Goal: Ask a question: Seek information or help from site administrators or community

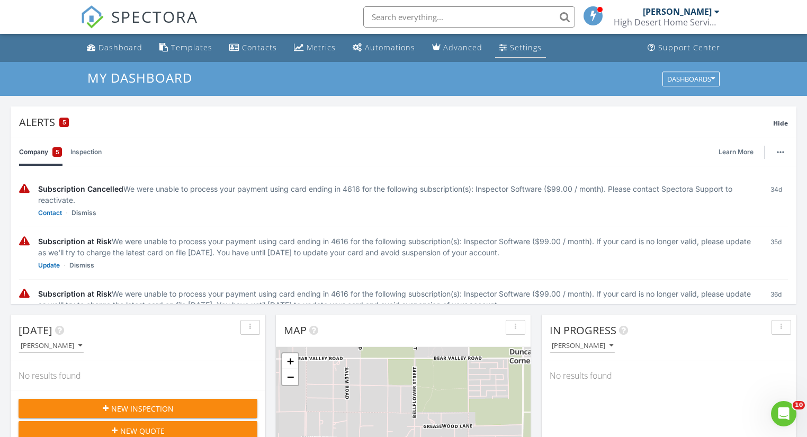
click at [504, 47] on link "Settings" at bounding box center [520, 48] width 51 height 20
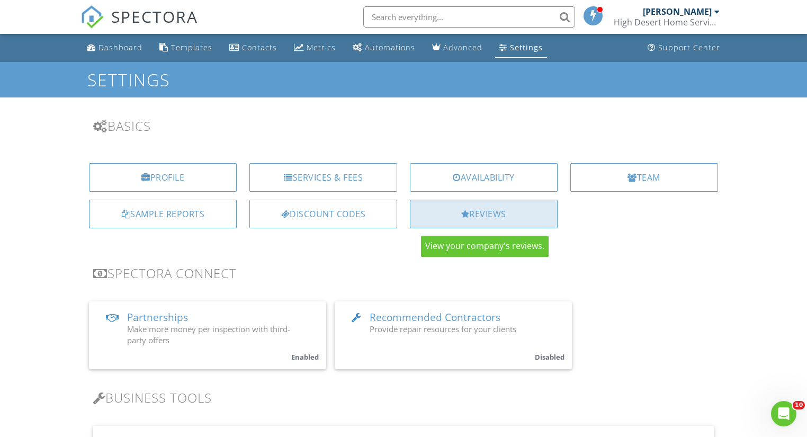
click at [469, 208] on div "Reviews" at bounding box center [484, 214] width 148 height 29
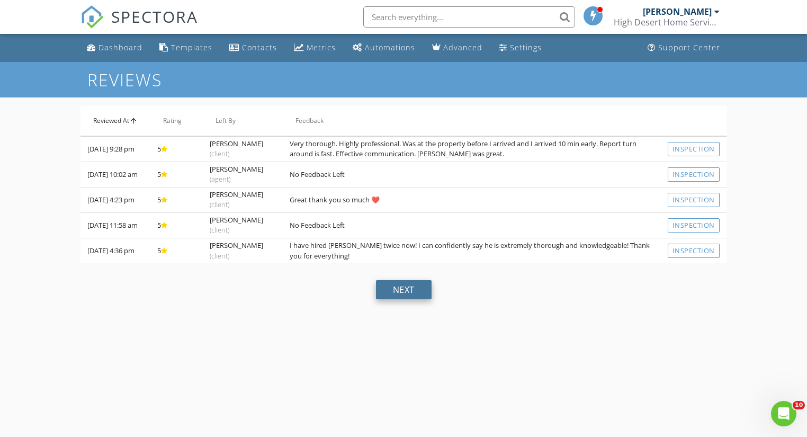
click at [394, 291] on div "next" at bounding box center [404, 289] width 56 height 19
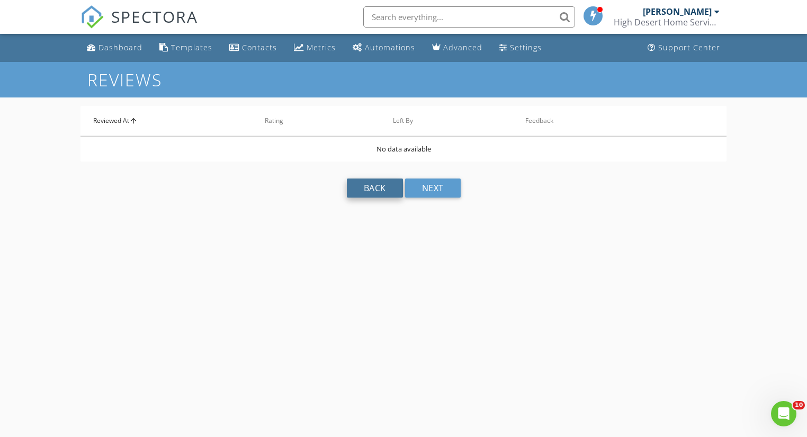
click at [391, 185] on div "back" at bounding box center [375, 187] width 56 height 19
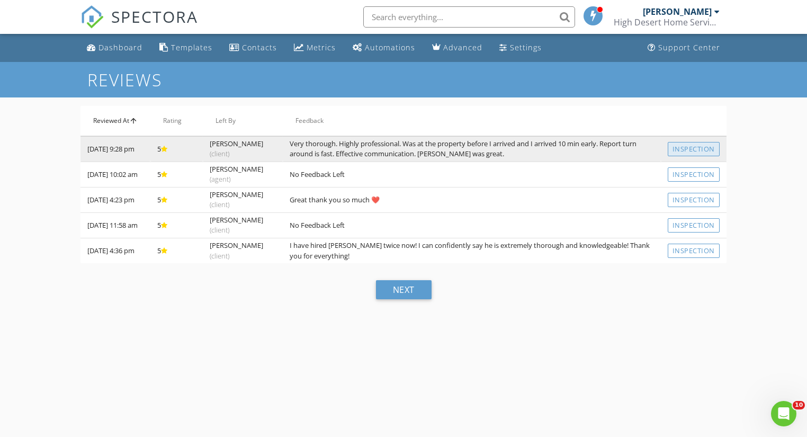
click at [677, 149] on link "Inspection" at bounding box center [694, 149] width 52 height 14
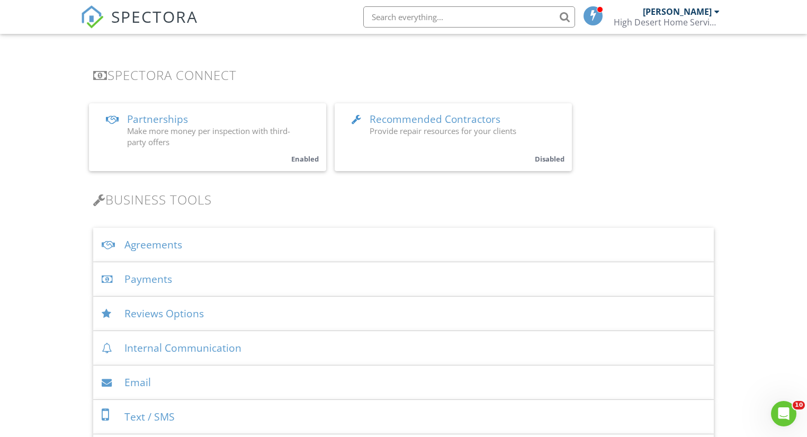
scroll to position [212, 0]
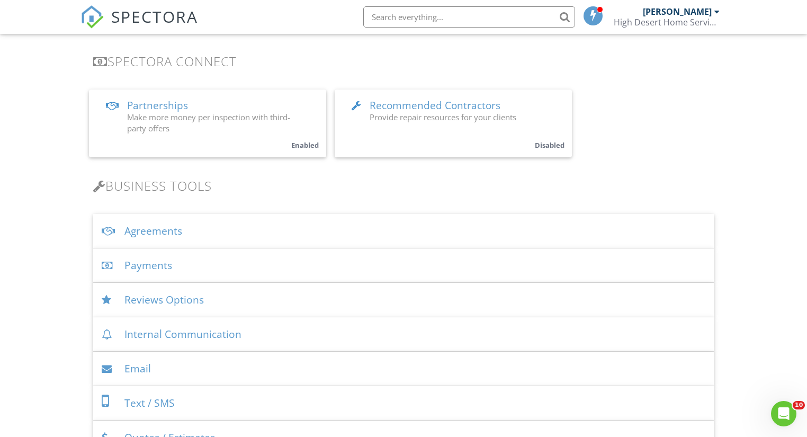
click at [197, 302] on div "Reviews Options" at bounding box center [403, 300] width 620 height 34
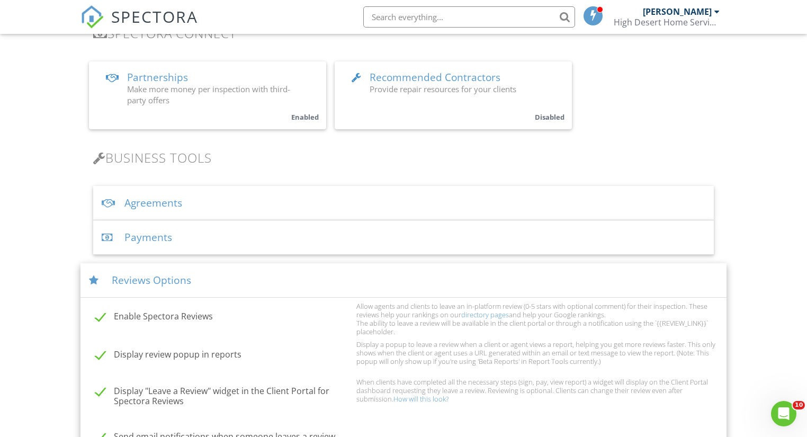
scroll to position [339, 0]
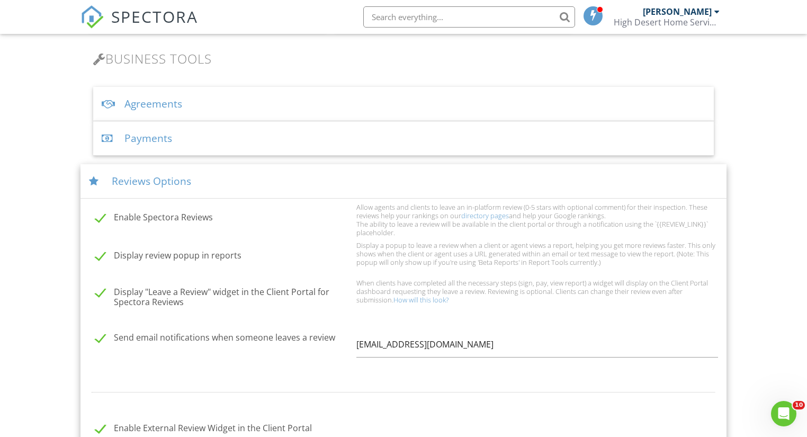
click at [135, 215] on label "Enable Spectora Reviews" at bounding box center [222, 218] width 255 height 13
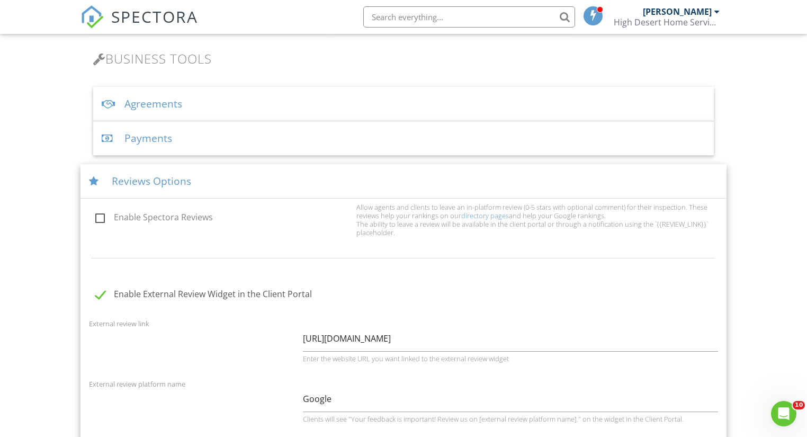
click at [103, 218] on label "Enable Spectora Reviews" at bounding box center [222, 218] width 255 height 13
click at [96, 218] on input "Enable Spectora Reviews" at bounding box center [92, 219] width 7 height 7
checkbox input "true"
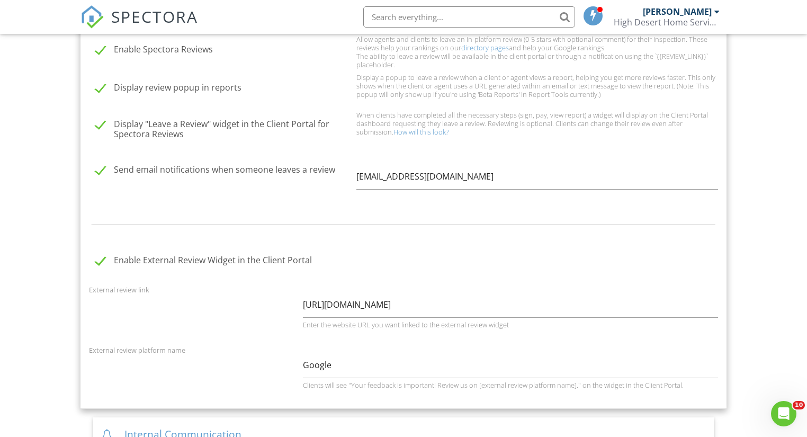
scroll to position [508, 0]
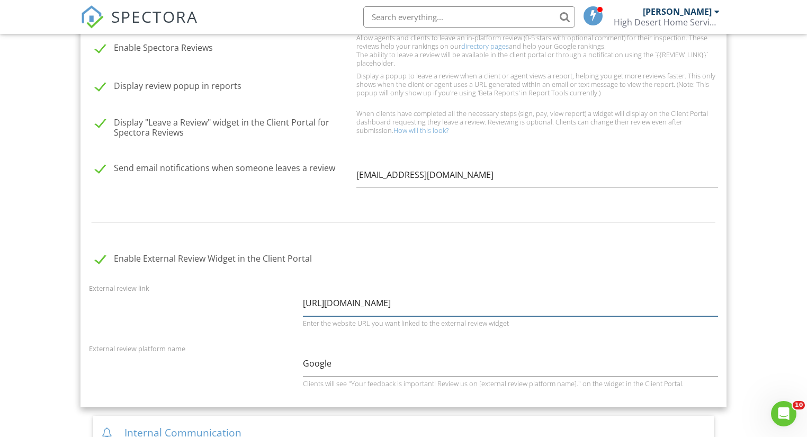
drag, startPoint x: 640, startPoint y: 304, endPoint x: 270, endPoint y: 297, distance: 370.2
click at [270, 297] on div "External review link https://maps.app.goo.gl/WbRuBqhvZatA8fRp8?g_st=com.google.…" at bounding box center [403, 310] width 641 height 56
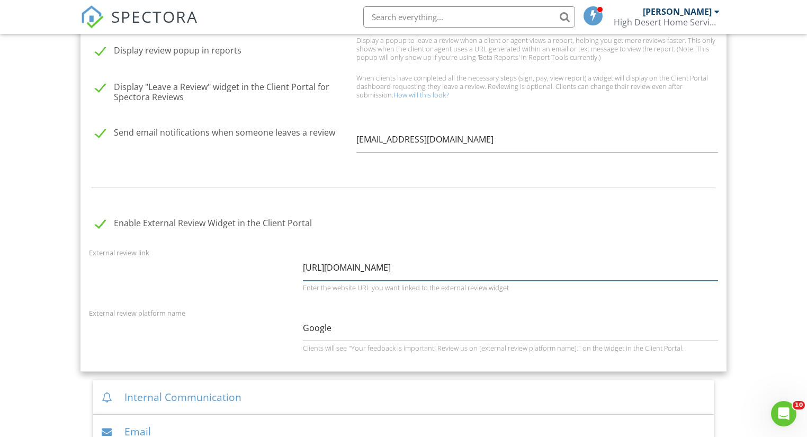
scroll to position [466, 0]
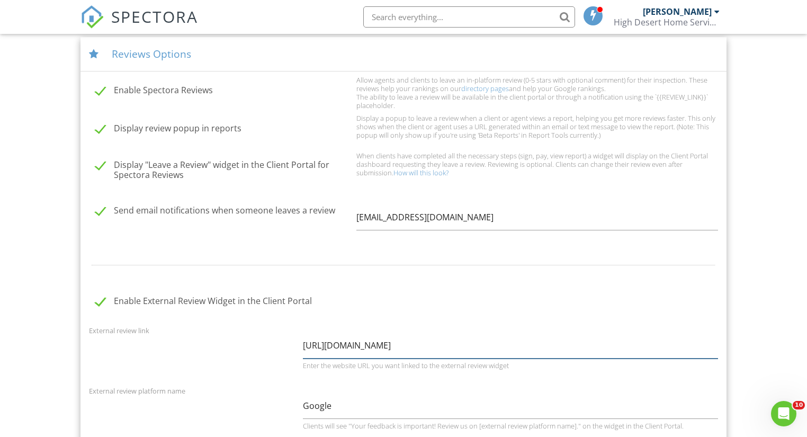
paste input "tLSPg3RNkBZgfjAr8"
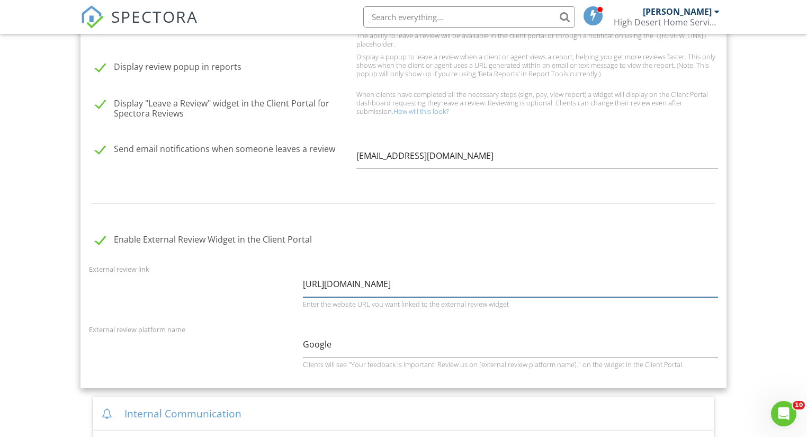
scroll to position [635, 0]
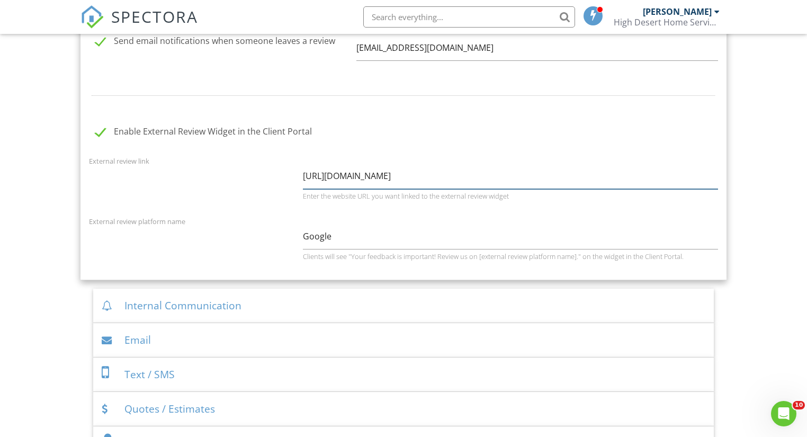
type input "https://maps.app.goo.gl/tLSPg3RNkBZgfjAr8"
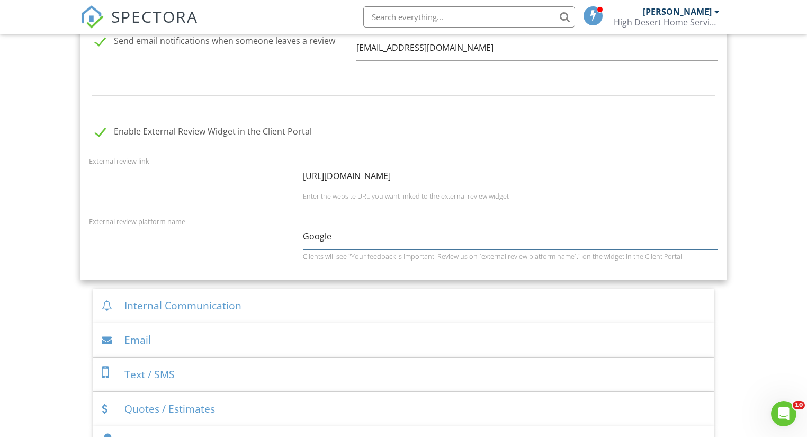
click at [413, 235] on input "Google" at bounding box center [510, 236] width 415 height 26
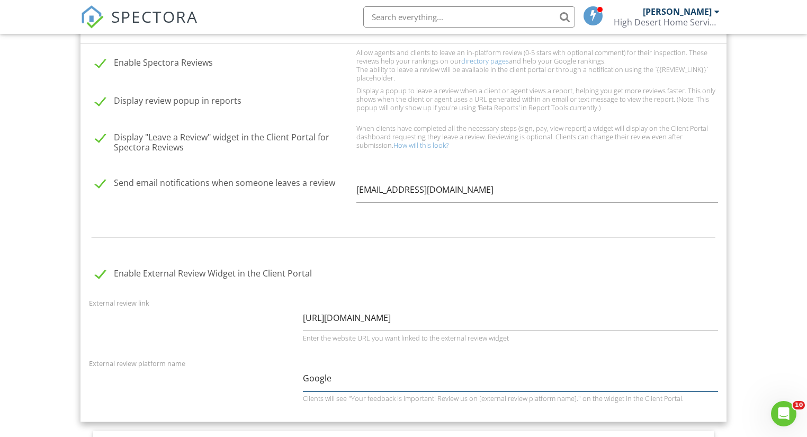
scroll to position [508, 0]
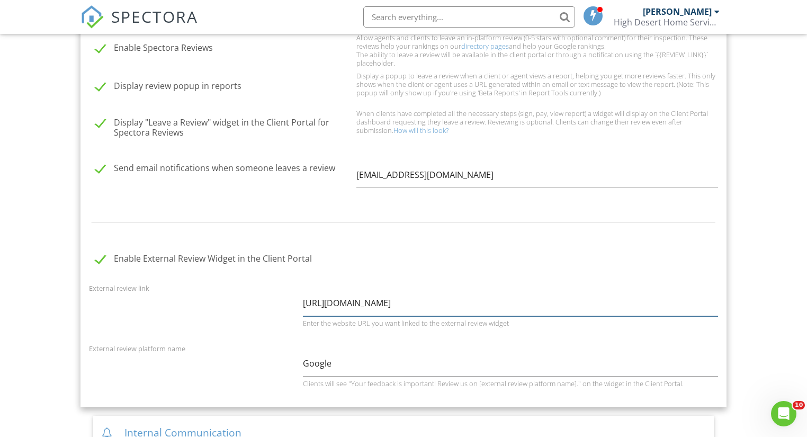
drag, startPoint x: 491, startPoint y: 301, endPoint x: 239, endPoint y: 301, distance: 252.6
click at [239, 301] on div "External review link https://maps.app.goo.gl/tLSPg3RNkBZgfjAr8 Enter the websit…" at bounding box center [403, 310] width 641 height 56
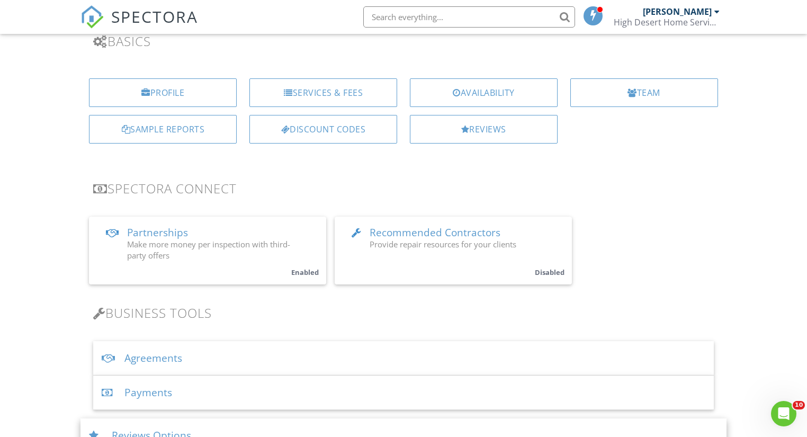
scroll to position [0, 0]
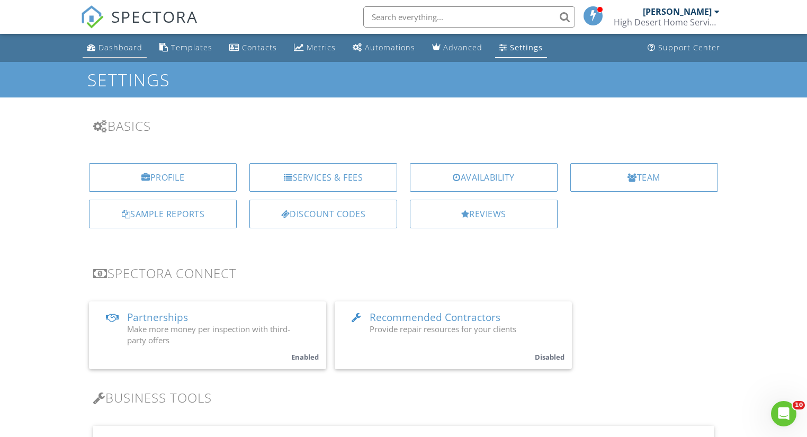
click at [100, 52] on div "Dashboard" at bounding box center [120, 47] width 44 height 10
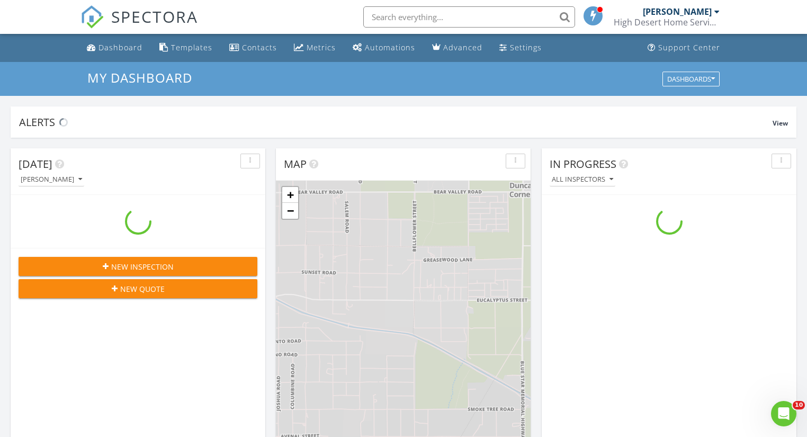
scroll to position [977, 820]
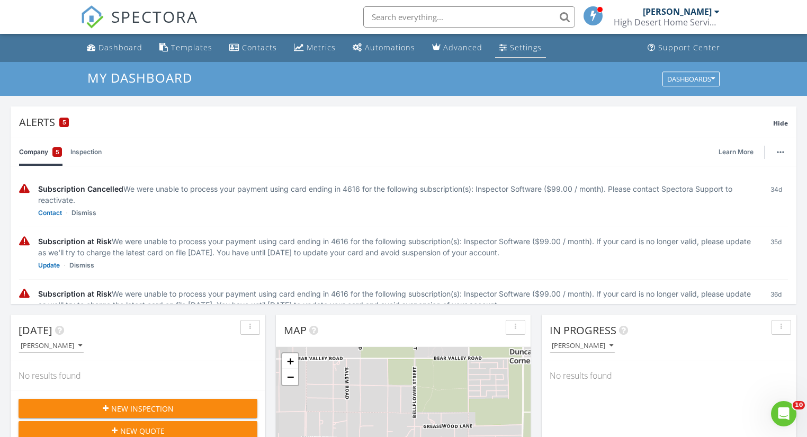
click at [511, 50] on div "Settings" at bounding box center [526, 47] width 32 height 10
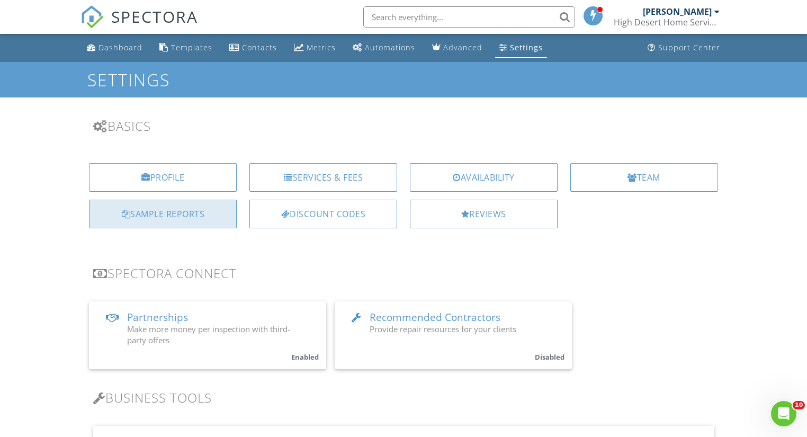
click at [114, 214] on div "Sample Reports" at bounding box center [163, 214] width 148 height 29
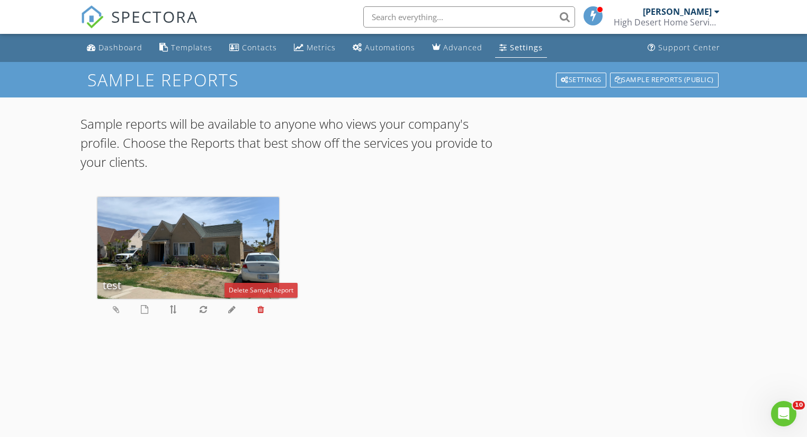
click at [263, 310] on icon at bounding box center [260, 309] width 7 height 8
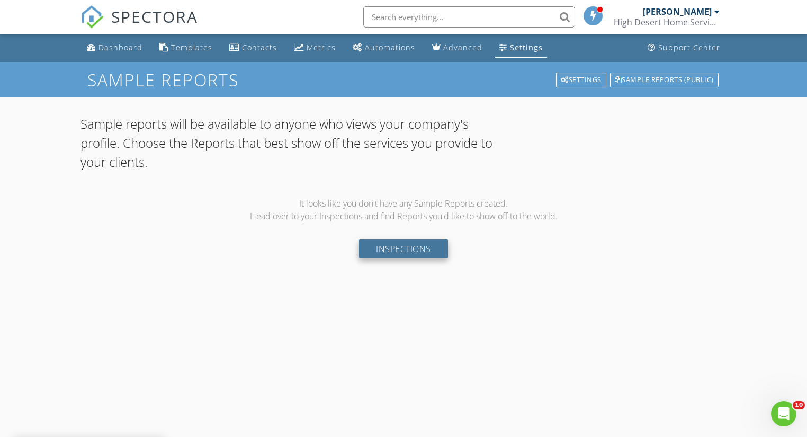
click at [431, 249] on link "Inspections" at bounding box center [403, 248] width 89 height 19
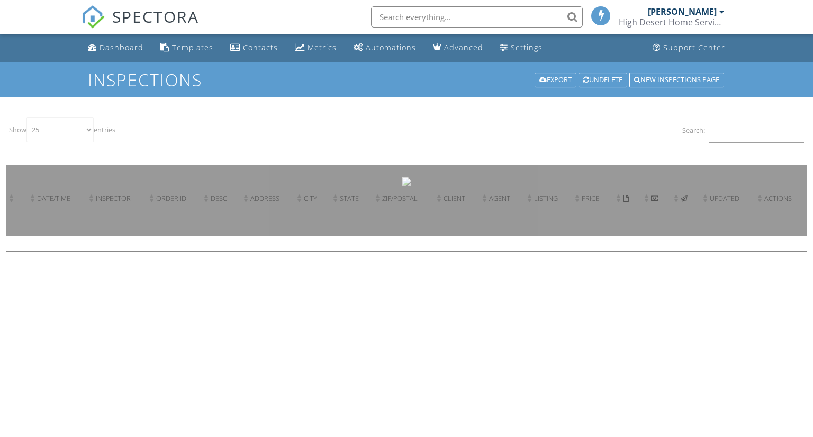
select select "25"
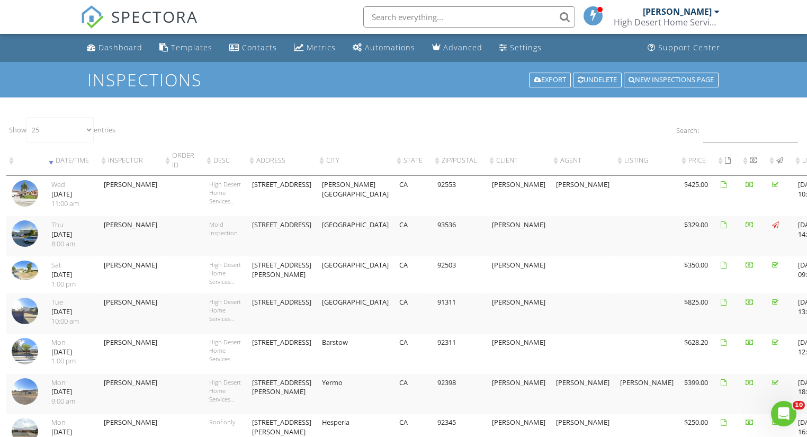
click at [16, 194] on img at bounding box center [25, 193] width 26 height 26
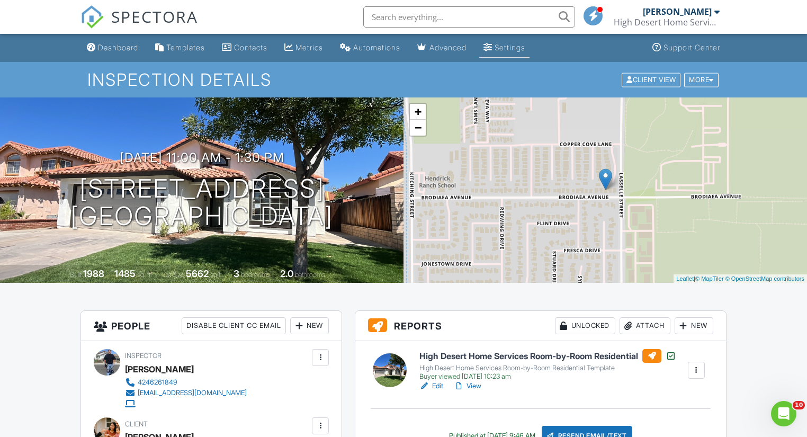
click at [524, 52] on link "Settings" at bounding box center [504, 48] width 50 height 20
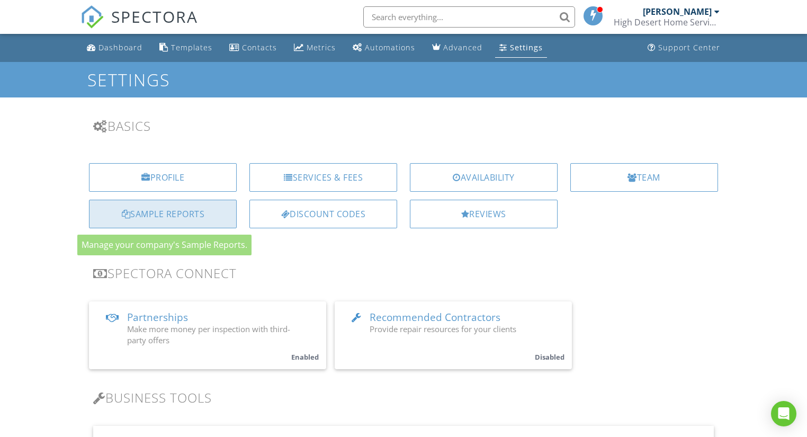
click at [161, 205] on div "Sample Reports" at bounding box center [163, 214] width 148 height 29
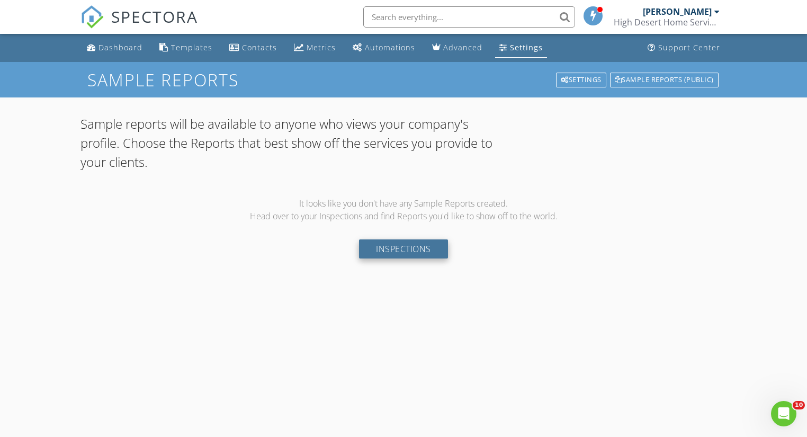
click at [419, 252] on link "Inspections" at bounding box center [403, 248] width 89 height 19
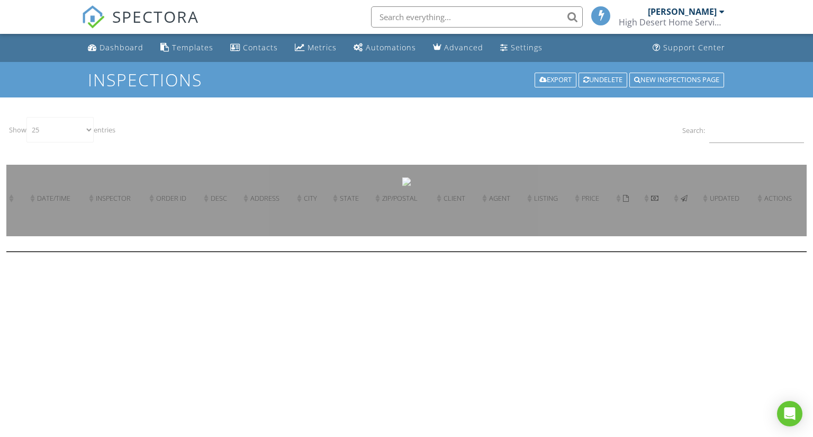
select select "25"
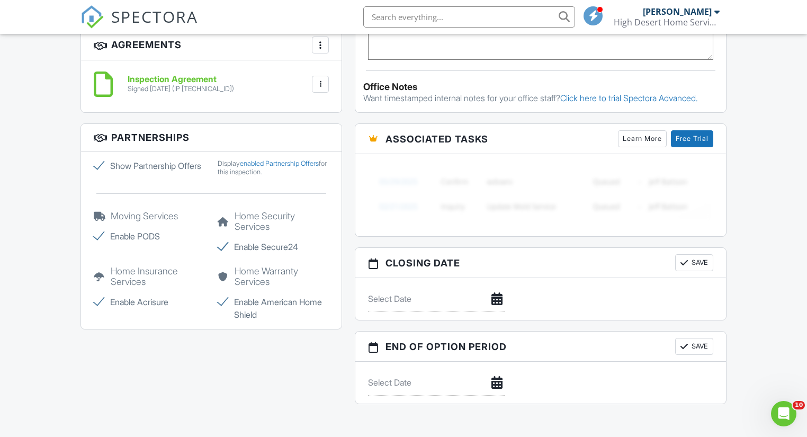
scroll to position [551, 0]
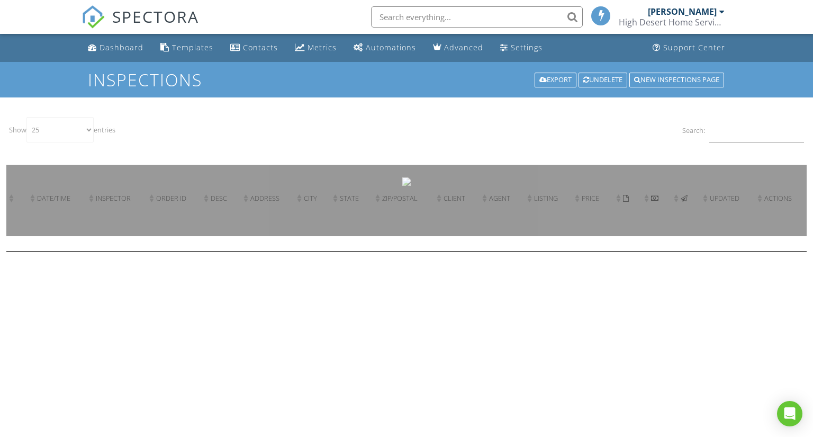
select select "25"
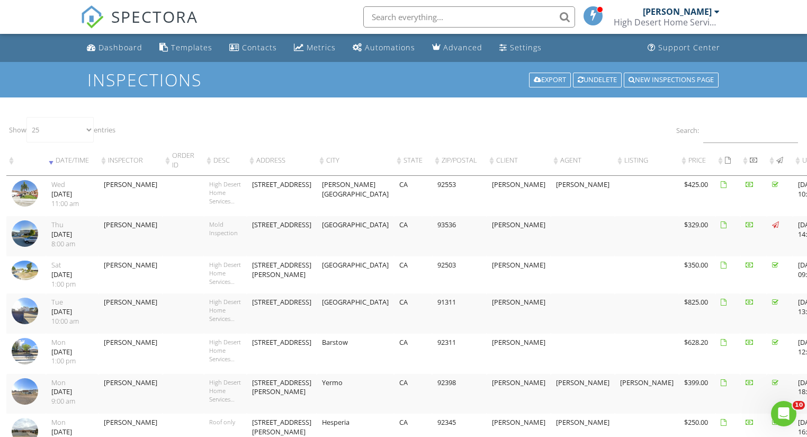
click at [64, 188] on div "Wed" at bounding box center [72, 185] width 42 height 10
click at [524, 49] on div "Settings" at bounding box center [526, 47] width 32 height 10
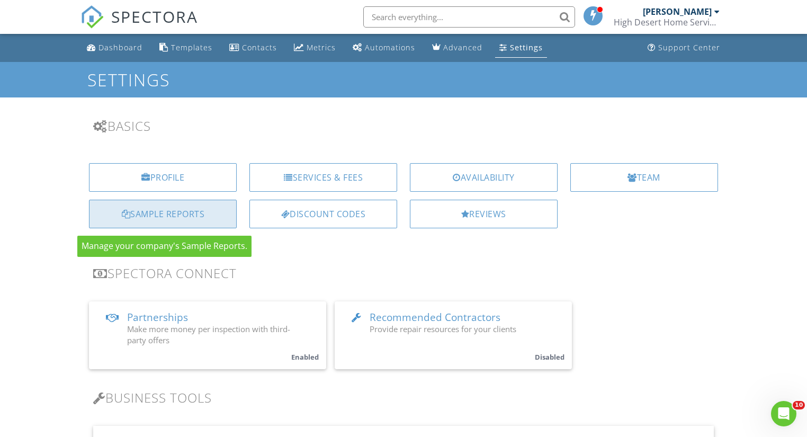
click at [135, 210] on div "Sample Reports" at bounding box center [163, 214] width 148 height 29
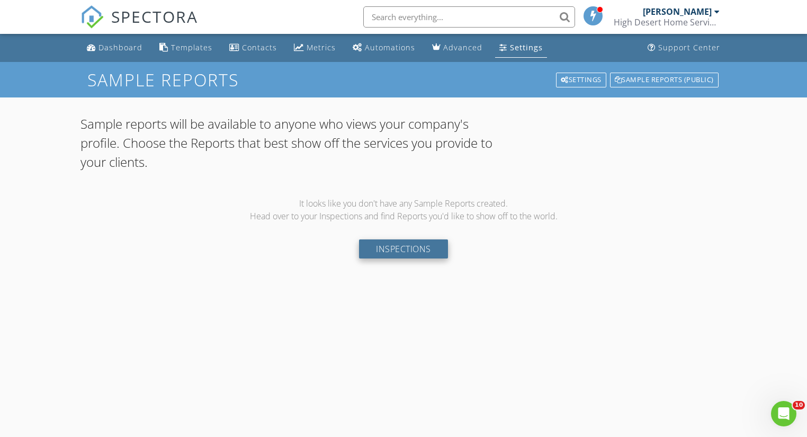
click at [393, 250] on link "Inspections" at bounding box center [403, 248] width 89 height 19
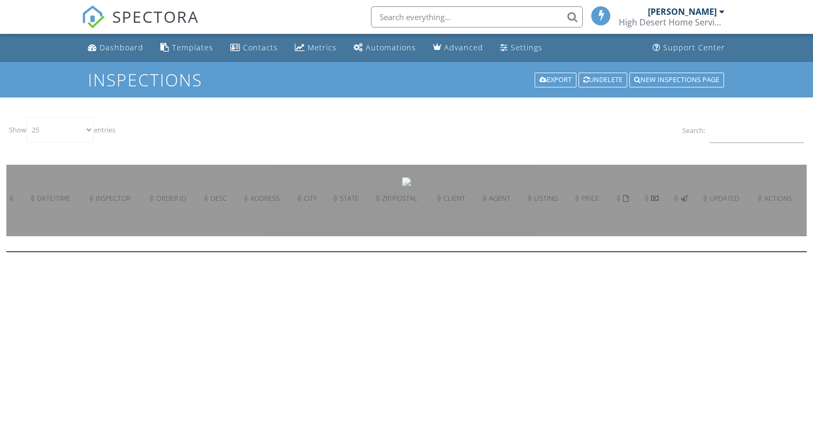
select select "25"
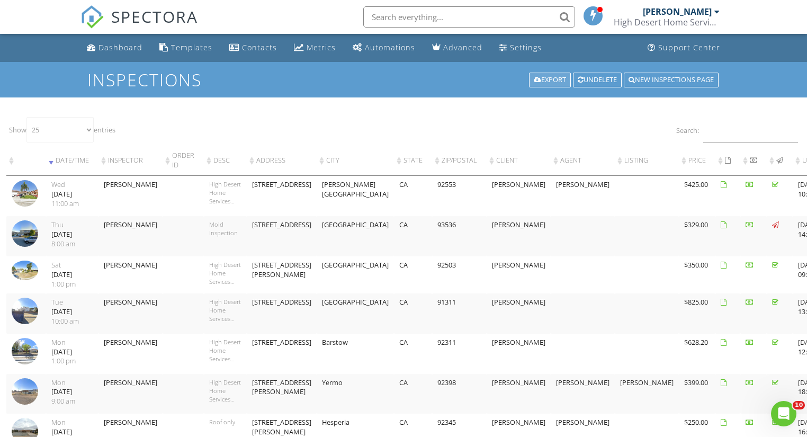
click at [537, 82] on div "Export" at bounding box center [550, 80] width 42 height 15
click at [87, 195] on div "[DATE]" at bounding box center [72, 195] width 42 height 10
click at [108, 181] on td "[PERSON_NAME]" at bounding box center [130, 196] width 64 height 40
click at [222, 186] on div "High Desert Home Services Room-by-Room Residential Template" at bounding box center [225, 192] width 32 height 25
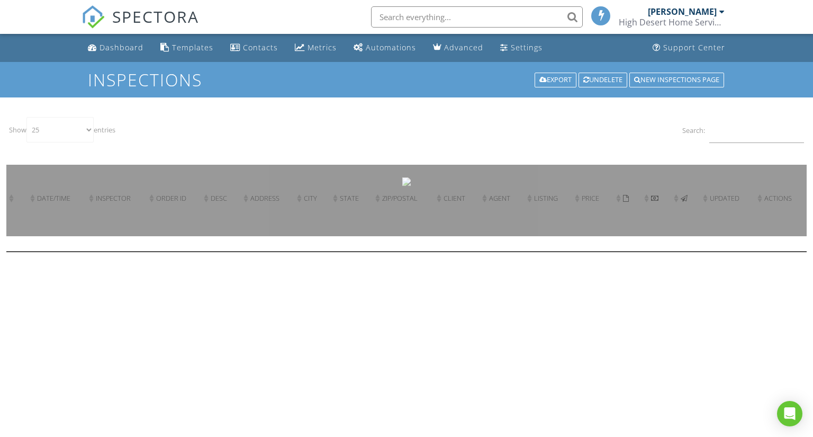
select select "25"
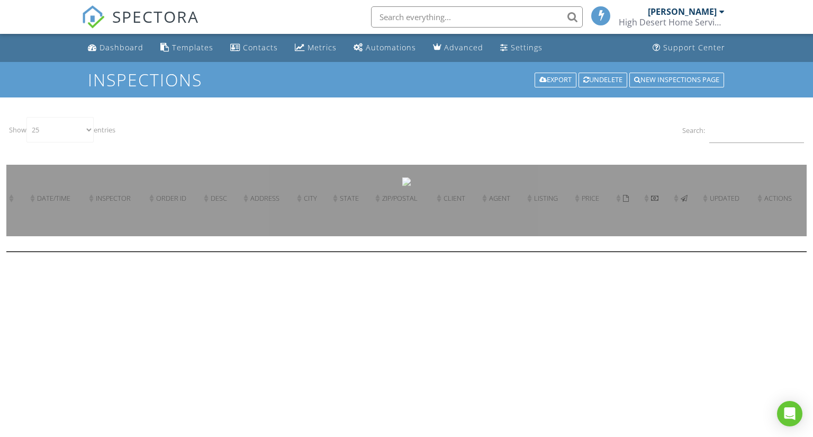
select select "25"
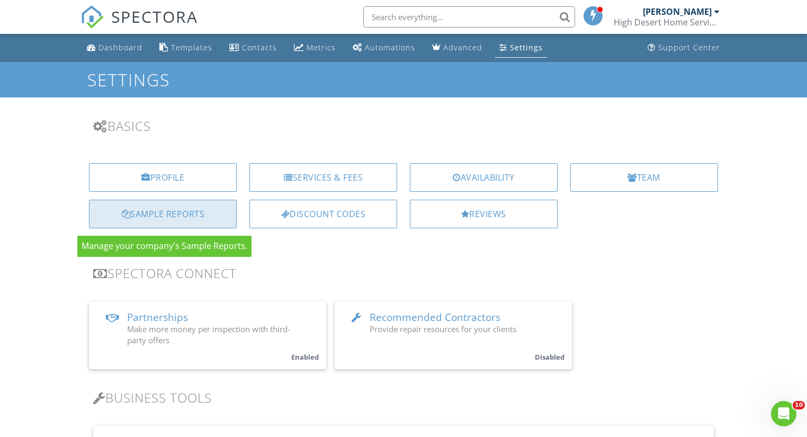
click at [194, 216] on div "Sample Reports" at bounding box center [163, 214] width 148 height 29
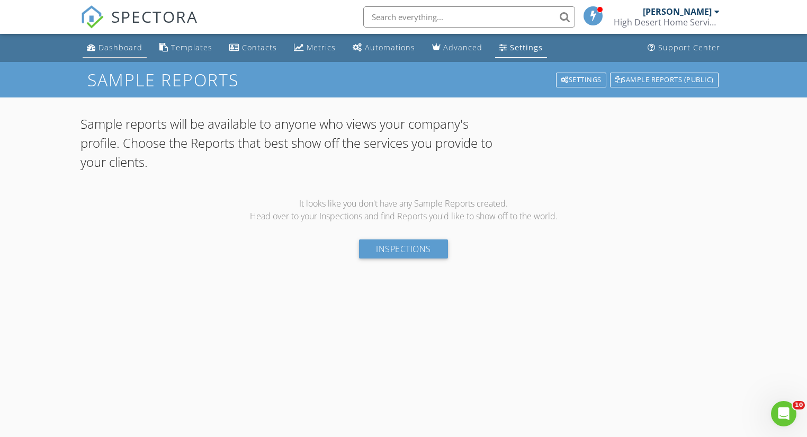
click at [118, 49] on div "Dashboard" at bounding box center [120, 47] width 44 height 10
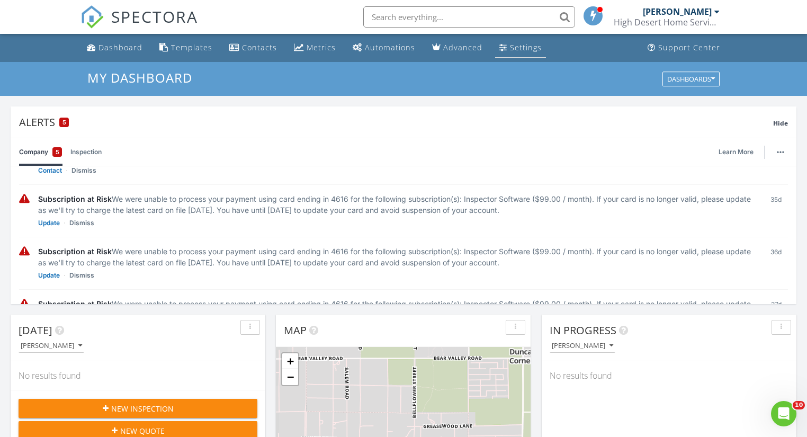
click at [526, 42] on div "Settings" at bounding box center [526, 47] width 32 height 10
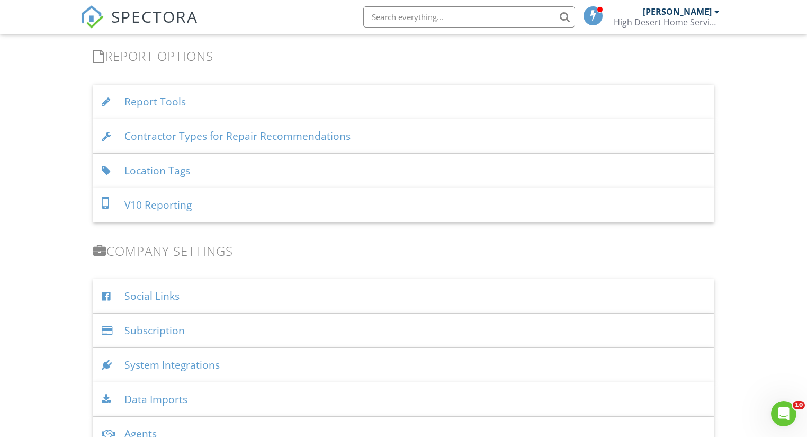
scroll to position [1062, 0]
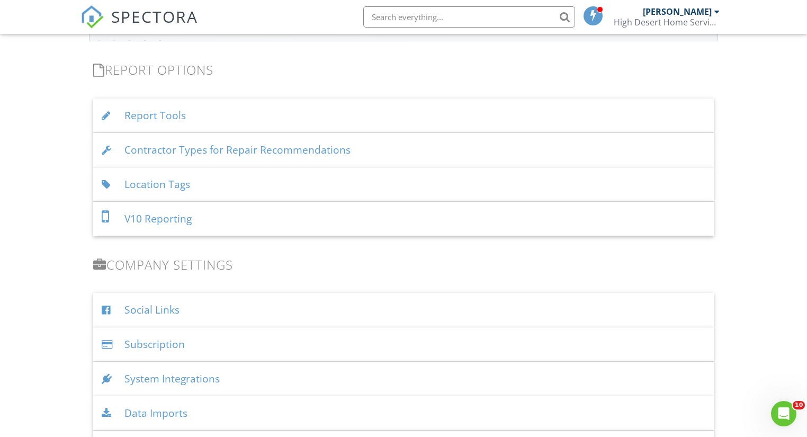
click at [406, 12] on input "text" at bounding box center [469, 16] width 212 height 21
click at [438, 20] on input "reports box" at bounding box center [469, 16] width 212 height 21
click at [561, 19] on input "reports" at bounding box center [469, 16] width 212 height 21
click at [561, 18] on input "report" at bounding box center [469, 16] width 212 height 21
type input "report"
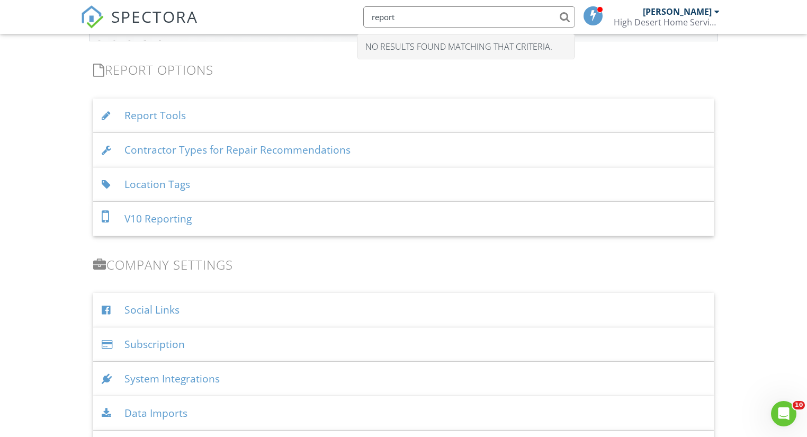
click at [182, 115] on div "Report Tools" at bounding box center [403, 115] width 620 height 34
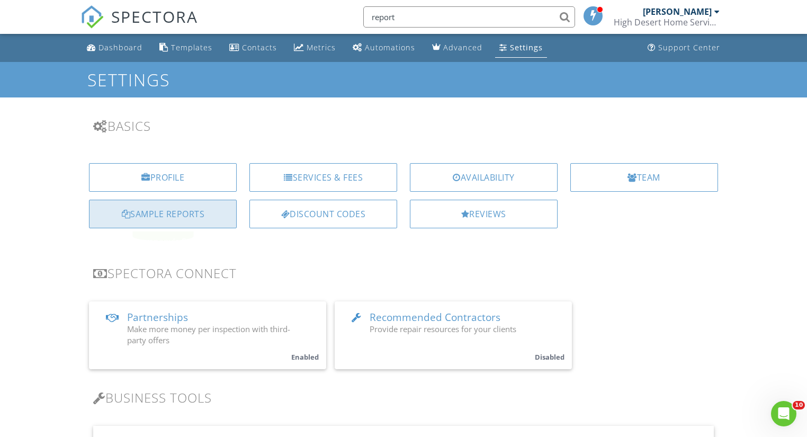
click at [193, 210] on div "Sample Reports" at bounding box center [163, 214] width 148 height 29
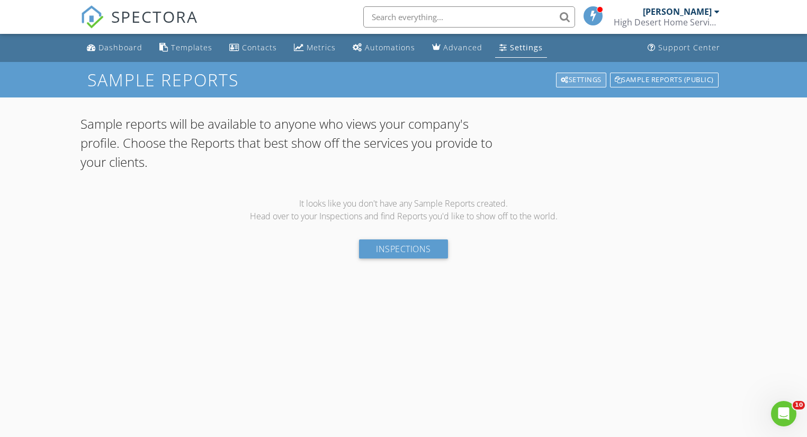
click at [580, 80] on div "Settings" at bounding box center [581, 80] width 50 height 15
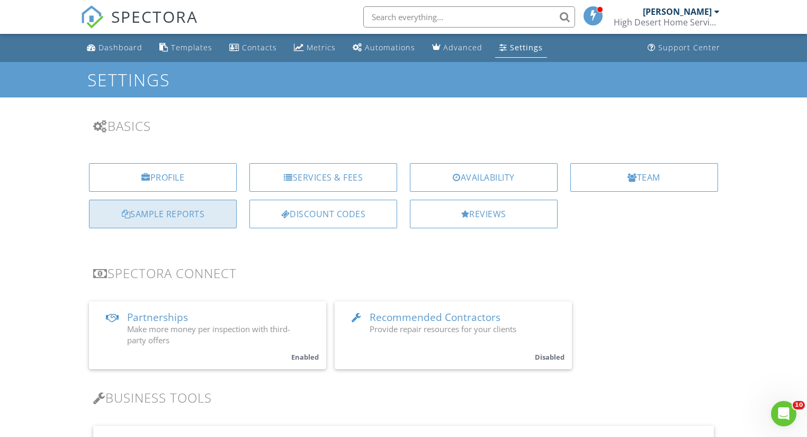
click at [158, 216] on div "Sample Reports" at bounding box center [163, 214] width 148 height 29
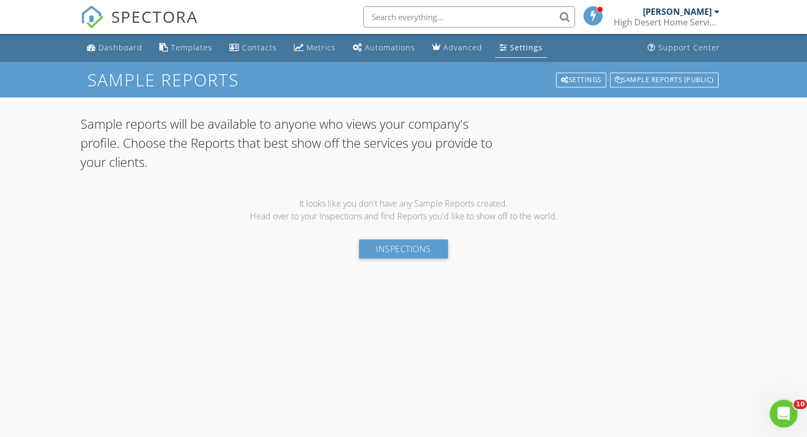
click at [776, 407] on icon "Open Intercom Messenger" at bounding box center [782, 412] width 17 height 17
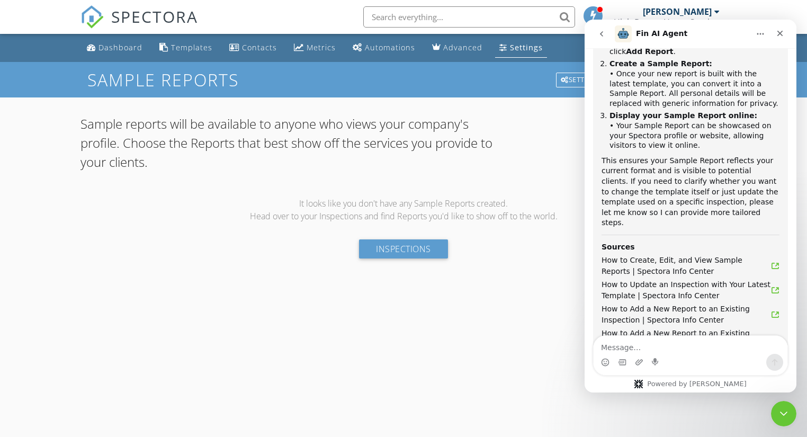
scroll to position [1470, 0]
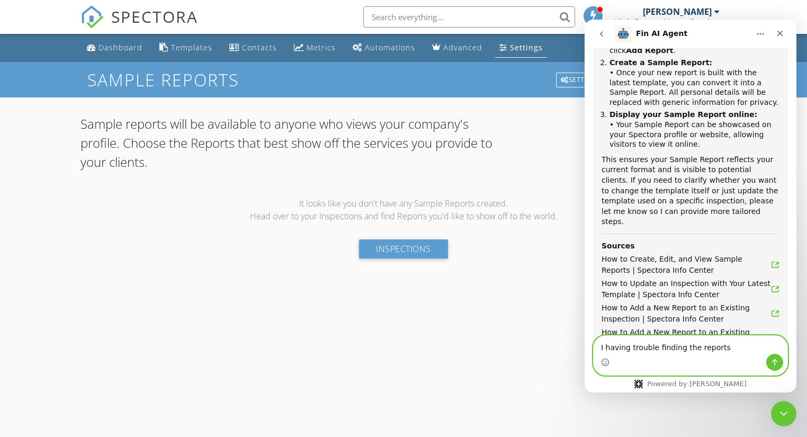
type textarea "I having trouble finding the reports box"
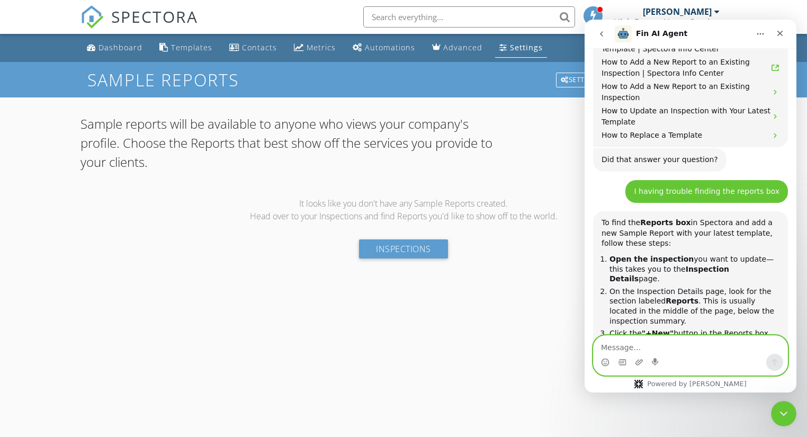
scroll to position [1718, 0]
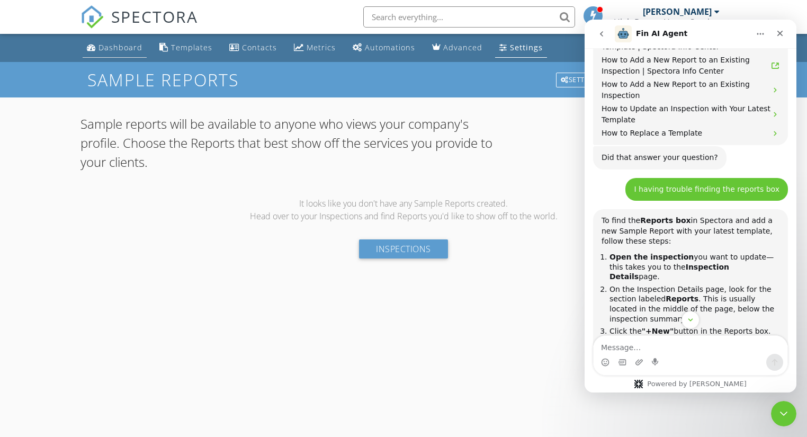
click at [106, 43] on div "Dashboard" at bounding box center [120, 47] width 44 height 10
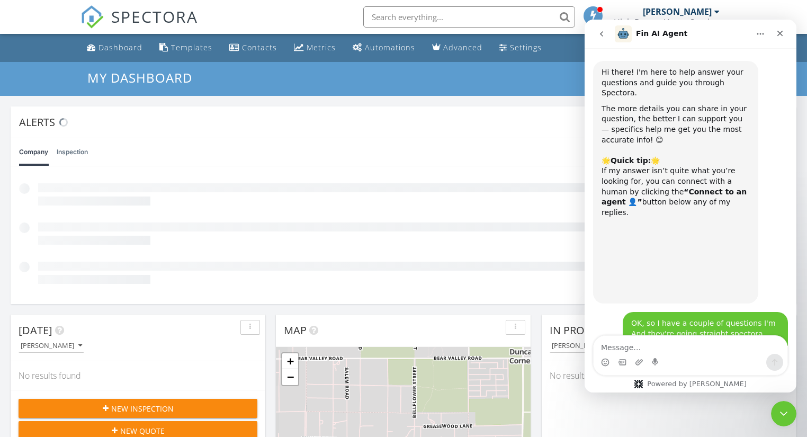
scroll to position [1860, 0]
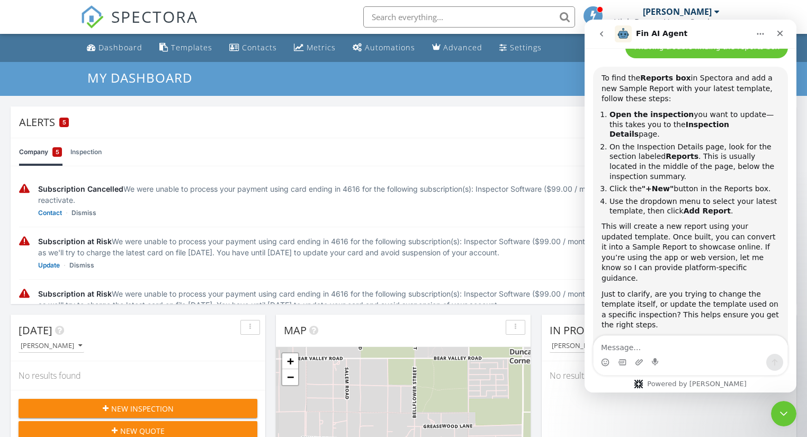
click at [85, 153] on link "Inspection" at bounding box center [85, 152] width 31 height 28
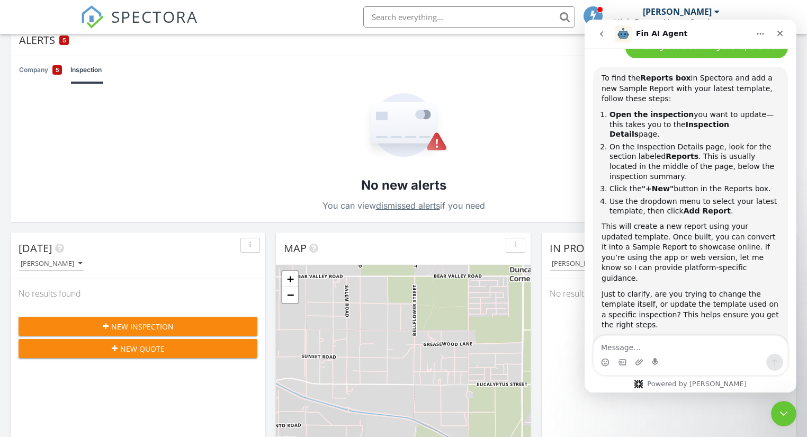
scroll to position [85, 0]
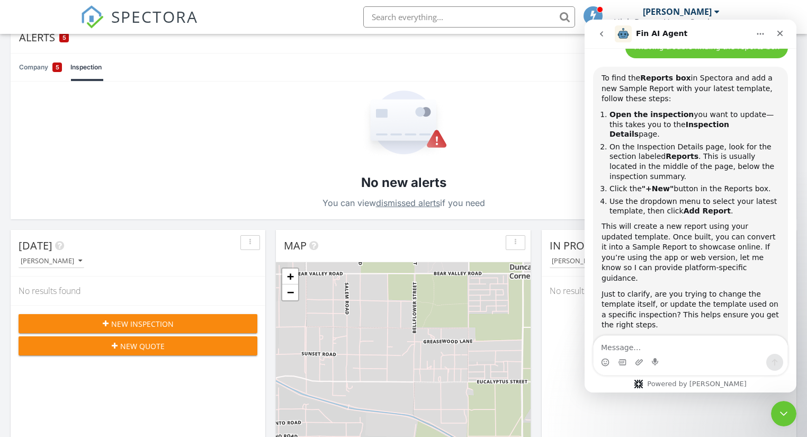
click at [251, 243] on div "button" at bounding box center [250, 242] width 10 height 7
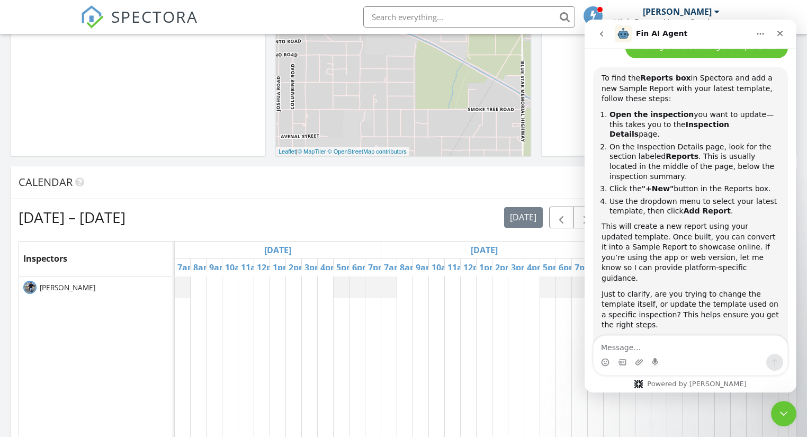
scroll to position [551, 0]
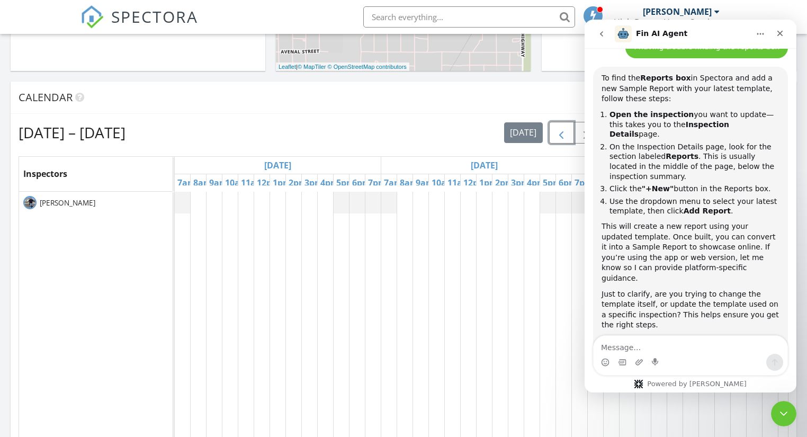
click at [564, 135] on span "button" at bounding box center [561, 133] width 13 height 13
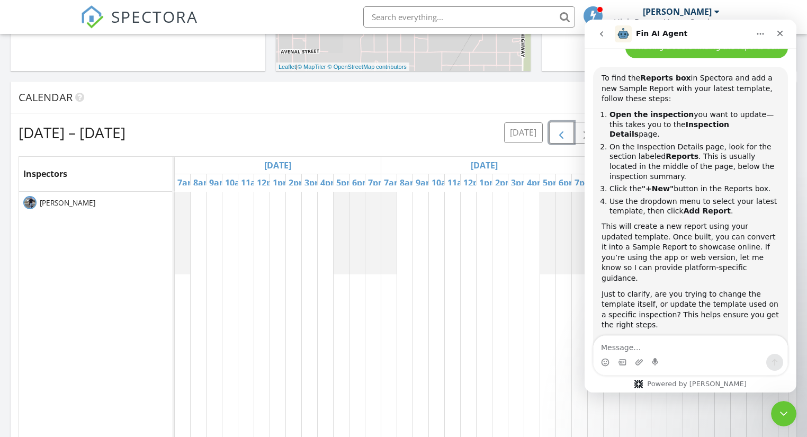
click at [561, 128] on span "button" at bounding box center [561, 133] width 13 height 13
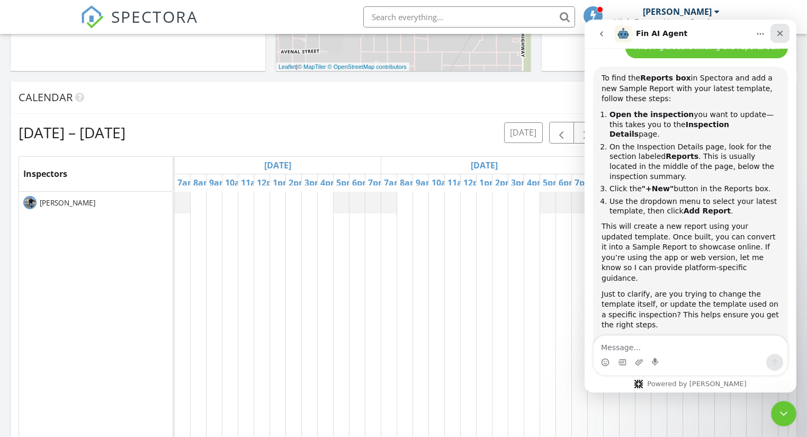
click at [782, 32] on icon "Close" at bounding box center [780, 33] width 8 height 8
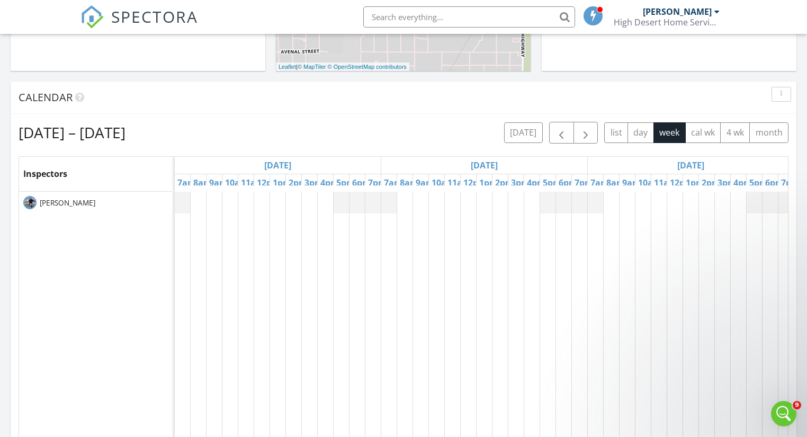
scroll to position [1860, 0]
click at [706, 138] on button "cal wk" at bounding box center [703, 132] width 36 height 21
click at [736, 126] on button "4 wk" at bounding box center [735, 132] width 30 height 21
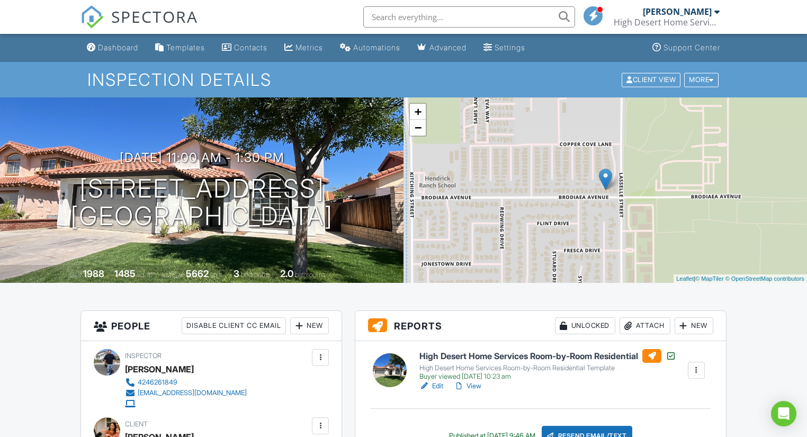
click at [588, 14] on div at bounding box center [593, 15] width 19 height 19
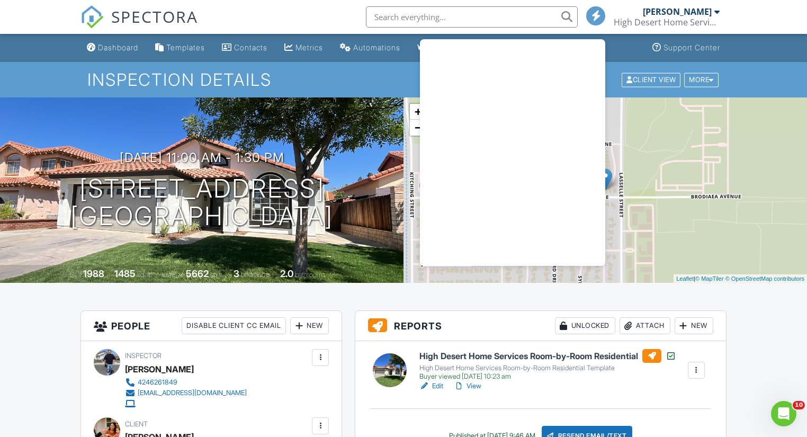
click at [588, 14] on div at bounding box center [595, 15] width 19 height 19
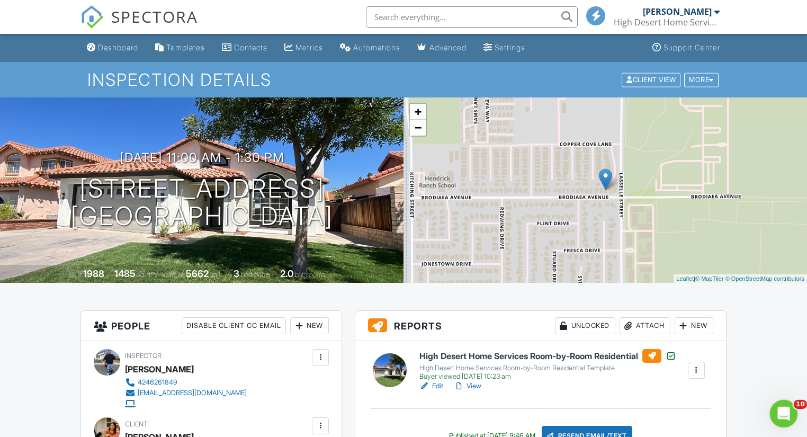
click at [774, 411] on icon "Open Intercom Messenger" at bounding box center [782, 412] width 17 height 17
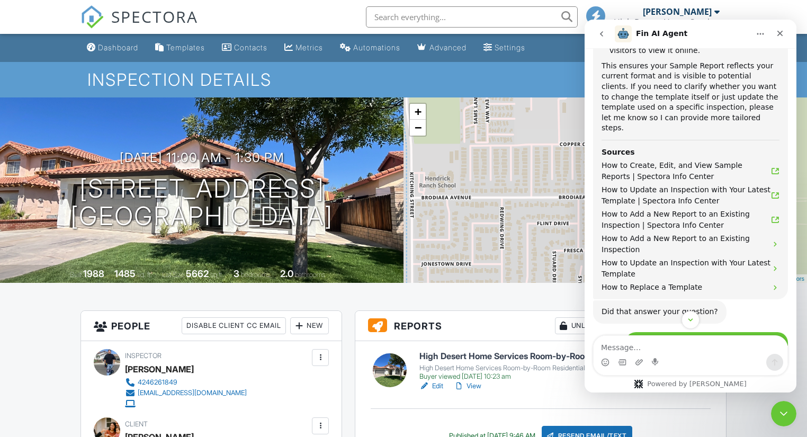
scroll to position [1606, 0]
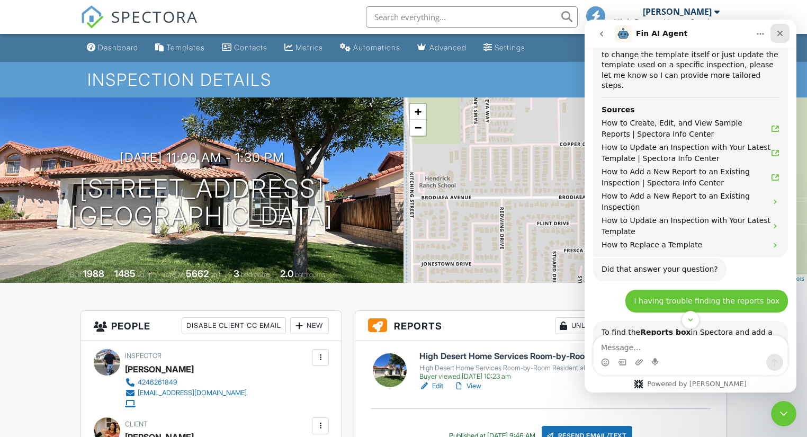
click at [779, 34] on icon "Close" at bounding box center [780, 33] width 8 height 8
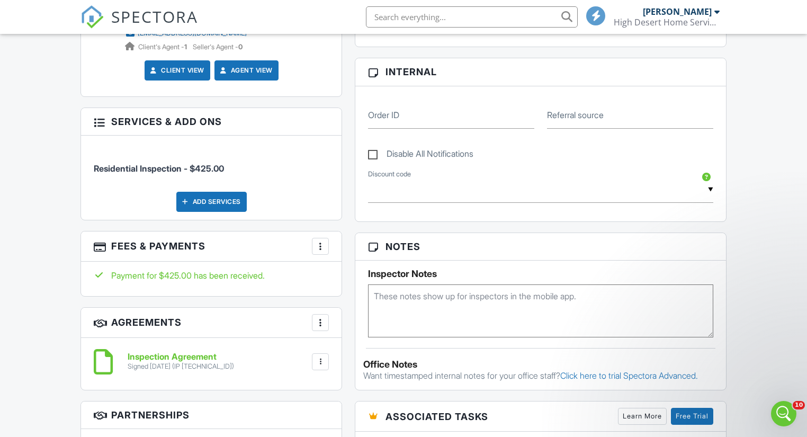
scroll to position [383, 0]
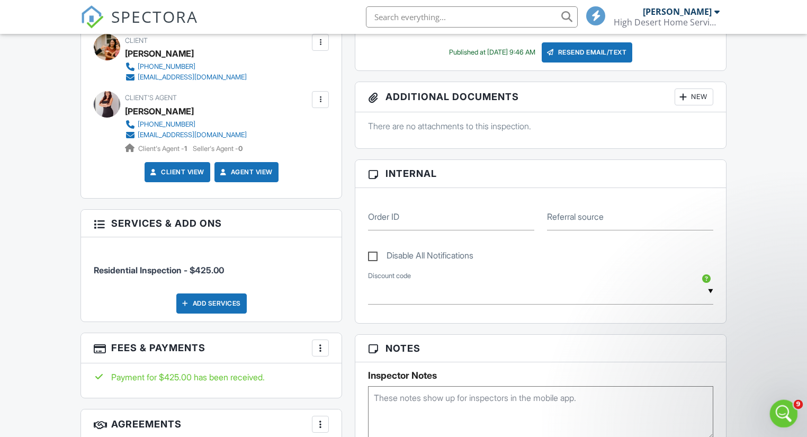
click at [782, 417] on icon "Open Intercom Messenger" at bounding box center [782, 412] width 17 height 17
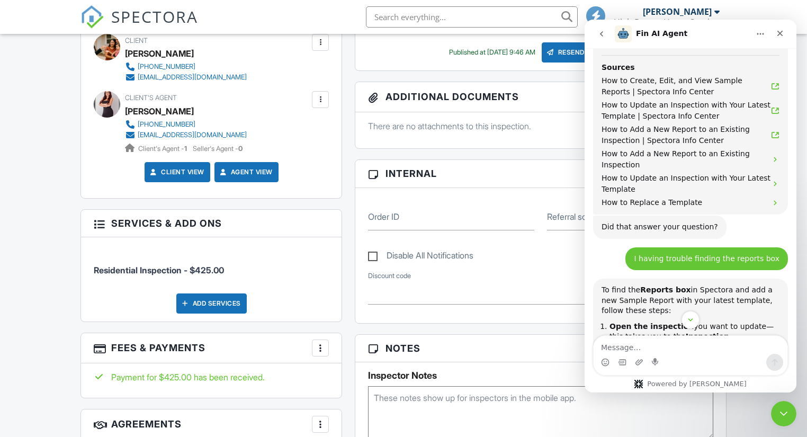
scroll to position [1691, 0]
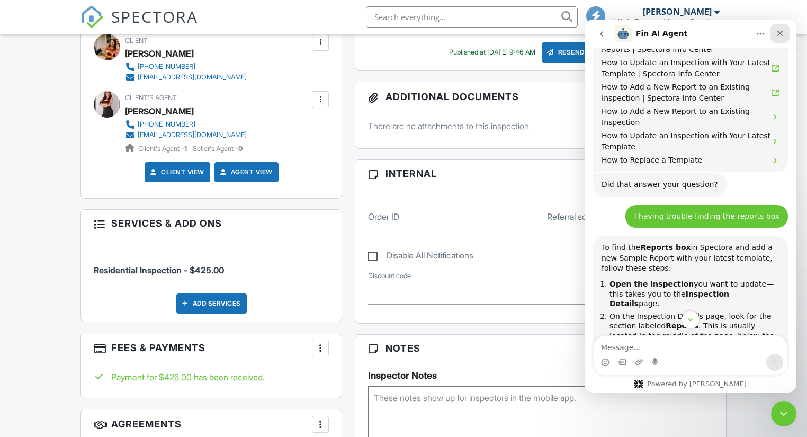
click at [783, 34] on icon "Close" at bounding box center [780, 33] width 8 height 8
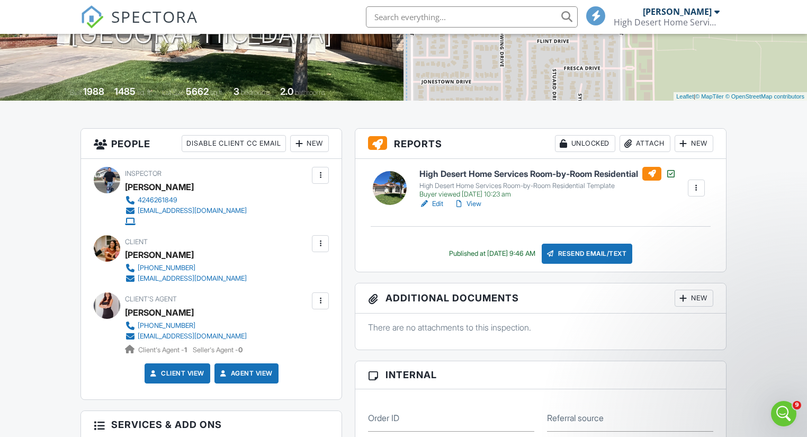
scroll to position [172, 0]
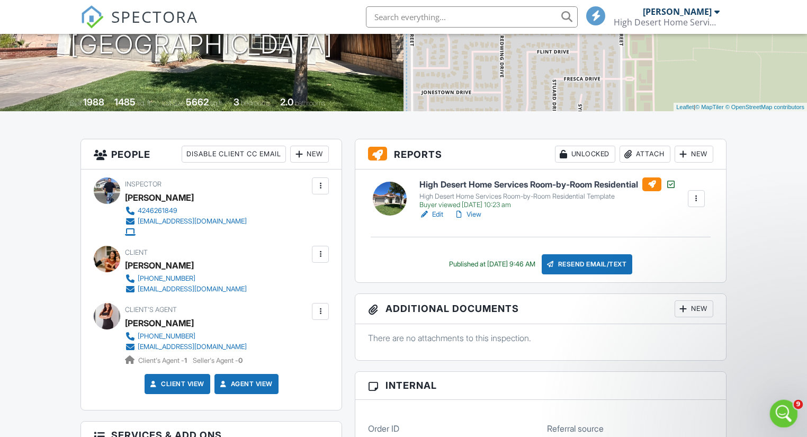
click at [778, 403] on div "Open Intercom Messenger" at bounding box center [782, 412] width 35 height 35
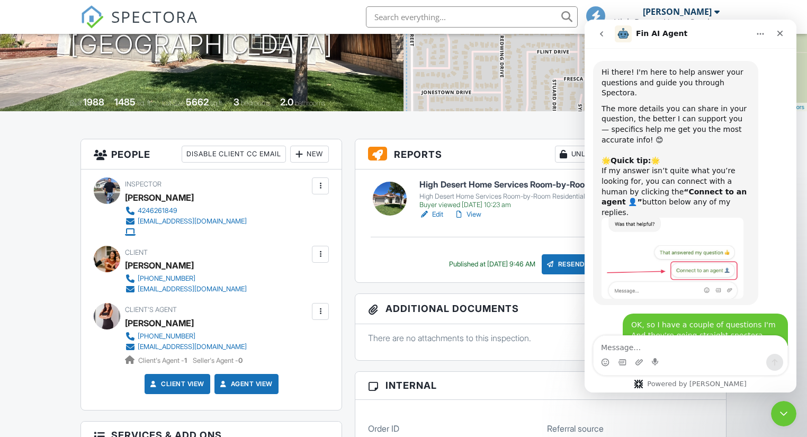
scroll to position [1860, 0]
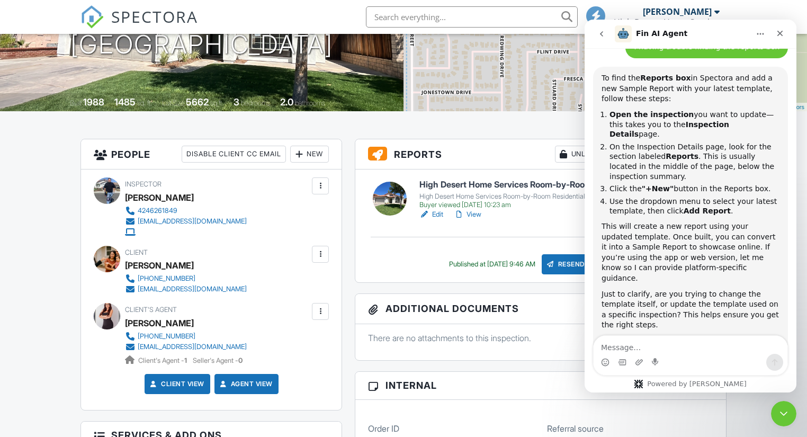
click at [548, 218] on div "Edit View" at bounding box center [547, 214] width 257 height 11
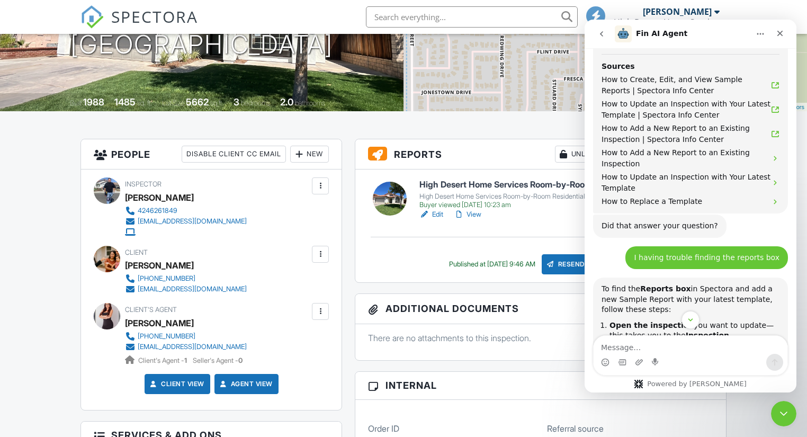
scroll to position [1648, 0]
click at [785, 30] on div "Close" at bounding box center [779, 33] width 19 height 19
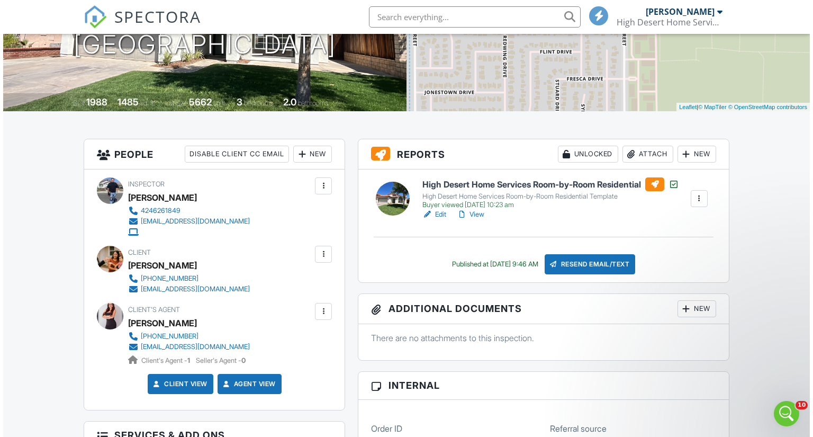
scroll to position [0, 0]
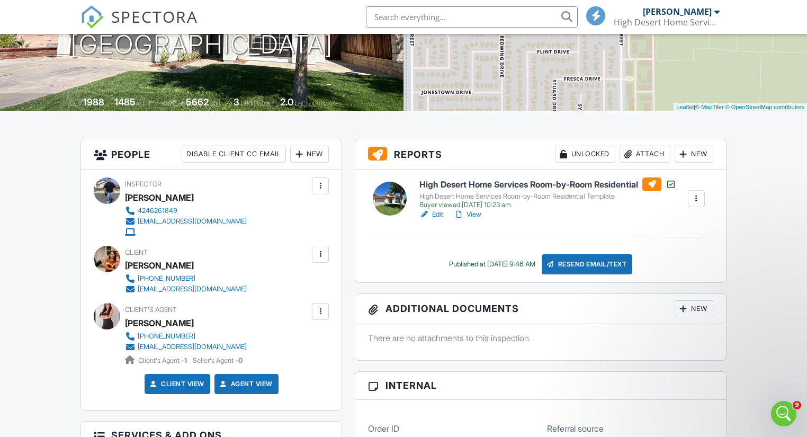
click at [698, 155] on div "New" at bounding box center [694, 154] width 39 height 17
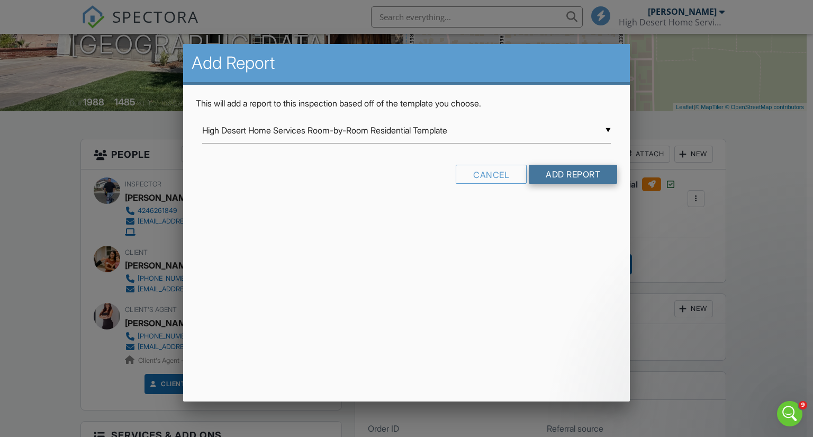
click at [582, 169] on input "Add Report" at bounding box center [573, 174] width 88 height 19
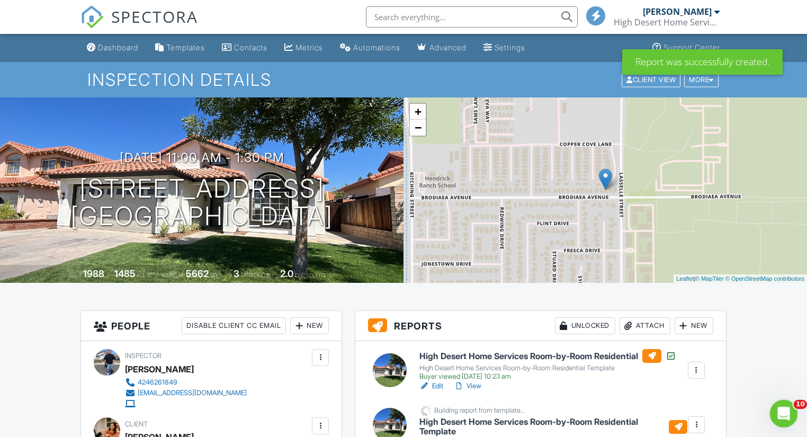
click at [774, 412] on div "Open Intercom Messenger" at bounding box center [782, 412] width 35 height 35
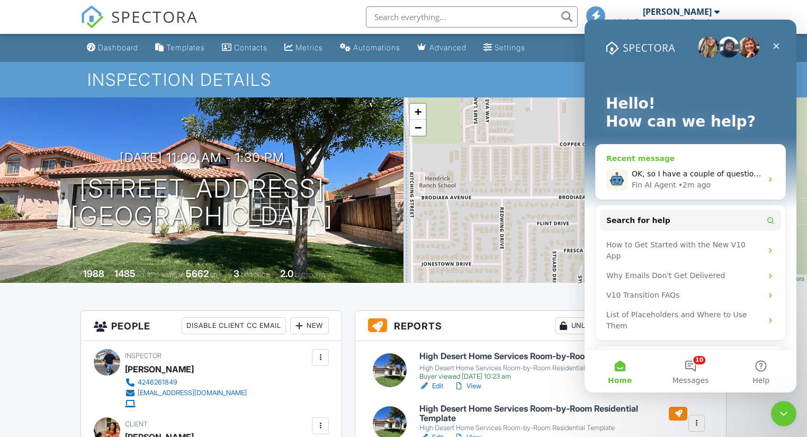
click at [710, 178] on div "OK, so I have a couple of questions I'm And they're going straight spectora, in…" at bounding box center [697, 173] width 130 height 11
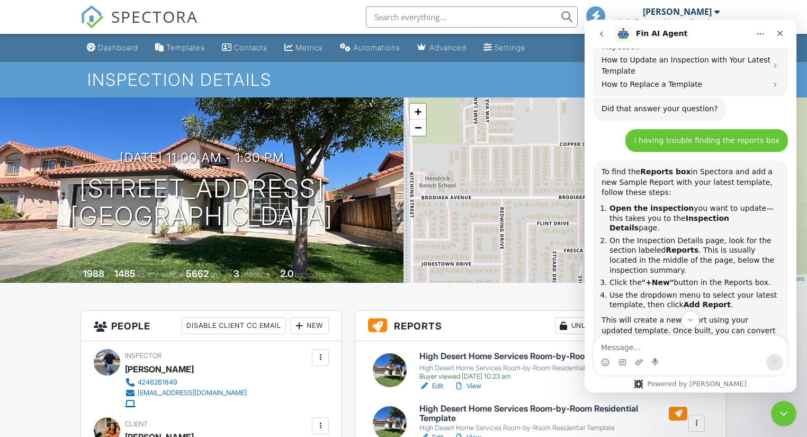
scroll to position [1776, 0]
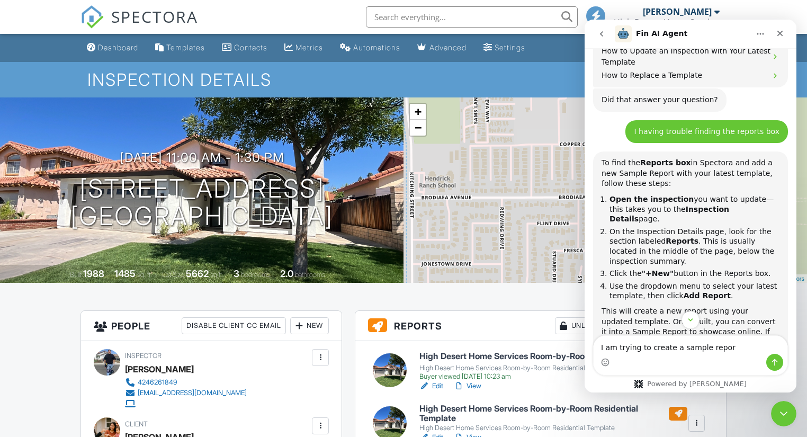
type textarea "I am trying to create a sample report"
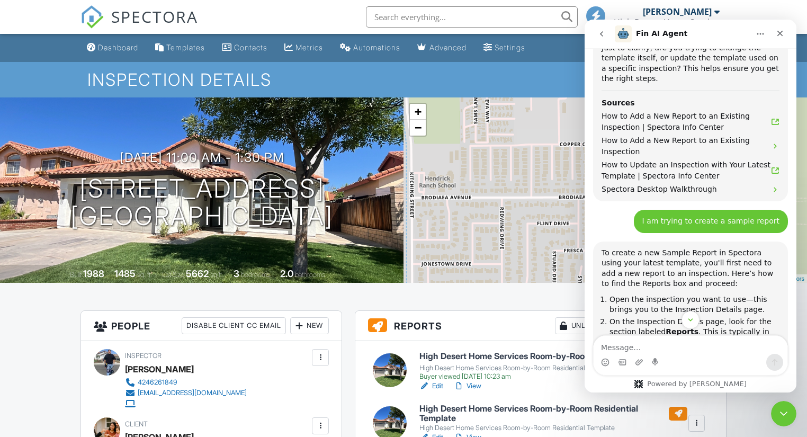
scroll to position [2108, 0]
click at [136, 47] on div "Dashboard" at bounding box center [118, 47] width 40 height 9
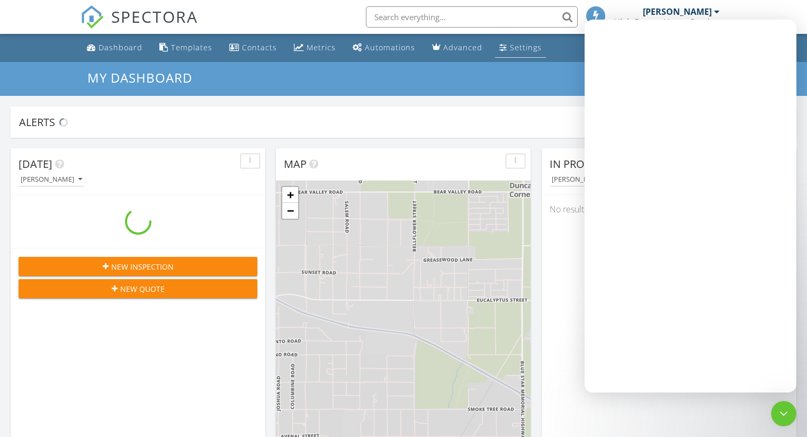
scroll to position [977, 820]
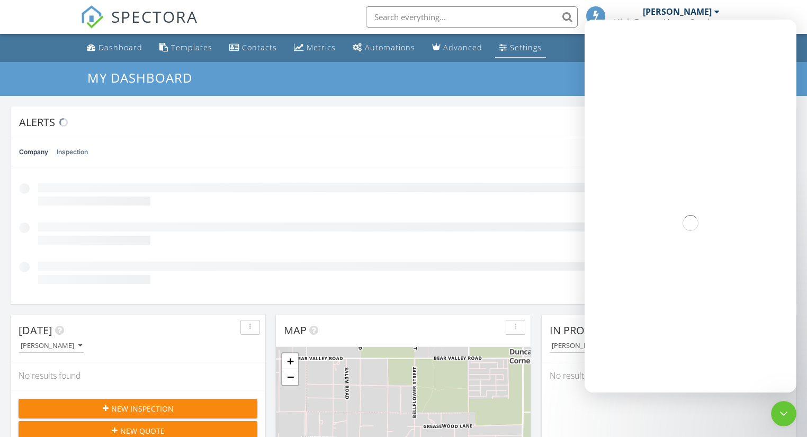
click at [501, 43] on link "Settings" at bounding box center [520, 48] width 51 height 20
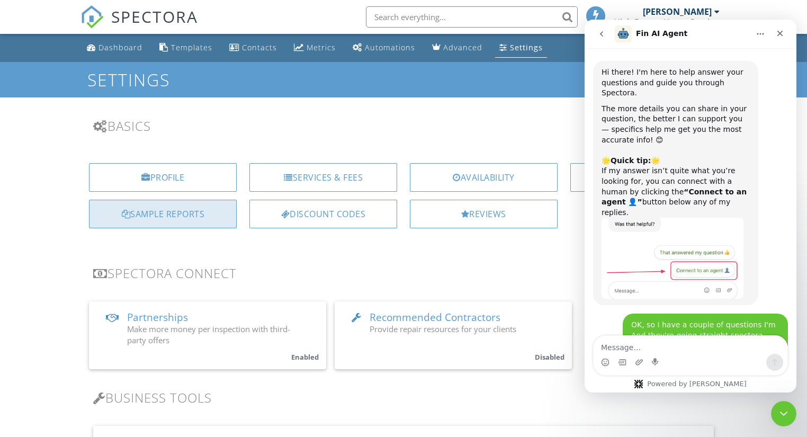
scroll to position [2278, 0]
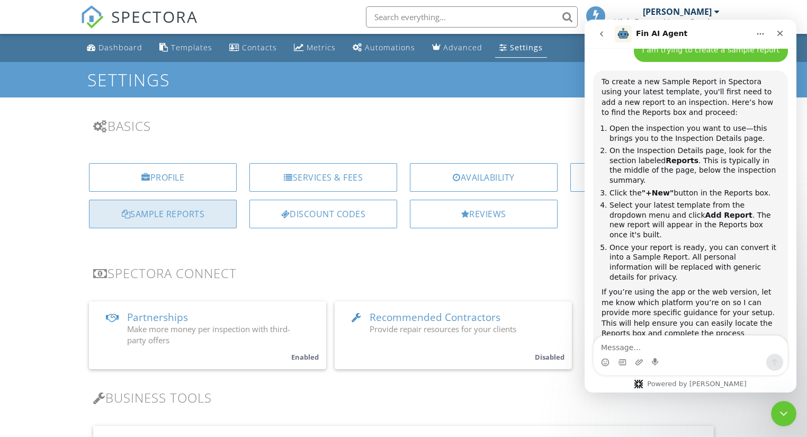
click at [209, 212] on div "Sample Reports" at bounding box center [163, 214] width 148 height 29
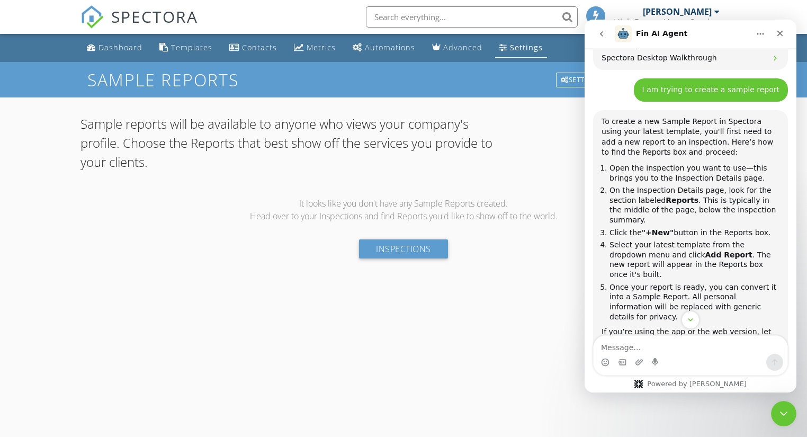
scroll to position [2277, 0]
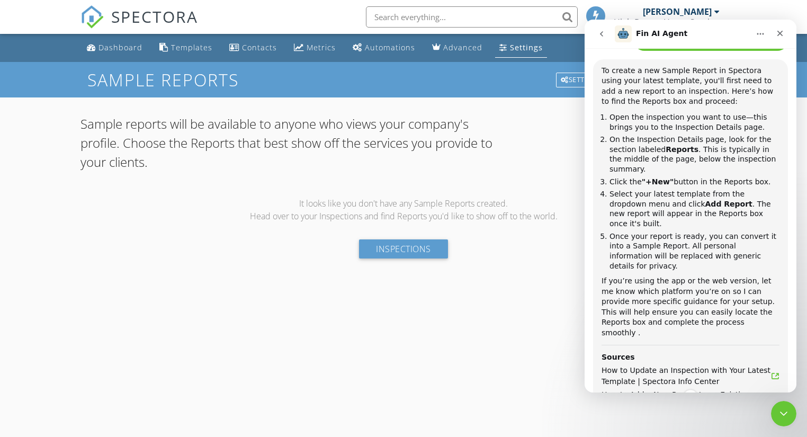
scroll to position [2331, 0]
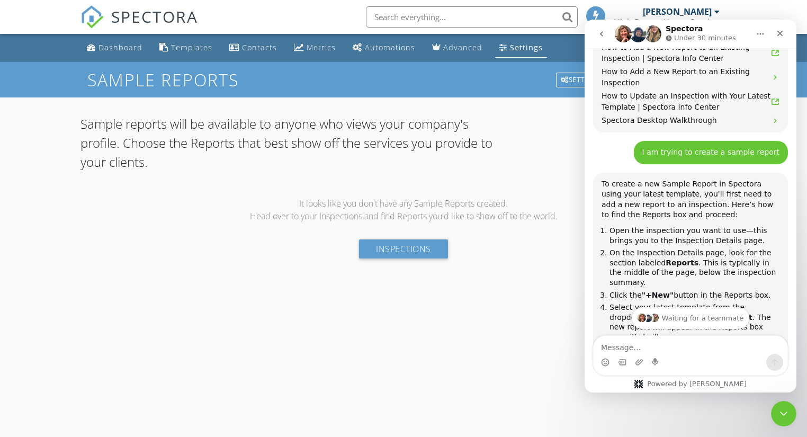
scroll to position [2106, 0]
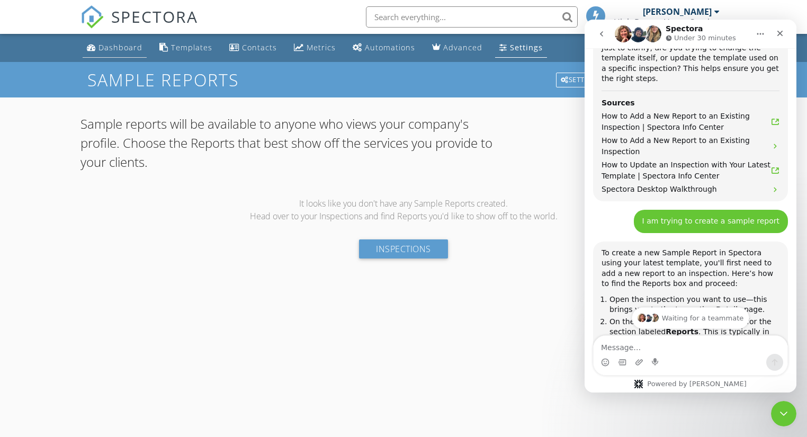
click at [132, 44] on div "Dashboard" at bounding box center [120, 47] width 44 height 10
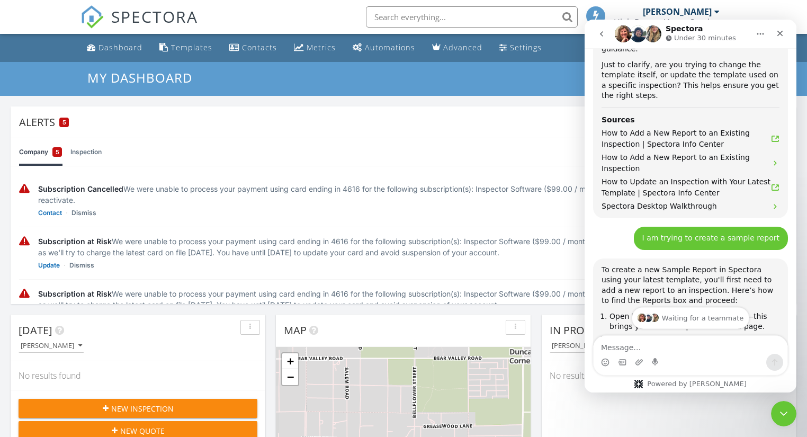
scroll to position [2065, 0]
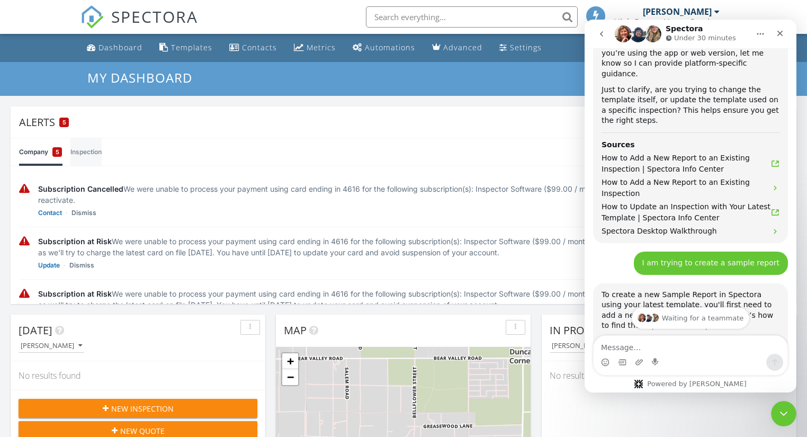
click at [76, 148] on link "Inspection" at bounding box center [85, 152] width 31 height 28
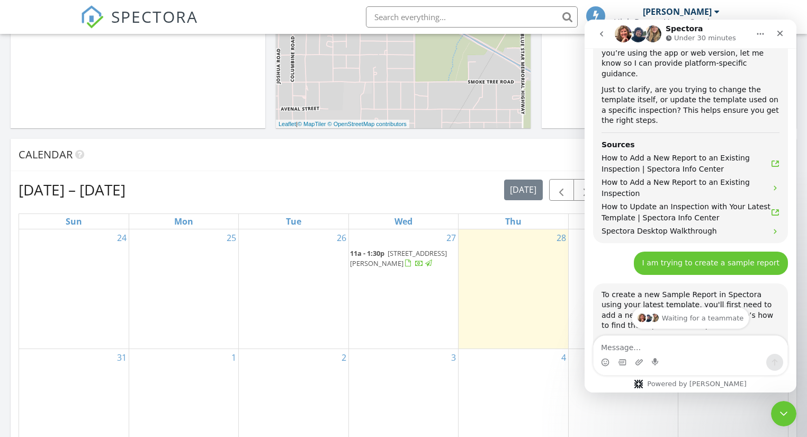
scroll to position [508, 0]
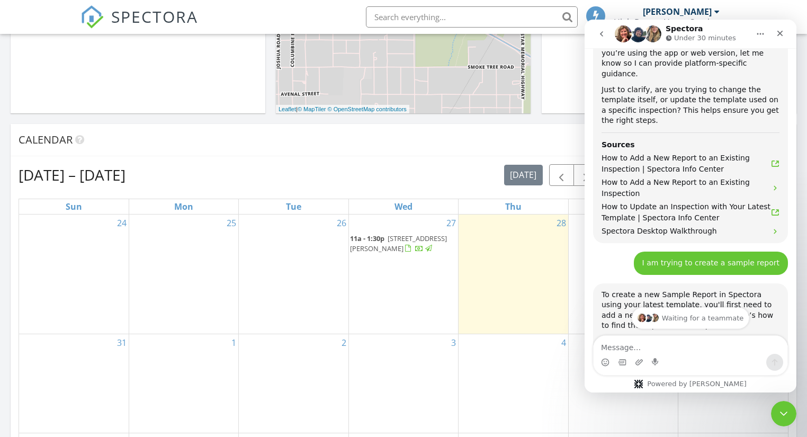
click at [393, 246] on span "25970 Brodiaea Ave, Moreno Valley 92553" at bounding box center [398, 244] width 97 height 20
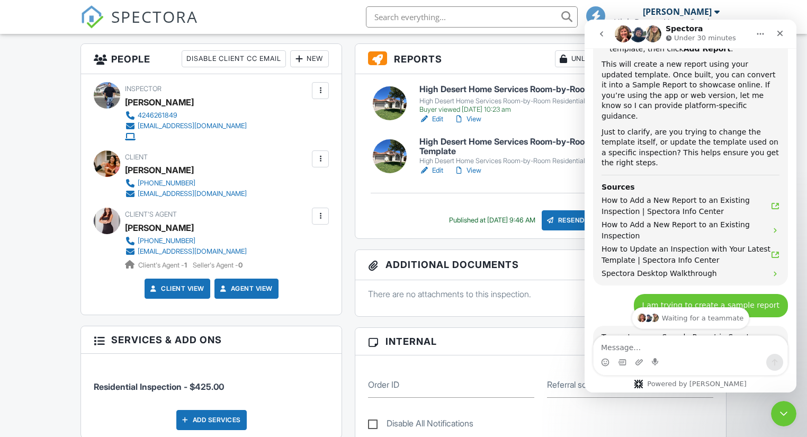
scroll to position [169, 0]
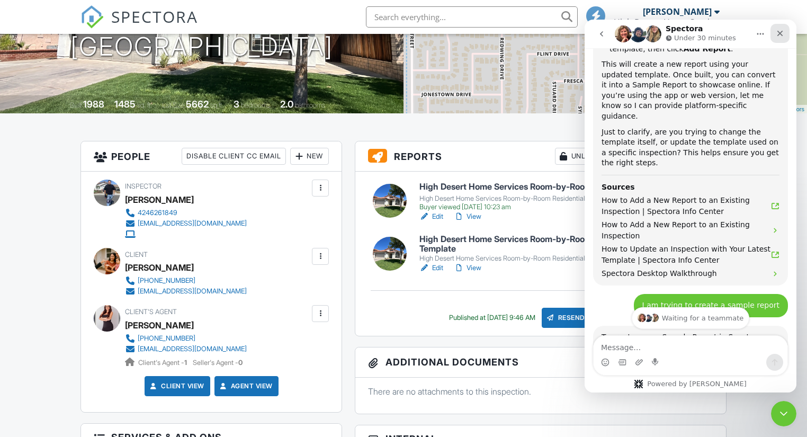
click at [779, 34] on icon "Close" at bounding box center [780, 34] width 6 height 6
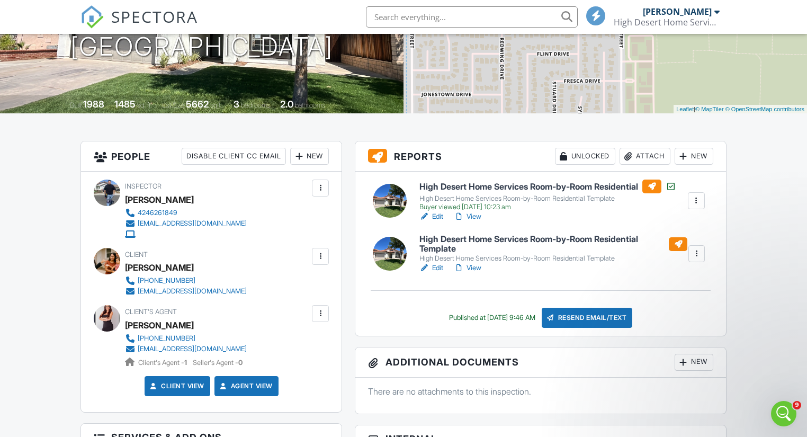
scroll to position [2488, 0]
click at [689, 159] on div "New" at bounding box center [694, 156] width 39 height 17
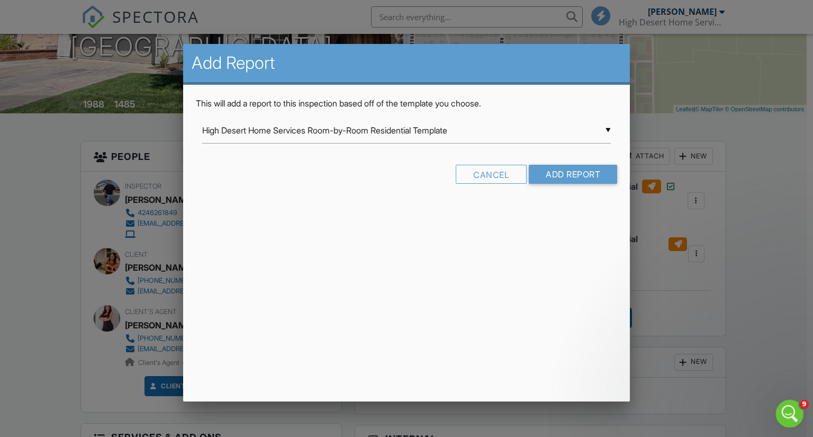
click at [791, 401] on div "Open Intercom Messenger" at bounding box center [788, 412] width 35 height 35
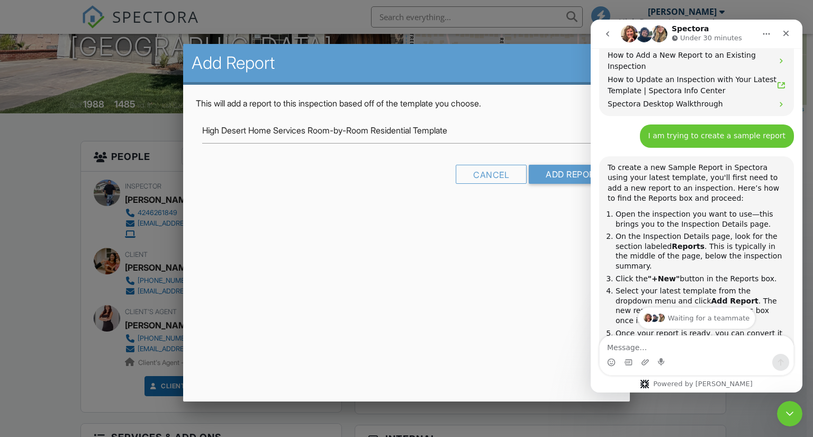
scroll to position [2107, 0]
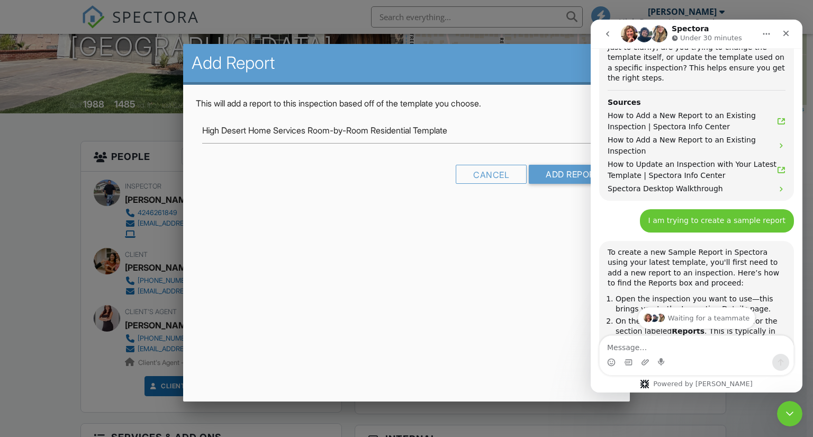
click at [486, 259] on div "Add Report This will add a report to this inspection based off of the template …" at bounding box center [406, 222] width 447 height 357
drag, startPoint x: 793, startPoint y: 38, endPoint x: 1370, endPoint y: 75, distance: 578.4
click at [793, 38] on div "Close" at bounding box center [786, 33] width 19 height 19
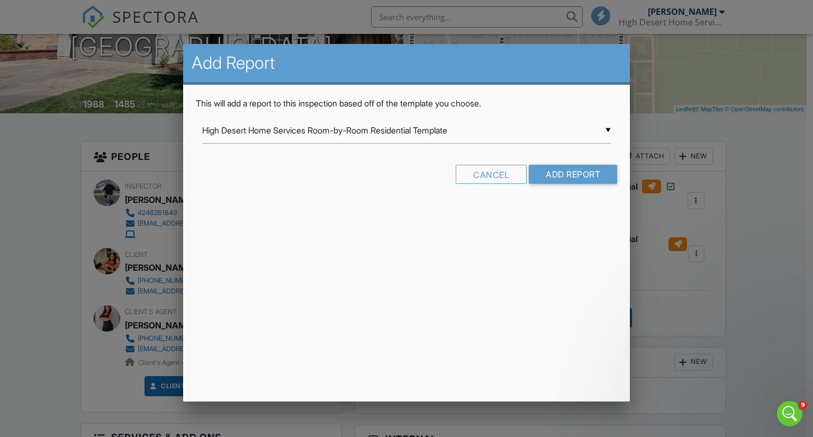
scroll to position [0, 0]
click at [603, 128] on div "▼ High Desert Home Services Room-by-Room Residential Template High Desert Home …" at bounding box center [406, 131] width 409 height 26
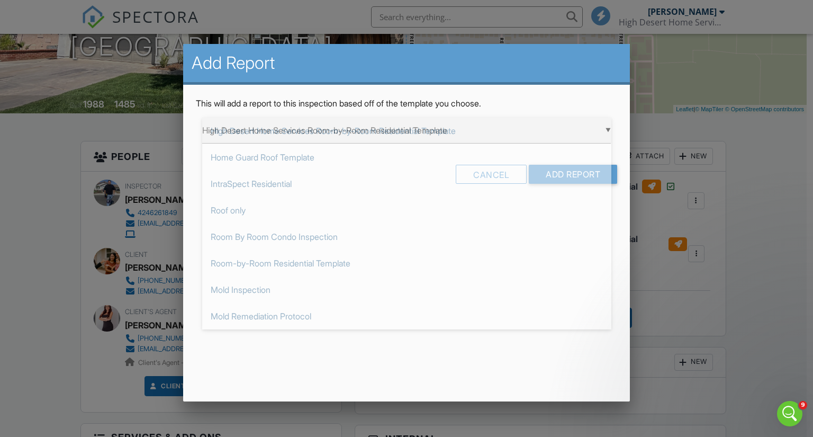
click at [543, 130] on span "High Desert Home Services Room-by-Room Residential Template" at bounding box center [406, 131] width 409 height 26
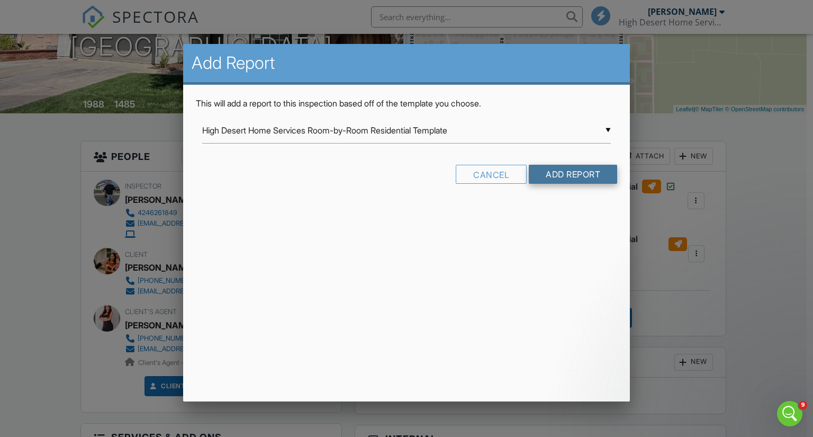
click at [564, 169] on input "Add Report" at bounding box center [573, 174] width 88 height 19
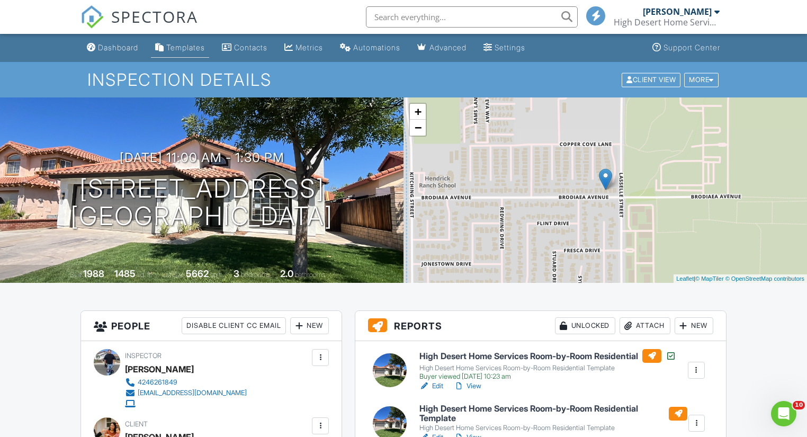
click at [190, 44] on div "Templates" at bounding box center [185, 47] width 39 height 9
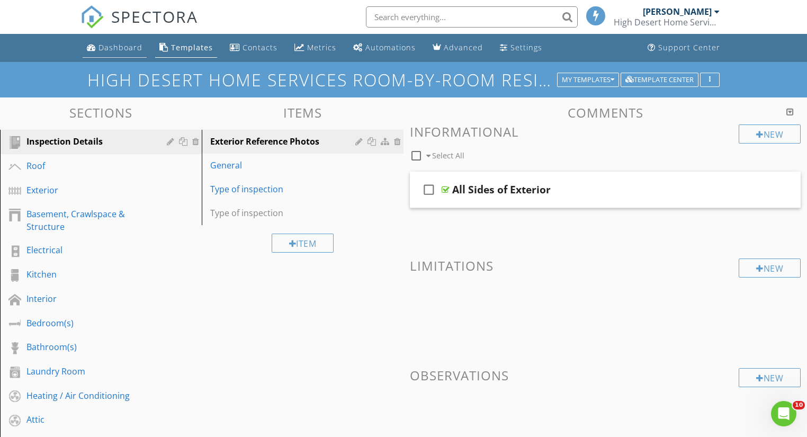
click at [118, 41] on link "Dashboard" at bounding box center [115, 48] width 64 height 20
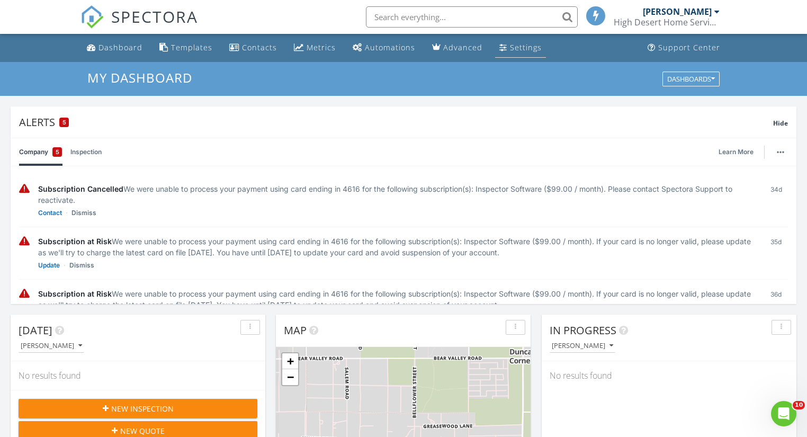
click at [506, 54] on link "Settings" at bounding box center [520, 48] width 51 height 20
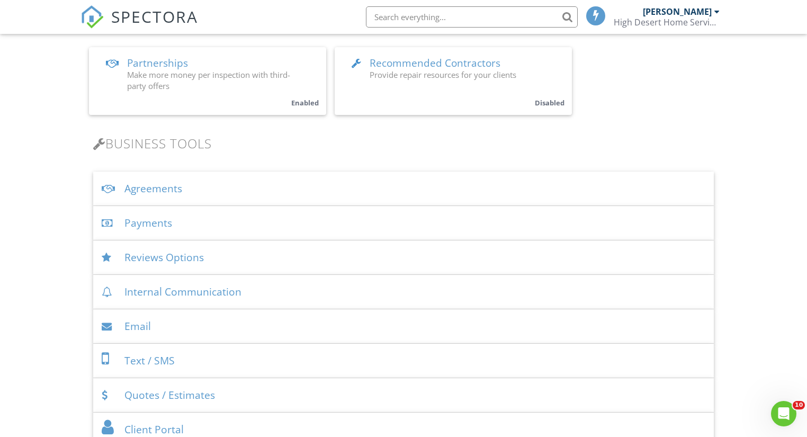
scroll to position [42, 0]
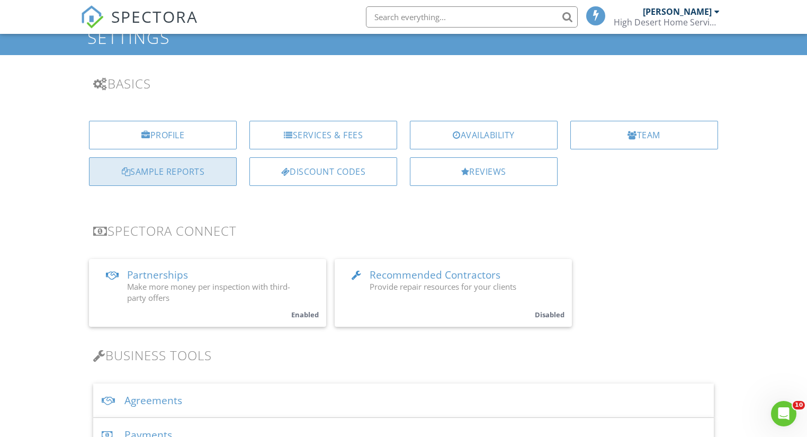
click at [199, 180] on div "Sample Reports" at bounding box center [163, 171] width 148 height 29
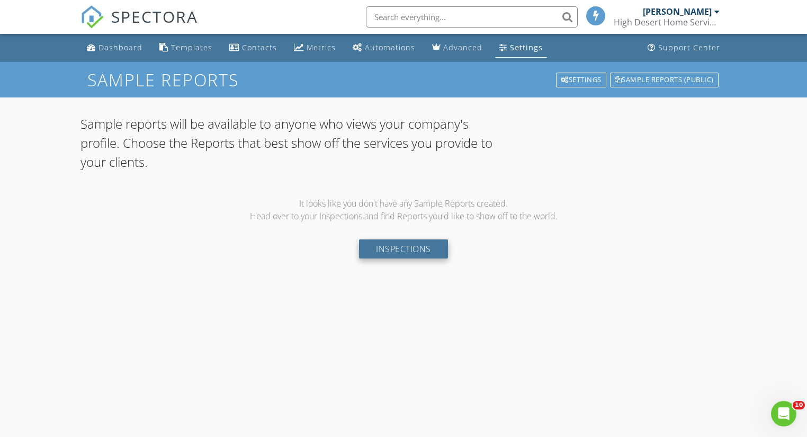
click at [431, 250] on link "Inspections" at bounding box center [403, 248] width 89 height 19
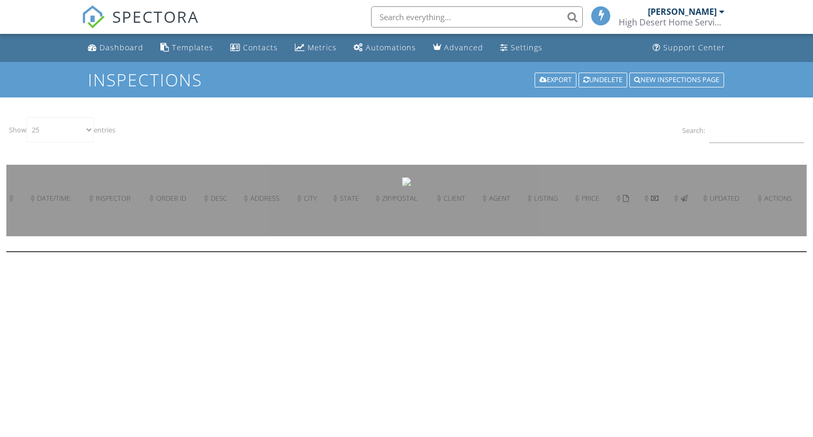
select select "25"
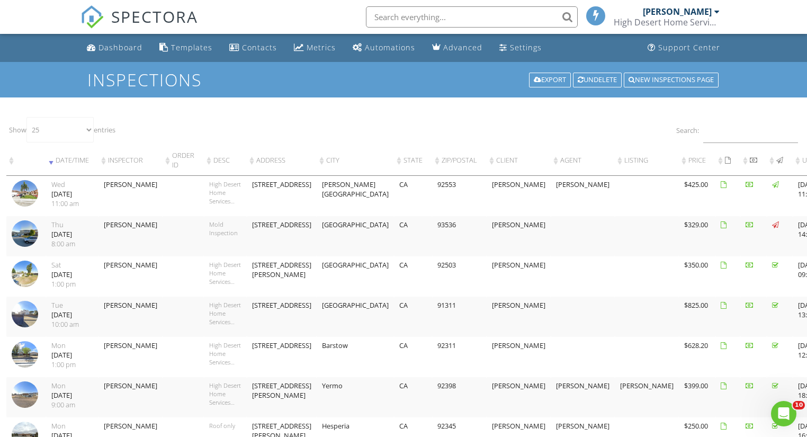
click at [22, 187] on img at bounding box center [25, 193] width 26 height 26
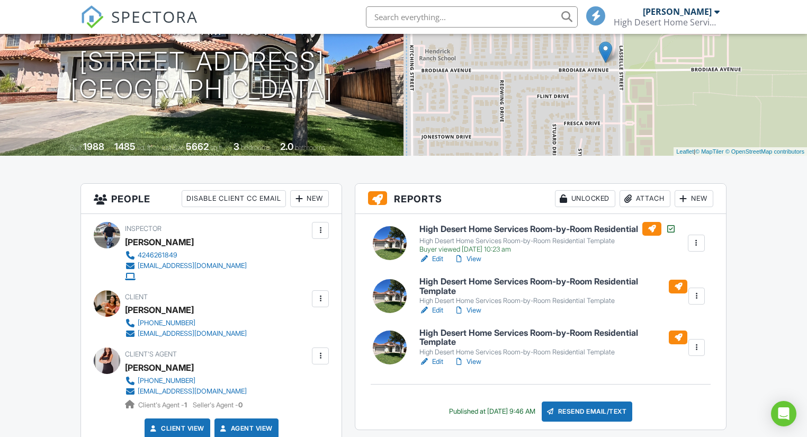
click at [706, 202] on div "New" at bounding box center [694, 198] width 39 height 17
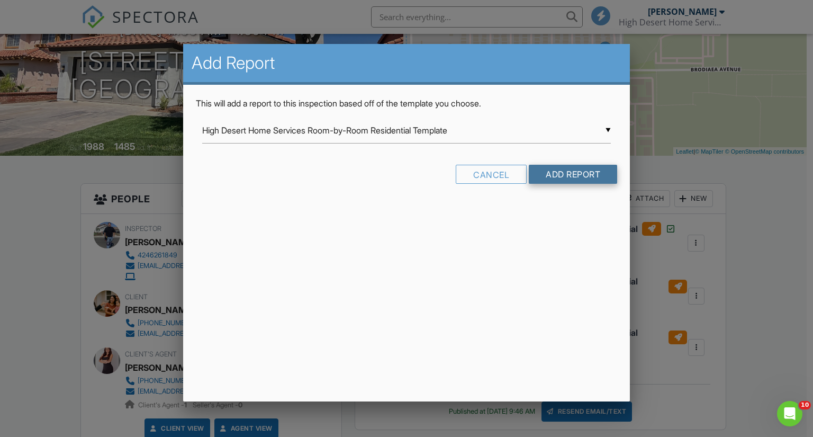
click at [573, 176] on input "Add Report" at bounding box center [573, 174] width 88 height 19
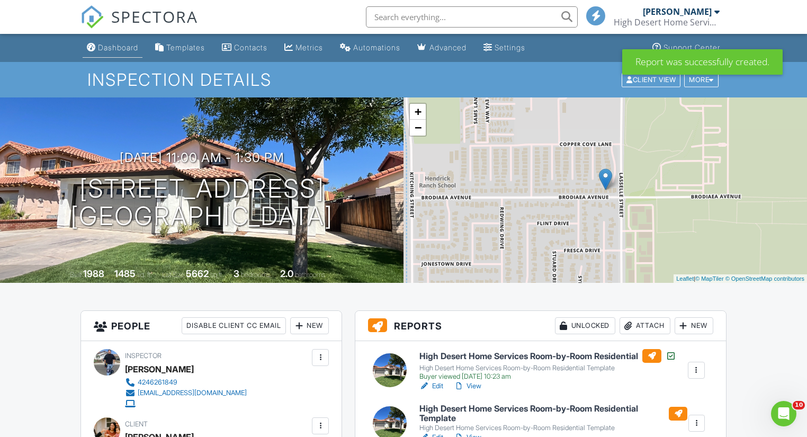
click at [138, 51] on div "Dashboard" at bounding box center [118, 47] width 40 height 9
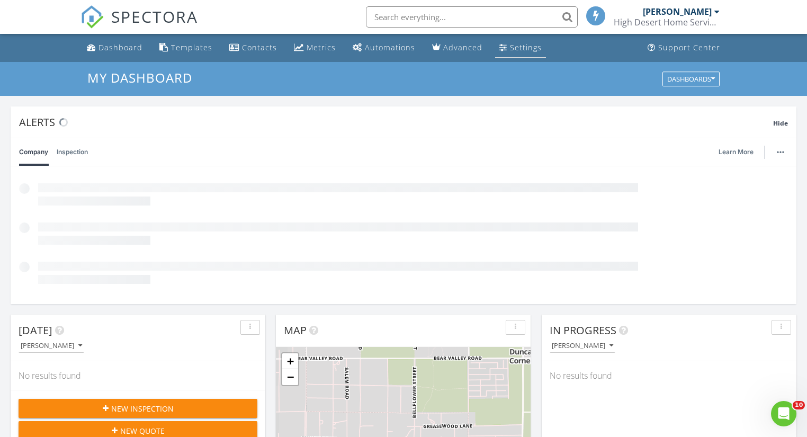
click at [513, 42] on div "Settings" at bounding box center [526, 47] width 32 height 10
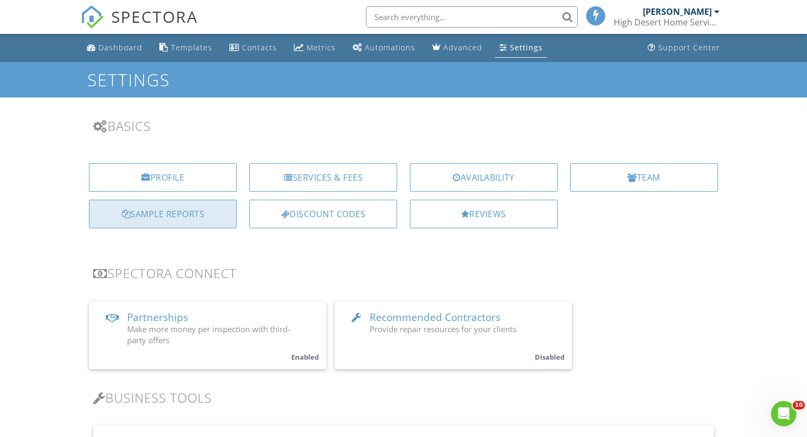
click at [201, 211] on div "Sample Reports" at bounding box center [163, 214] width 148 height 29
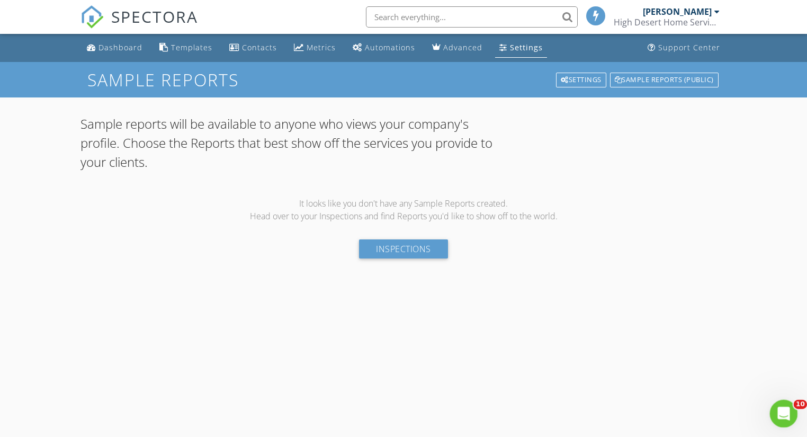
click at [778, 407] on icon "Open Intercom Messenger" at bounding box center [782, 412] width 17 height 17
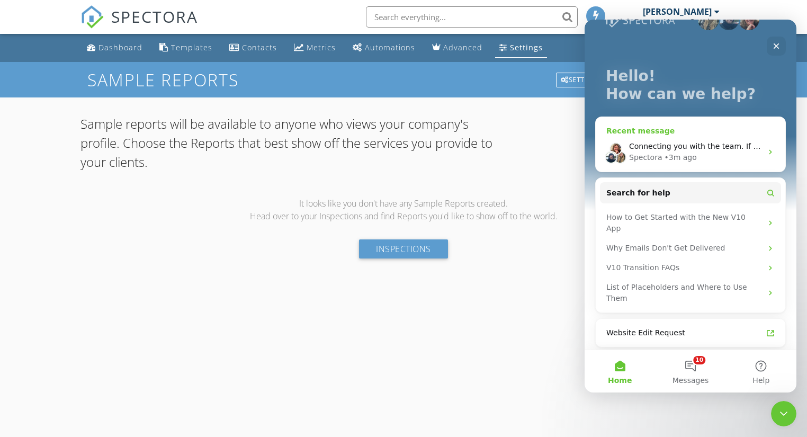
scroll to position [42, 0]
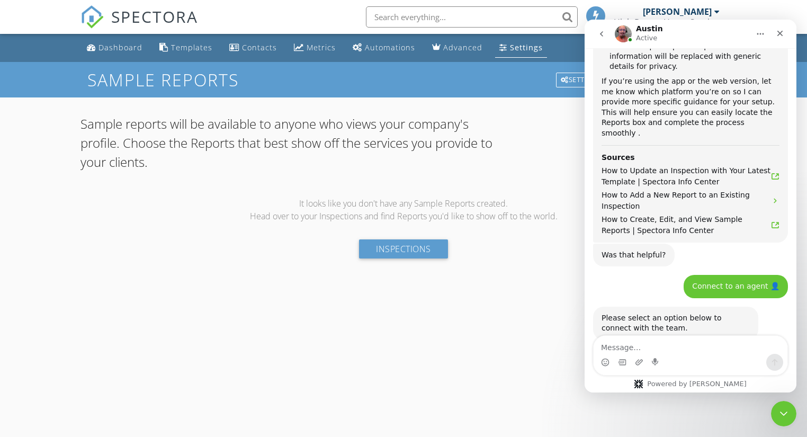
scroll to position [2525, 0]
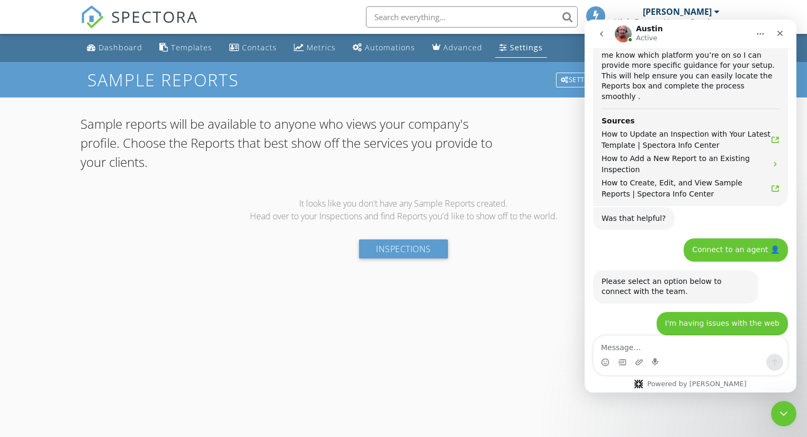
click at [707, 346] on textarea "Message…" at bounding box center [691, 345] width 194 height 18
type textarea "H"
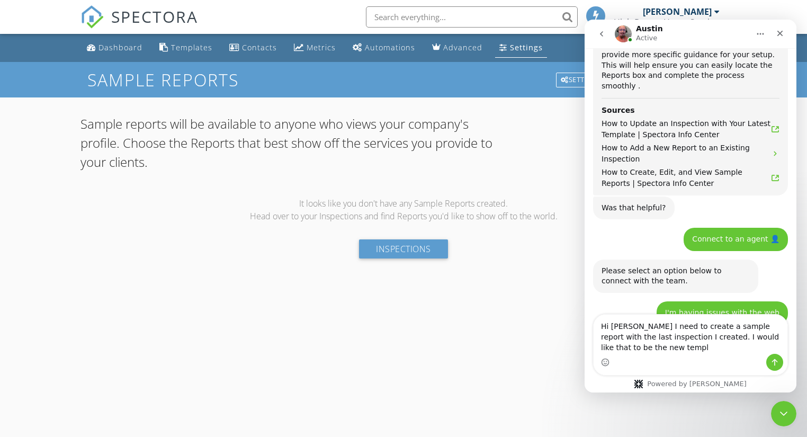
scroll to position [2546, 0]
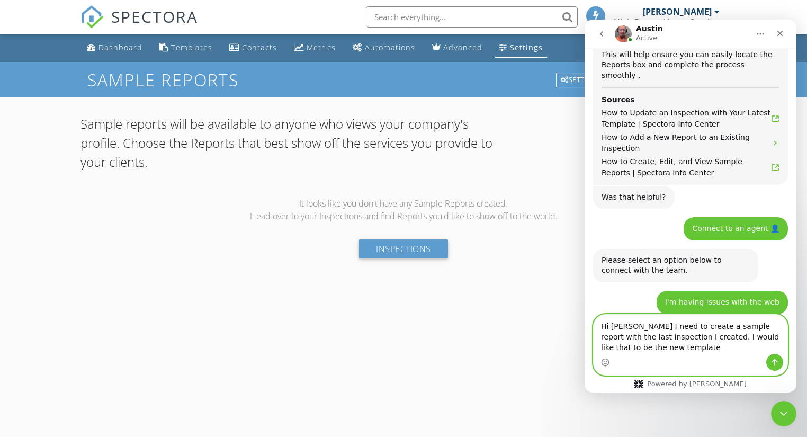
click at [752, 338] on textarea "Hi [PERSON_NAME] I need to create a sample report with the last inspection I cr…" at bounding box center [691, 334] width 194 height 39
click at [651, 345] on textarea "Hi [PERSON_NAME] I need to create a sample report with the last inspection I cr…" at bounding box center [691, 334] width 194 height 39
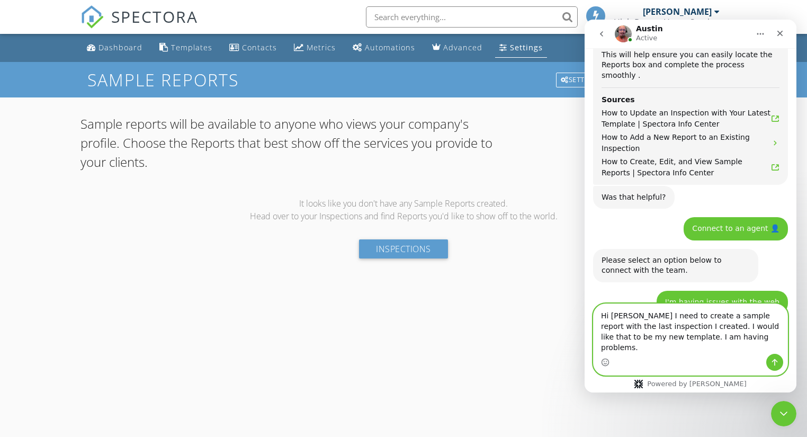
type textarea "Hi [PERSON_NAME] I need to create a sample report with the last inspection I cr…"
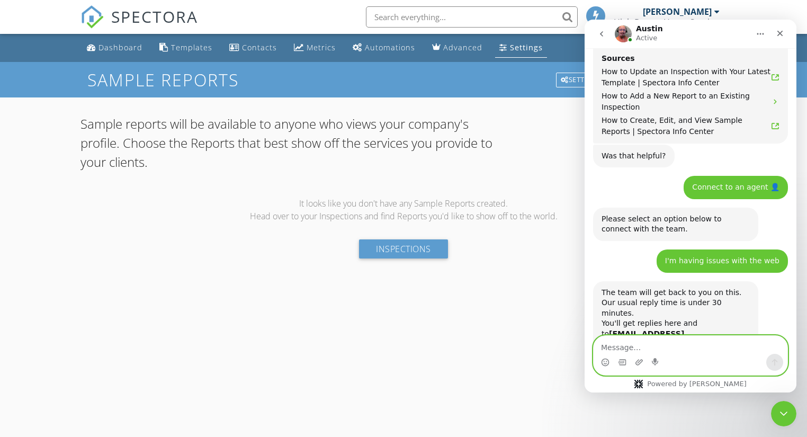
scroll to position [2629, 0]
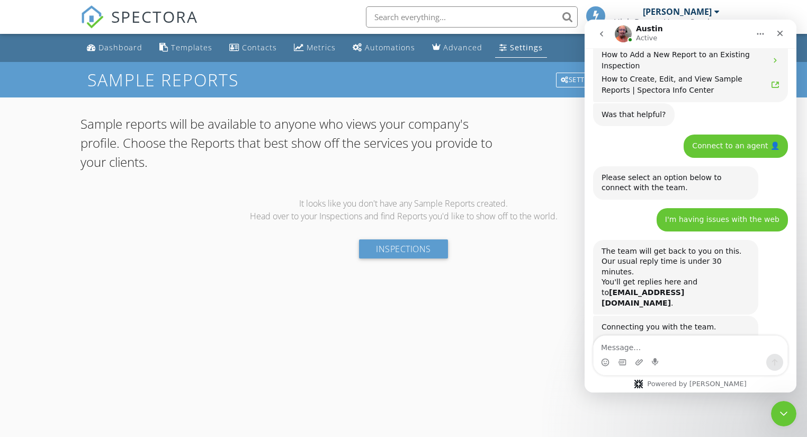
click at [267, 265] on p "It looks like you don't have any Sample Reports created. Head over to your Insp…" at bounding box center [403, 231] width 646 height 69
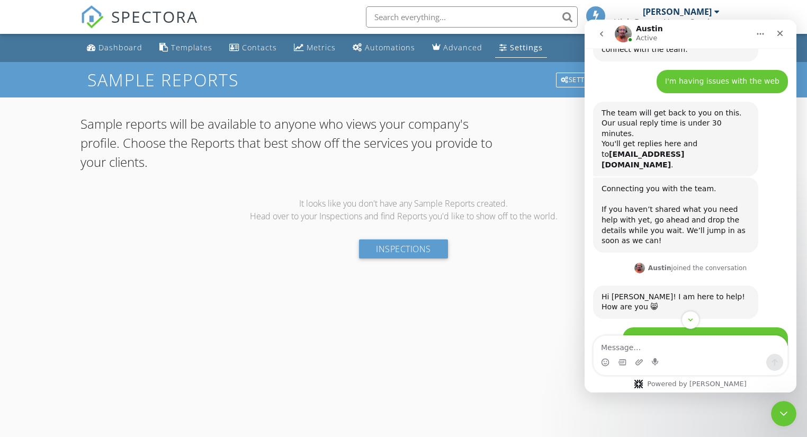
scroll to position [2809, 0]
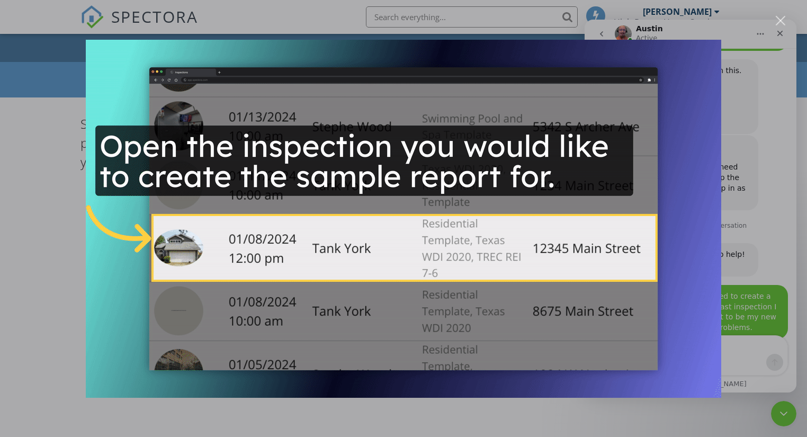
click at [355, 229] on img "Close" at bounding box center [403, 219] width 635 height 358
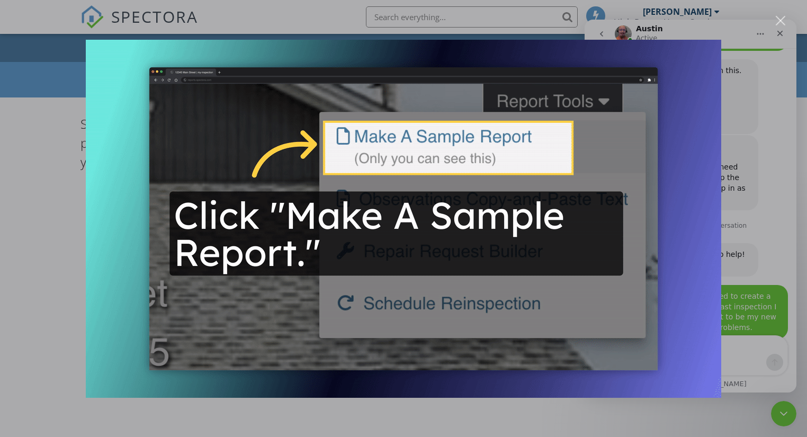
click at [784, 21] on div "Close" at bounding box center [781, 21] width 10 height 10
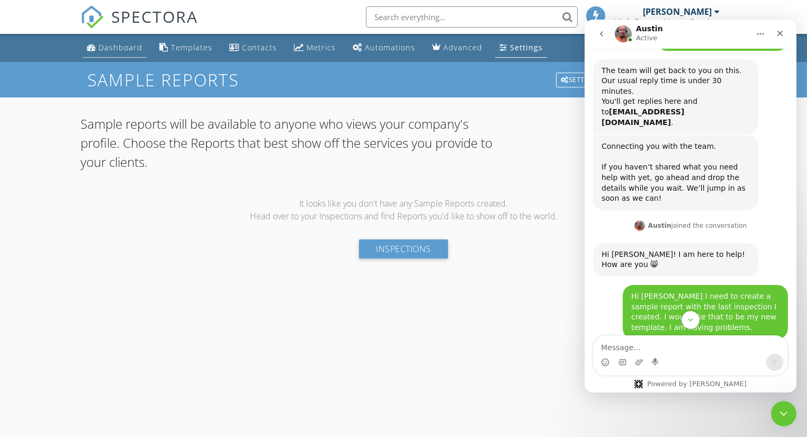
click at [123, 49] on div "Dashboard" at bounding box center [120, 47] width 44 height 10
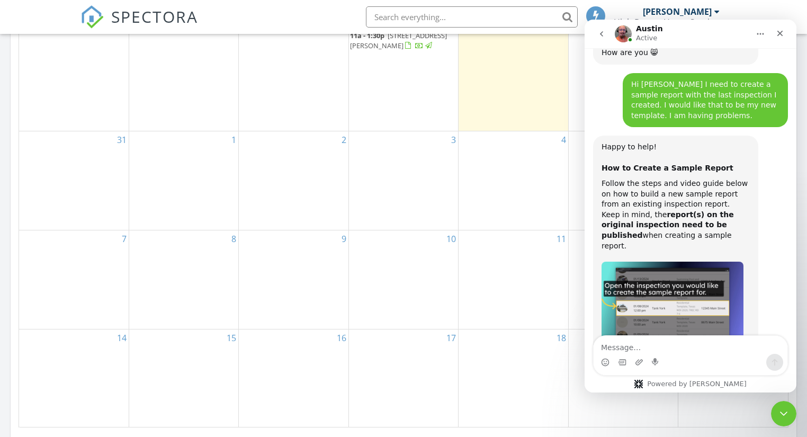
scroll to position [593, 0]
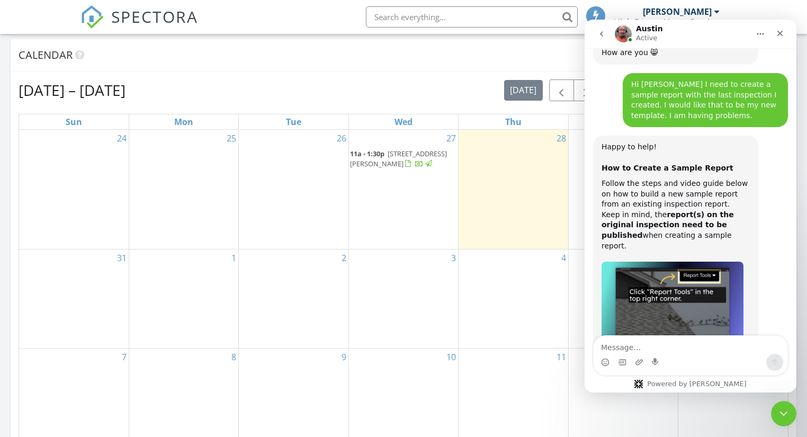
click at [388, 161] on span "25970 Brodiaea Ave, Moreno Valley 92553" at bounding box center [398, 159] width 97 height 20
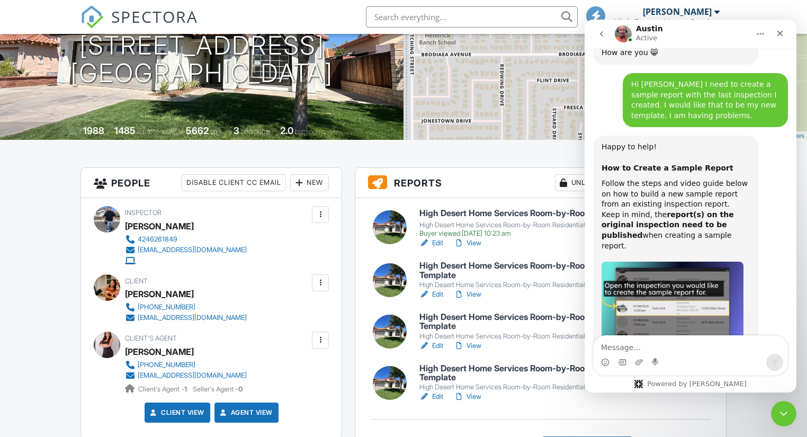
scroll to position [42, 0]
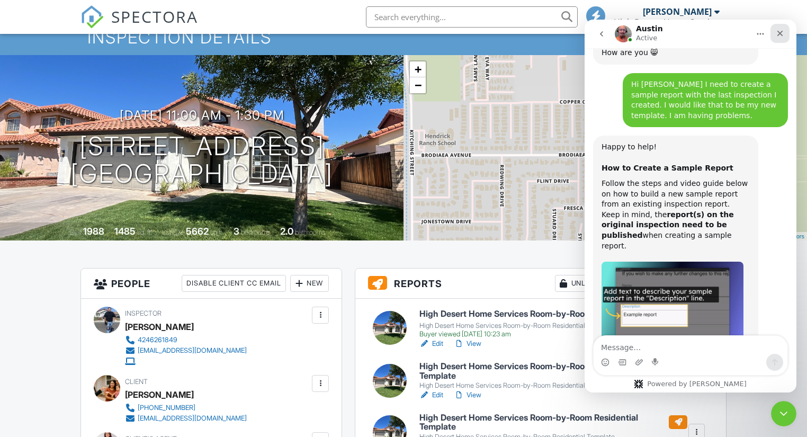
click at [779, 34] on icon "Close" at bounding box center [780, 33] width 8 height 8
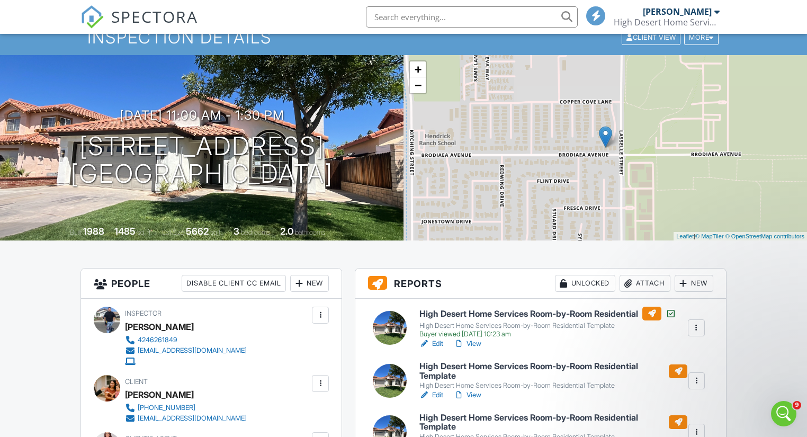
scroll to position [0, 0]
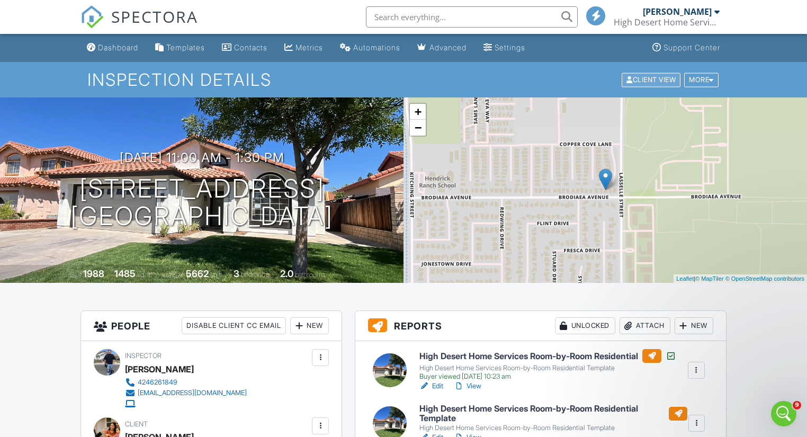
click at [646, 76] on div "Client View" at bounding box center [651, 80] width 59 height 14
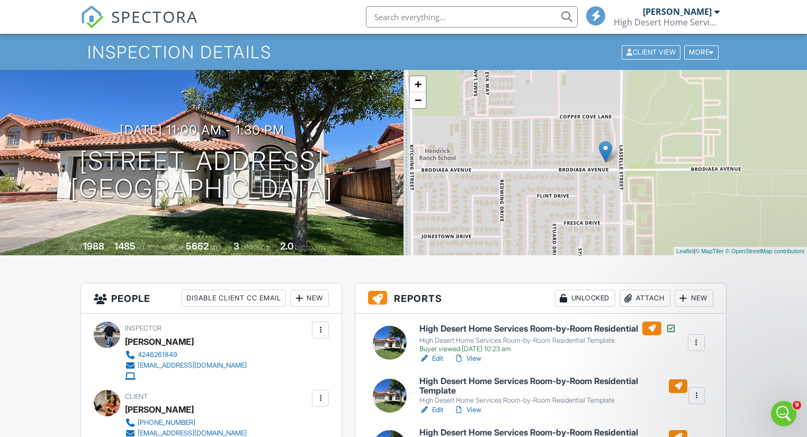
scroll to position [42, 0]
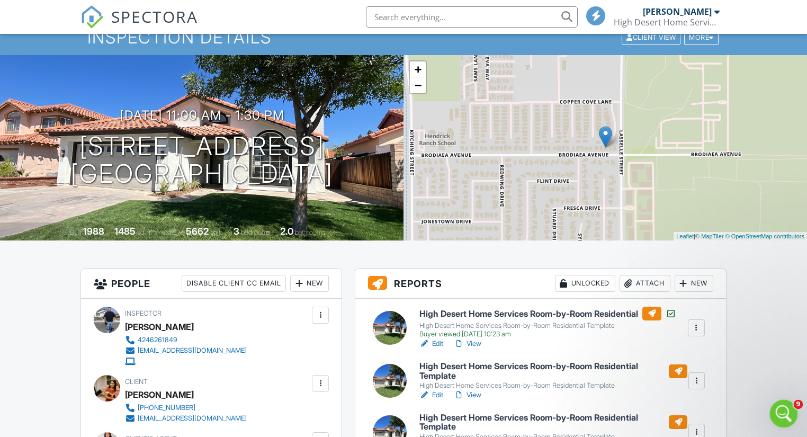
click at [785, 408] on icon "Open Intercom Messenger" at bounding box center [782, 412] width 17 height 17
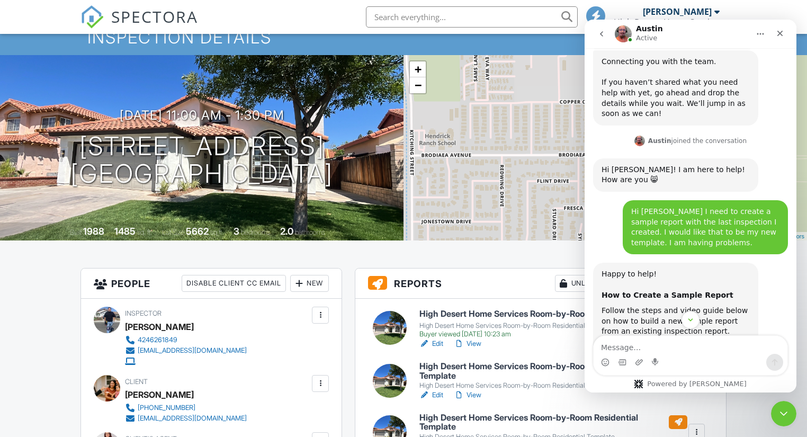
scroll to position [2936, 0]
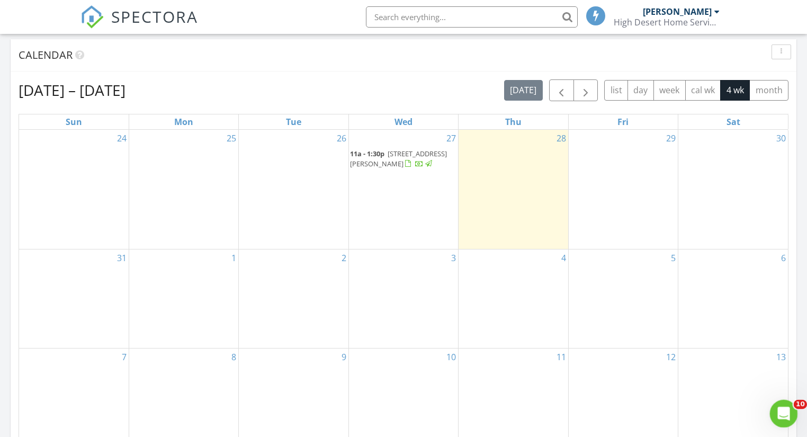
click at [792, 407] on div "Open Intercom Messenger" at bounding box center [782, 412] width 35 height 35
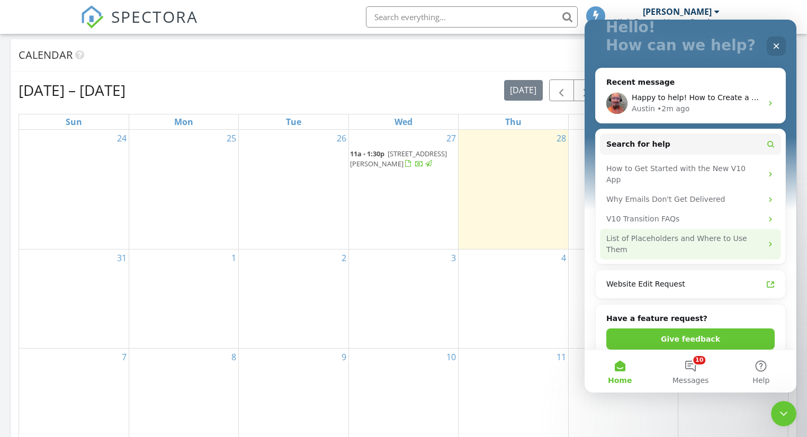
scroll to position [85, 0]
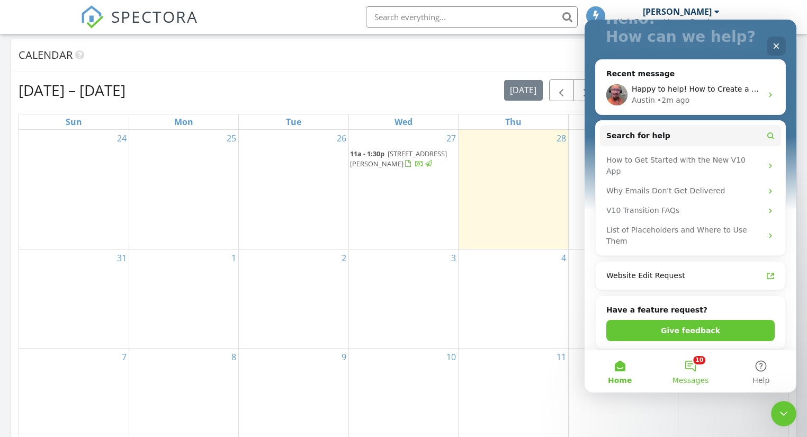
click at [697, 372] on button "10 Messages" at bounding box center [690, 371] width 70 height 42
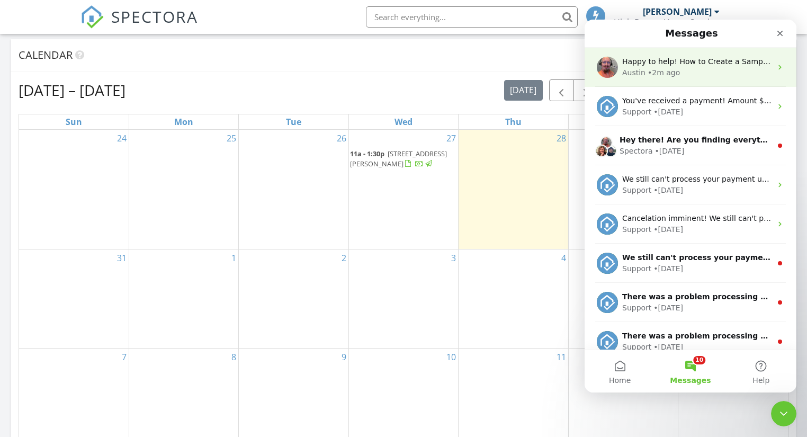
click at [686, 67] on div "Austin • 2m ago" at bounding box center [696, 72] width 149 height 11
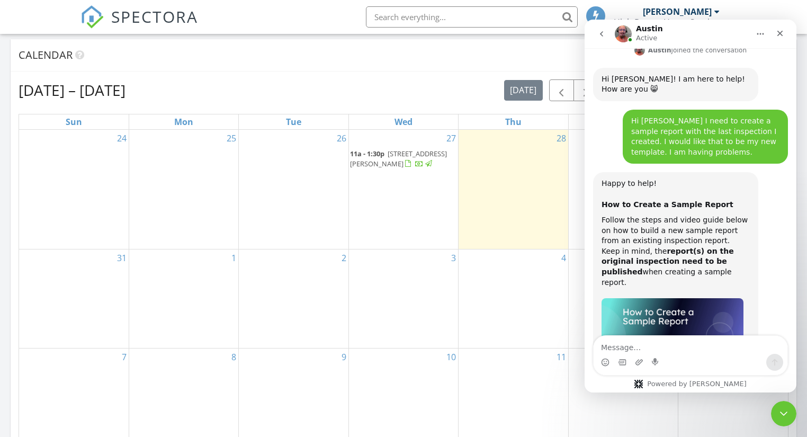
scroll to position [2936, 0]
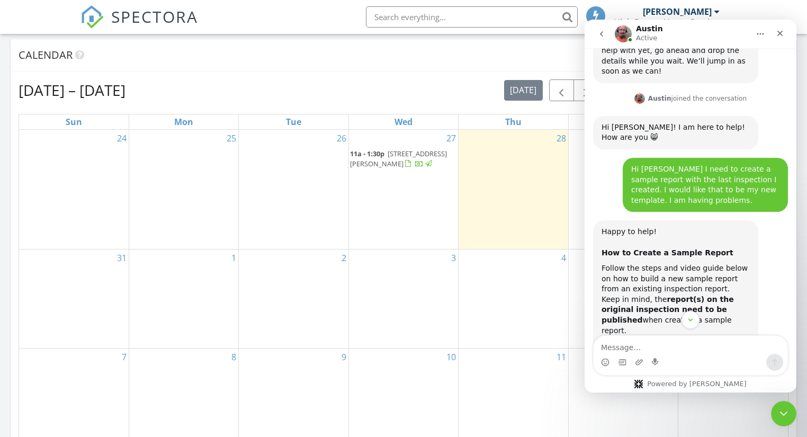
click at [671, 346] on img "Austin says…" at bounding box center [673, 386] width 142 height 80
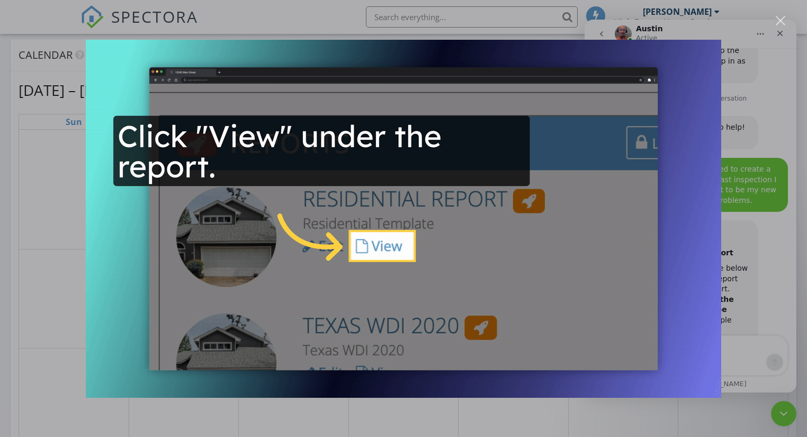
scroll to position [0, 0]
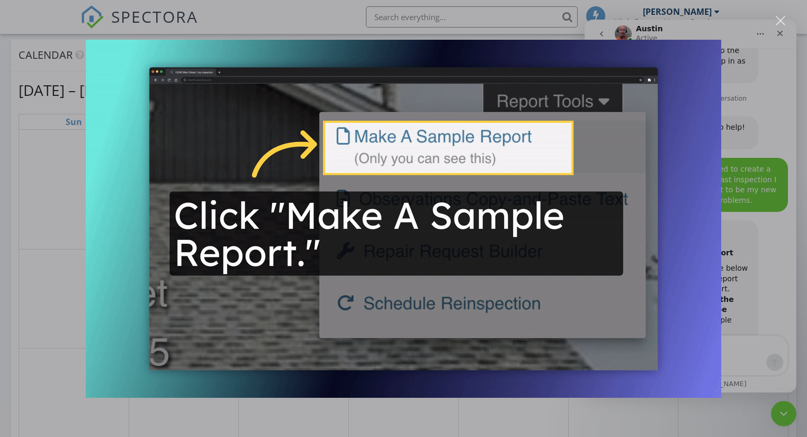
click at [779, 21] on div "Close" at bounding box center [781, 21] width 10 height 10
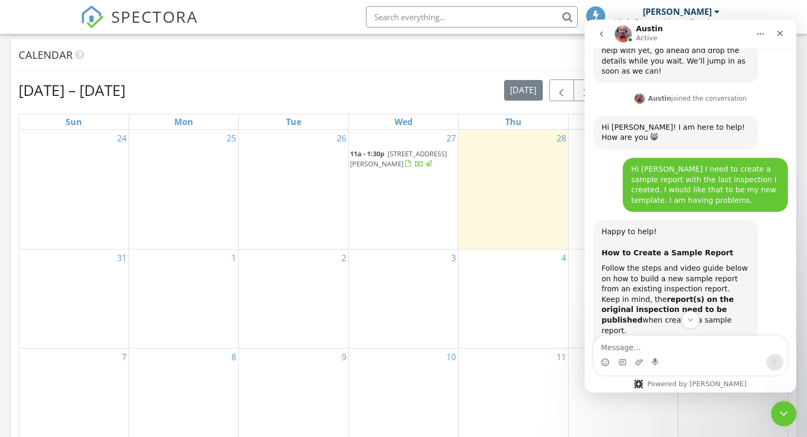
click at [688, 6] on div "Ronald Perez High Desert Home Services" at bounding box center [667, 17] width 106 height 34
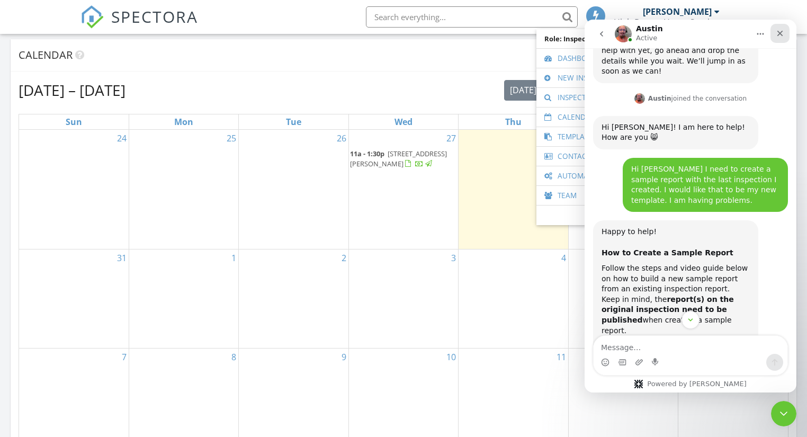
click at [781, 34] on icon "Close" at bounding box center [780, 34] width 6 height 6
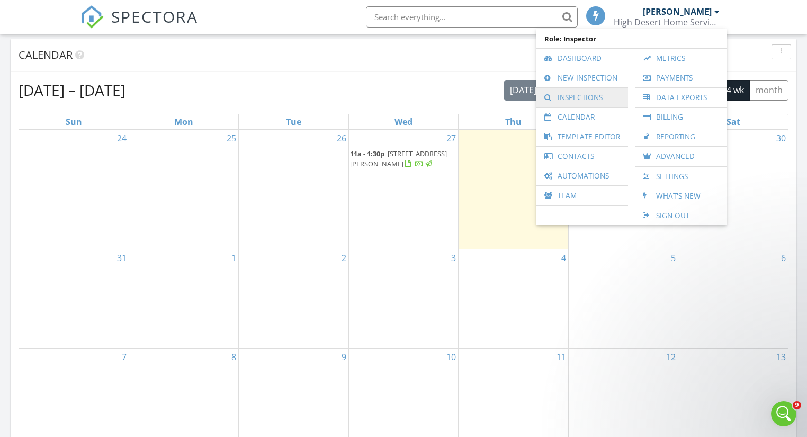
scroll to position [3021, 0]
click at [589, 91] on link "Inspections" at bounding box center [582, 97] width 81 height 19
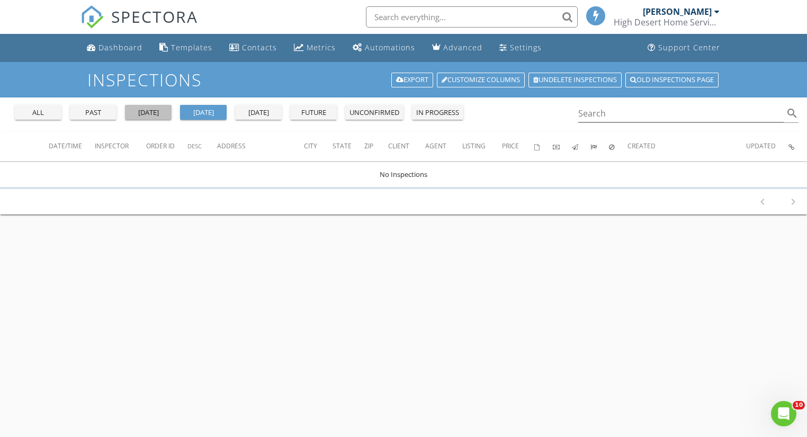
click at [146, 112] on div "[DATE]" at bounding box center [148, 112] width 38 height 11
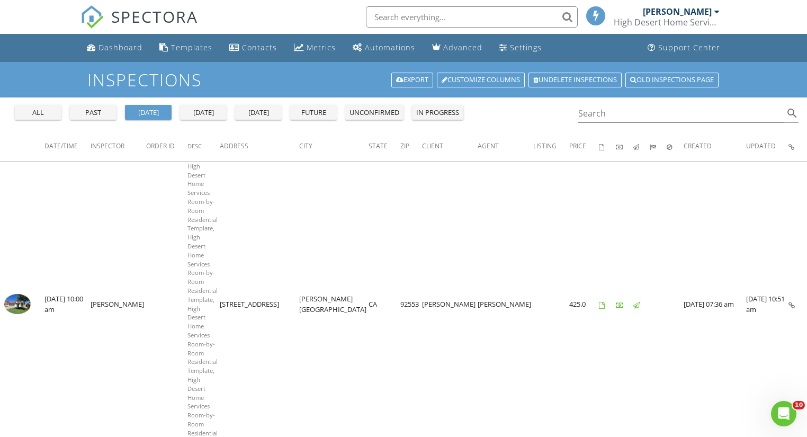
click at [85, 115] on div "past" at bounding box center [93, 112] width 38 height 11
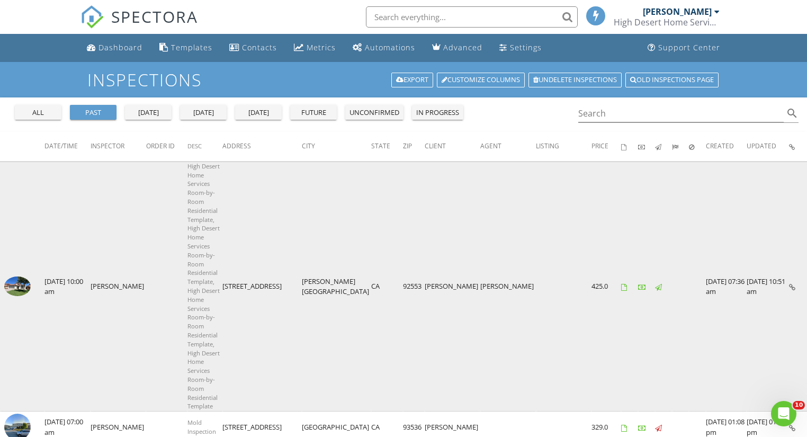
drag, startPoint x: 14, startPoint y: 262, endPoint x: 69, endPoint y: 349, distance: 102.6
click at [69, 349] on td "[DATE] 10:00 am" at bounding box center [67, 286] width 46 height 249
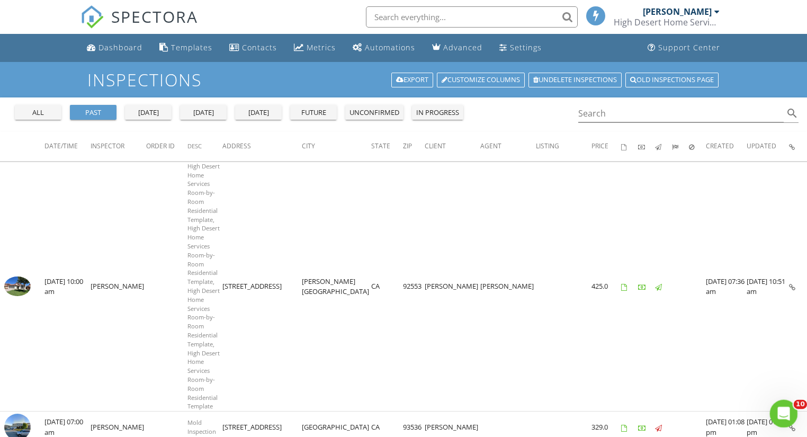
click at [785, 406] on icon "Open Intercom Messenger" at bounding box center [782, 412] width 17 height 17
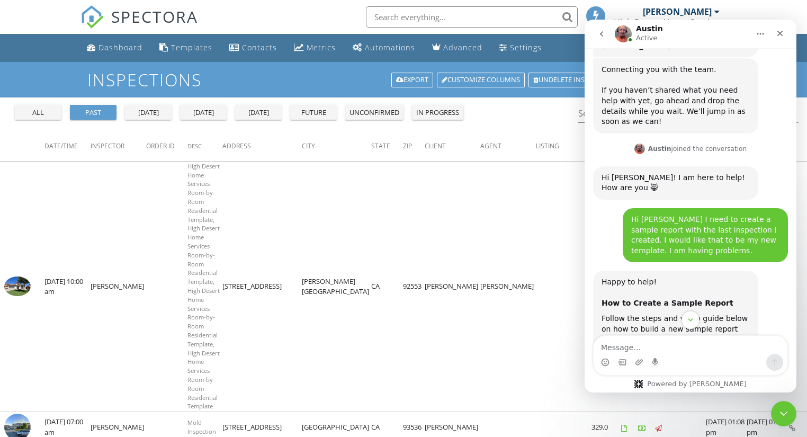
scroll to position [2809, 0]
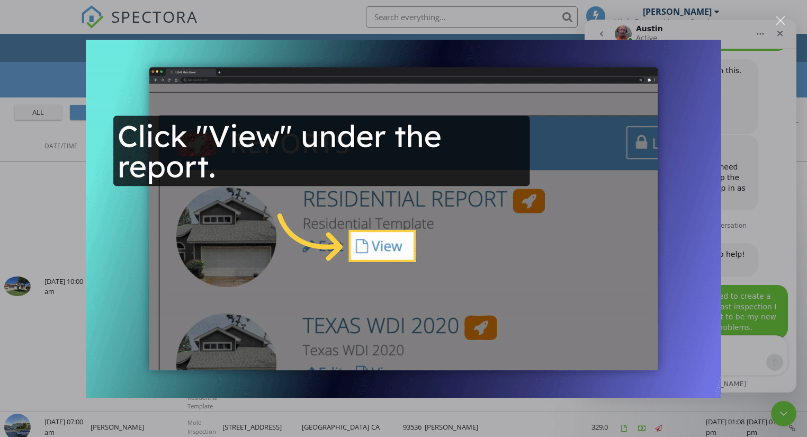
click at [61, 210] on div "Intercom messenger" at bounding box center [403, 218] width 807 height 437
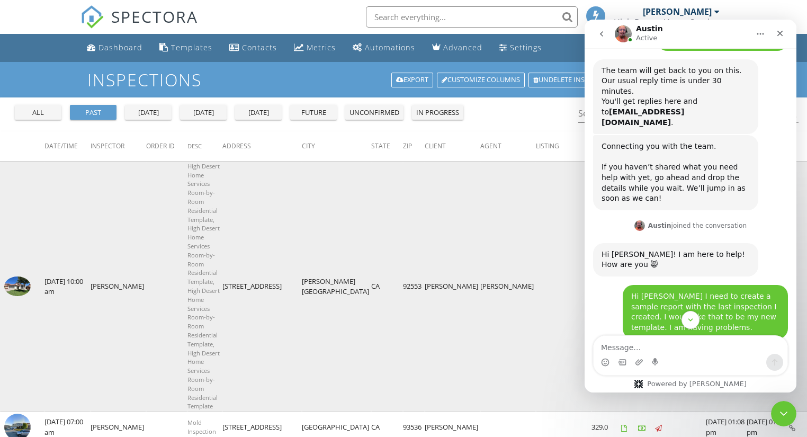
click at [19, 276] on img at bounding box center [17, 286] width 26 height 20
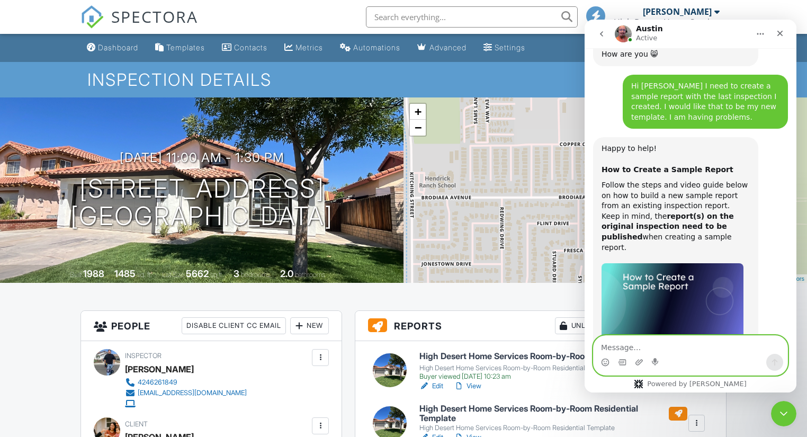
scroll to position [3021, 0]
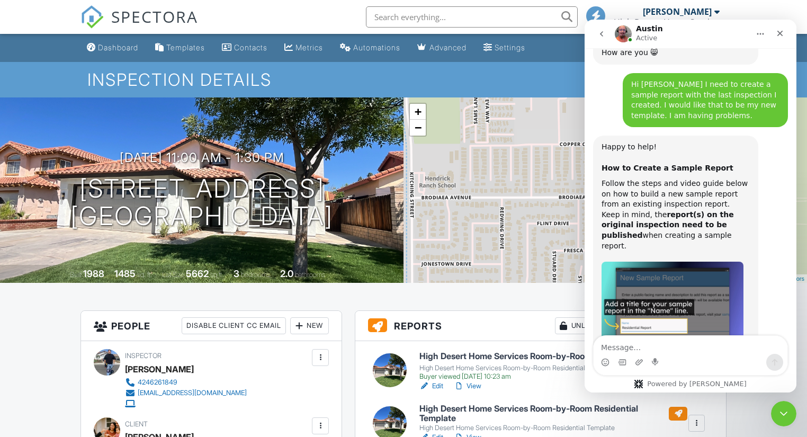
click at [698, 262] on img "Austin says…" at bounding box center [673, 302] width 142 height 80
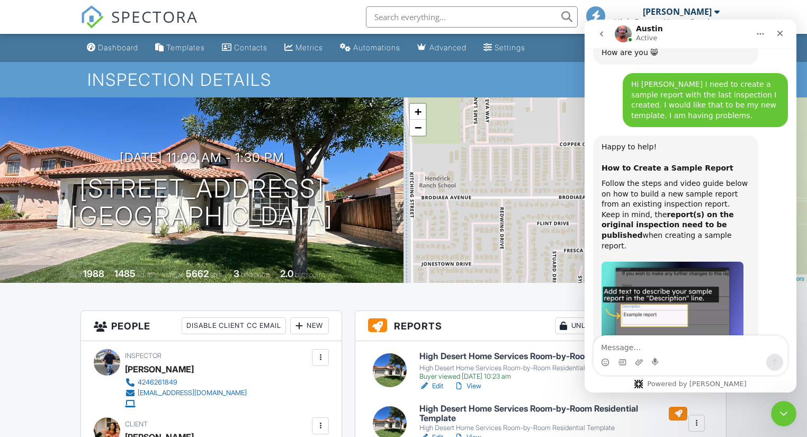
scroll to position [0, 0]
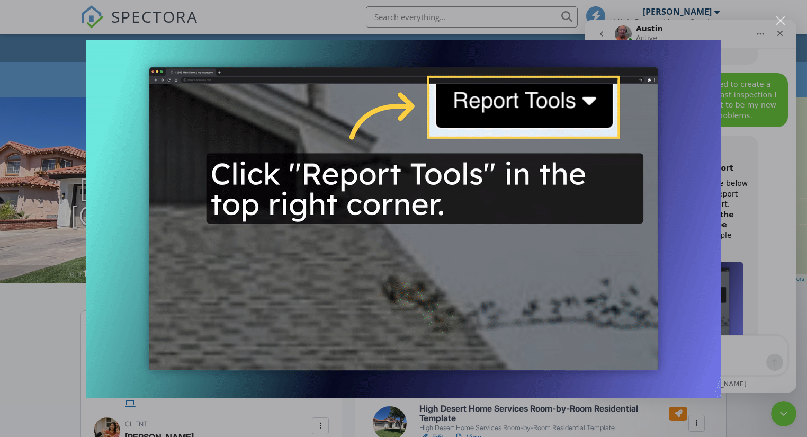
click at [252, 281] on img "Close" at bounding box center [403, 219] width 635 height 358
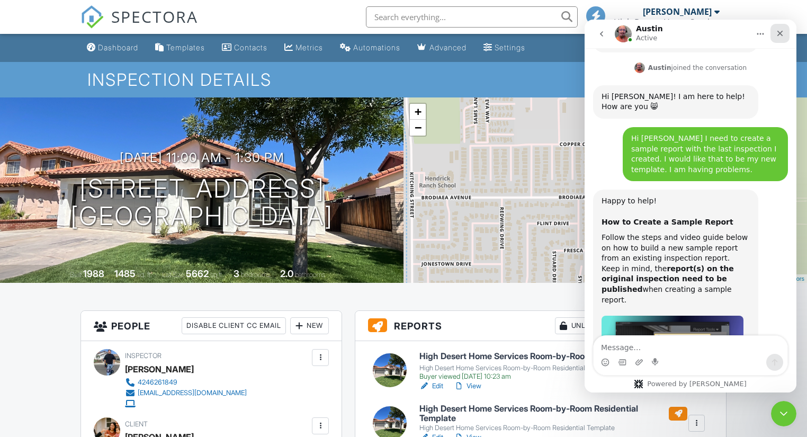
click at [781, 39] on div "Close" at bounding box center [779, 33] width 19 height 19
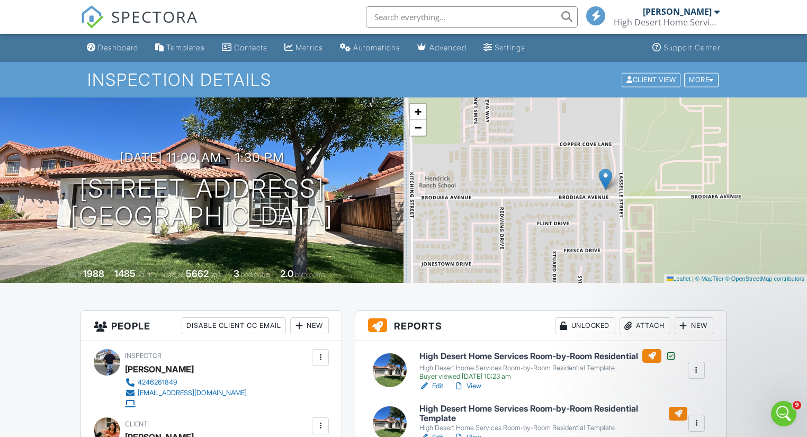
scroll to position [3021, 0]
click at [697, 79] on div "More" at bounding box center [701, 80] width 34 height 14
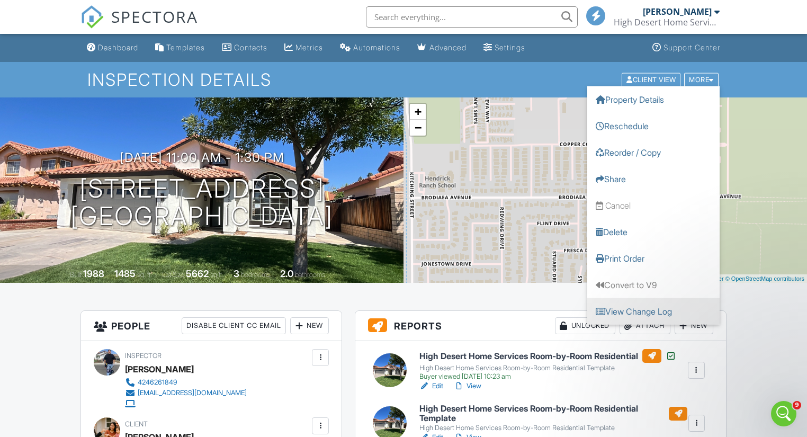
click at [653, 313] on link "View Change Log" at bounding box center [653, 311] width 132 height 26
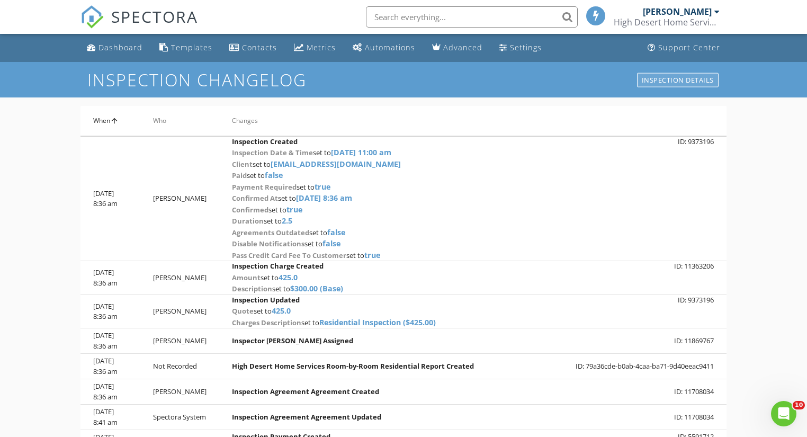
click at [674, 76] on div "inspection details" at bounding box center [678, 80] width 82 height 14
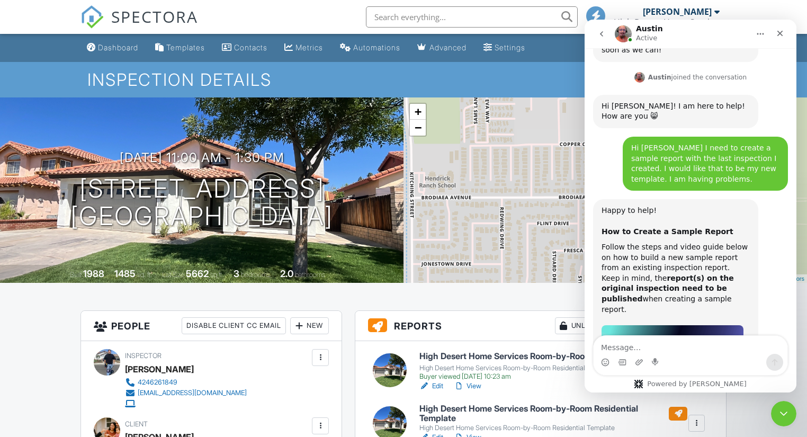
scroll to position [3021, 0]
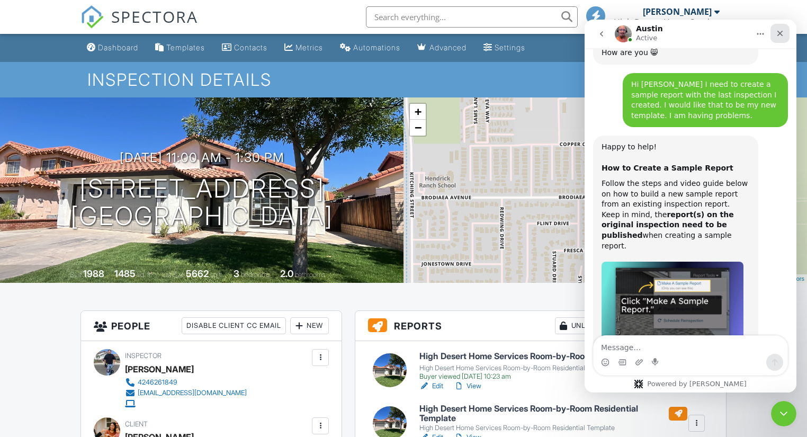
click at [776, 29] on icon "Close" at bounding box center [780, 33] width 8 height 8
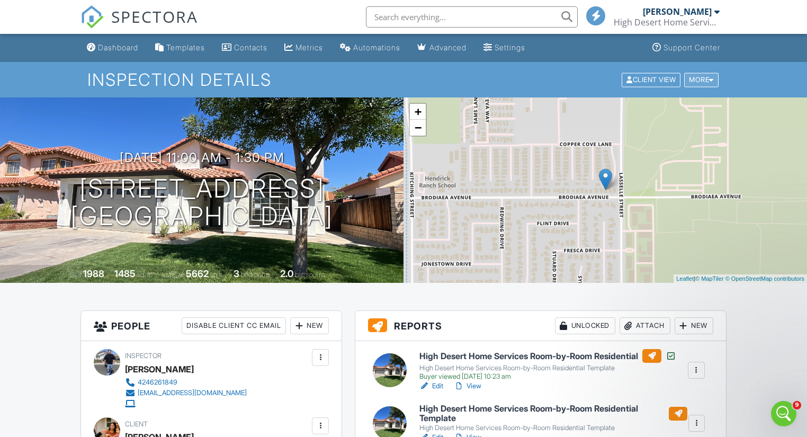
click at [701, 75] on div "More" at bounding box center [701, 80] width 34 height 14
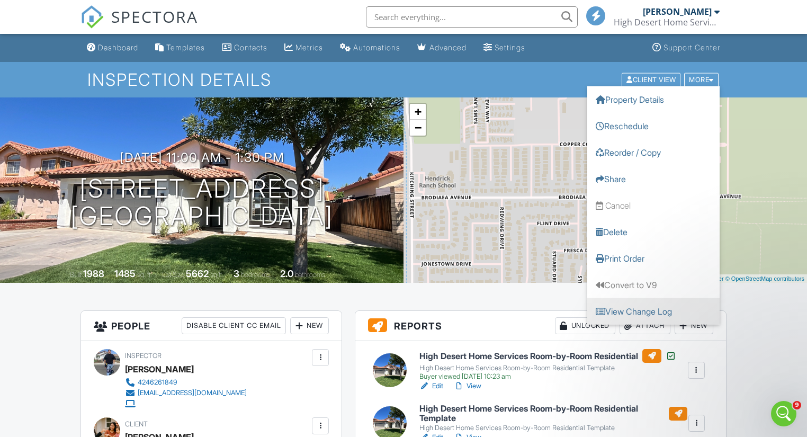
click at [639, 310] on link "View Change Log" at bounding box center [653, 311] width 132 height 26
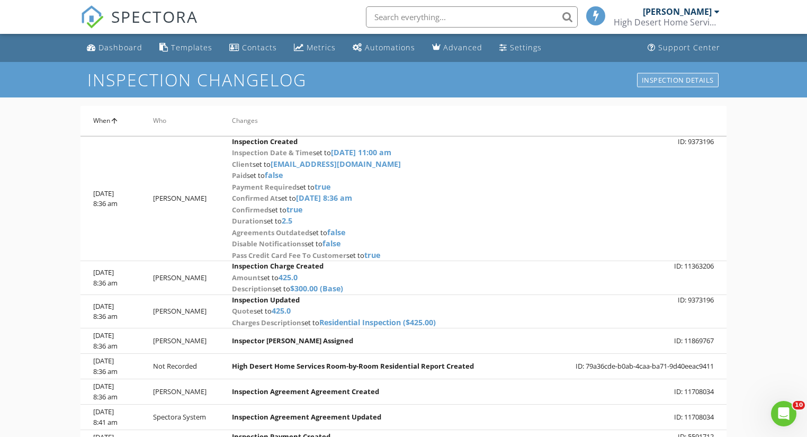
click at [650, 79] on div "inspection details" at bounding box center [678, 80] width 82 height 14
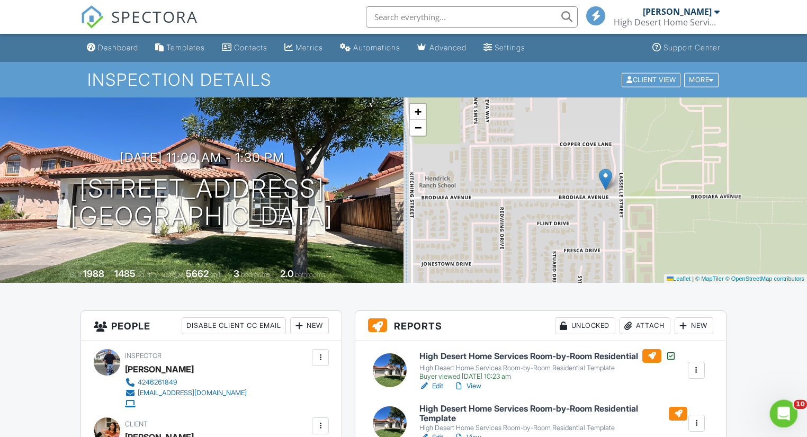
click at [780, 407] on icon "Open Intercom Messenger" at bounding box center [782, 412] width 17 height 17
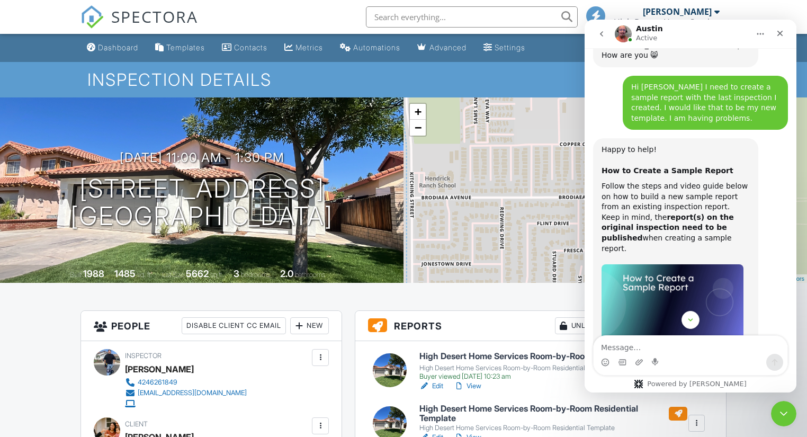
scroll to position [3021, 0]
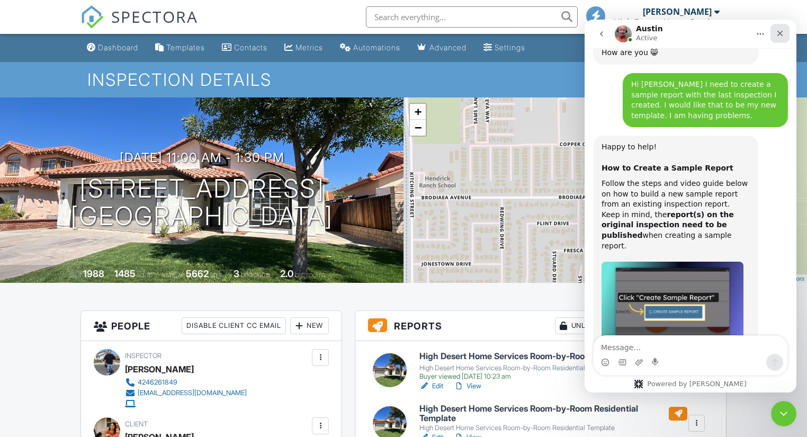
click at [778, 36] on icon "Close" at bounding box center [780, 33] width 8 height 8
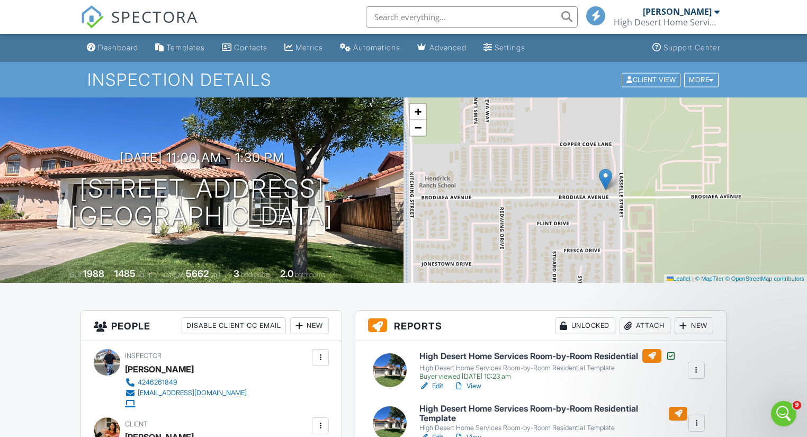
click at [692, 19] on div "High Desert Home Services" at bounding box center [667, 22] width 106 height 11
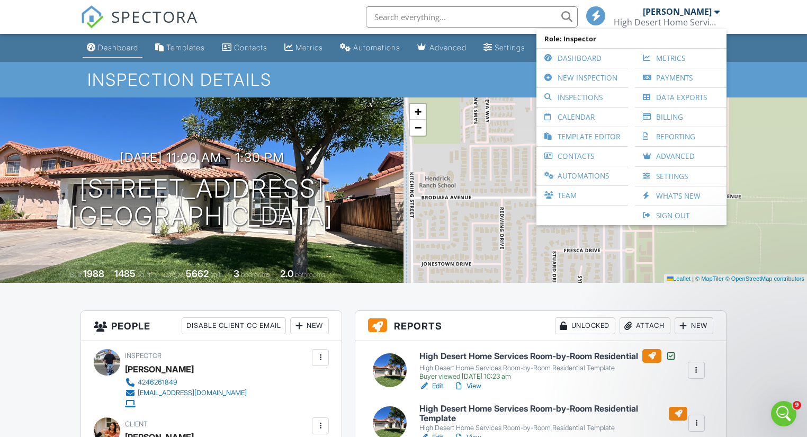
click at [110, 53] on link "Dashboard" at bounding box center [113, 48] width 60 height 20
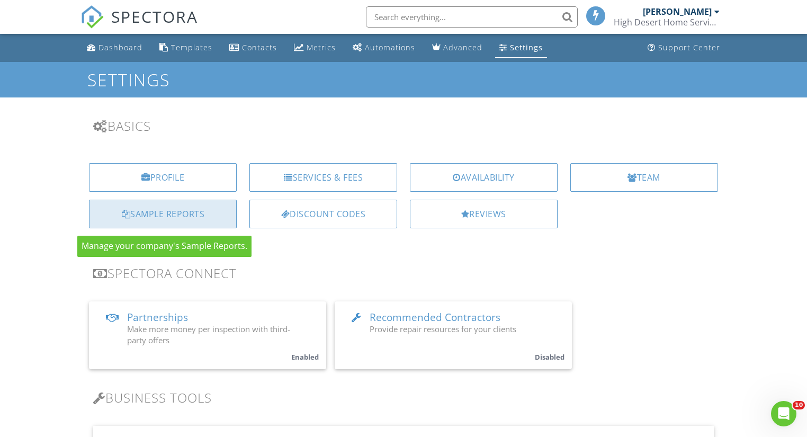
click at [169, 214] on div "Sample Reports" at bounding box center [163, 214] width 148 height 29
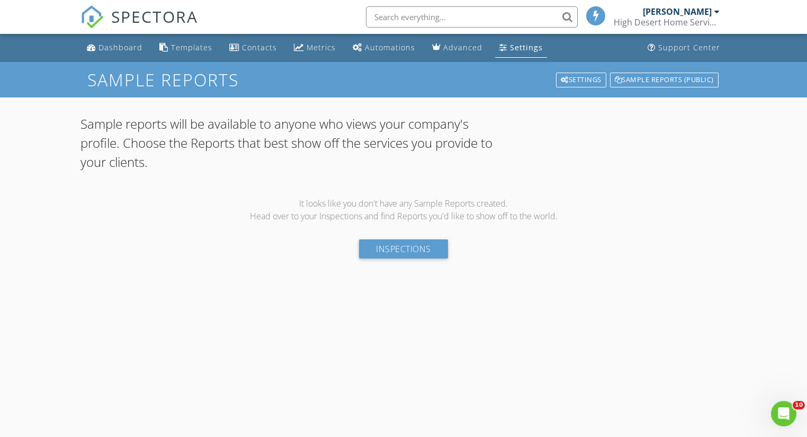
click at [711, 17] on div "High Desert Home Services" at bounding box center [667, 22] width 106 height 11
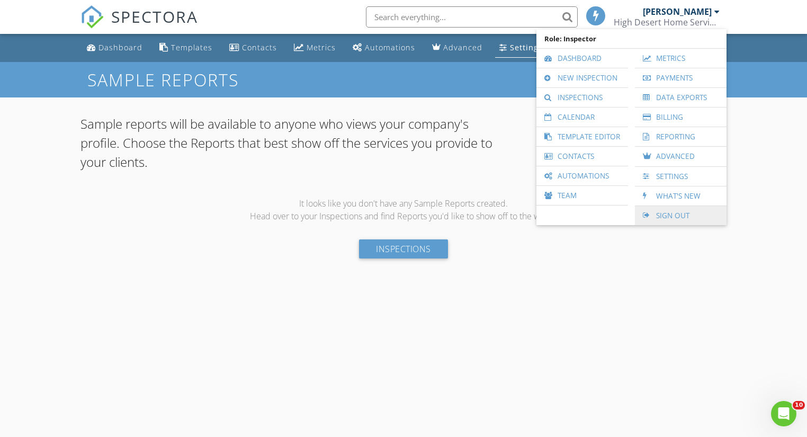
click at [688, 218] on link "Sign Out" at bounding box center [680, 215] width 81 height 19
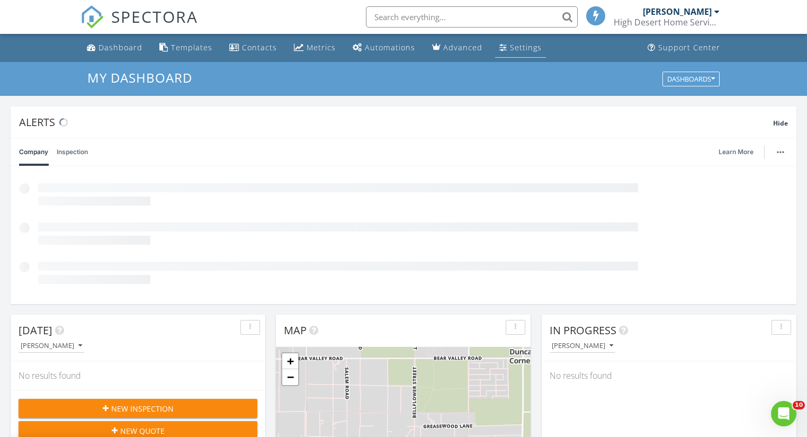
click at [510, 49] on div "Settings" at bounding box center [526, 47] width 32 height 10
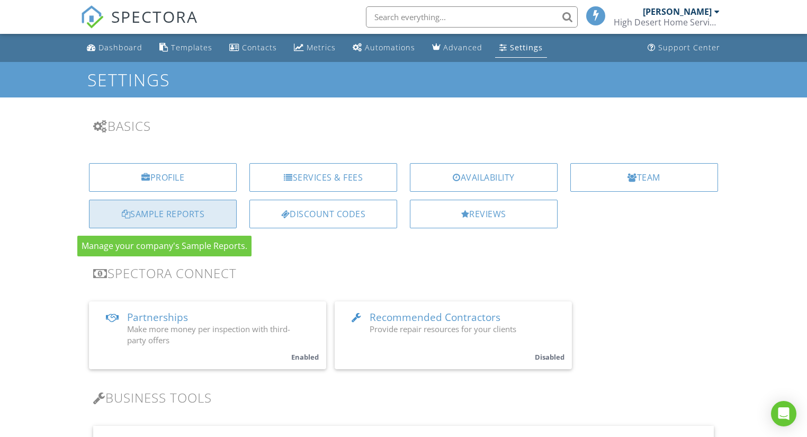
click at [146, 212] on div "Sample Reports" at bounding box center [163, 214] width 148 height 29
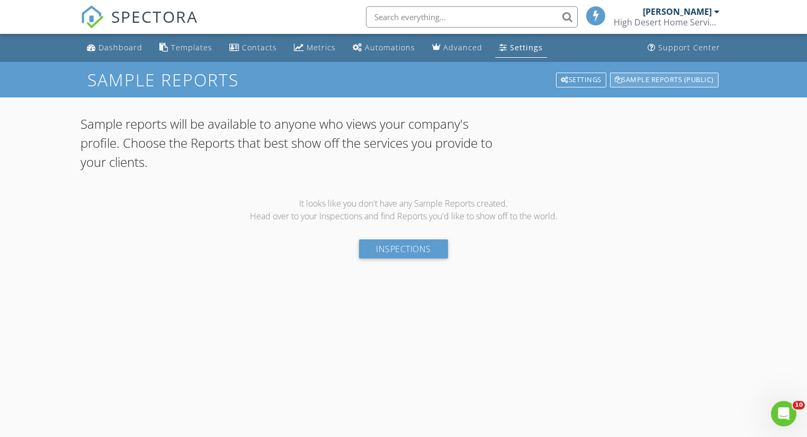
click at [650, 80] on div "Sample Reports (public)" at bounding box center [664, 80] width 109 height 15
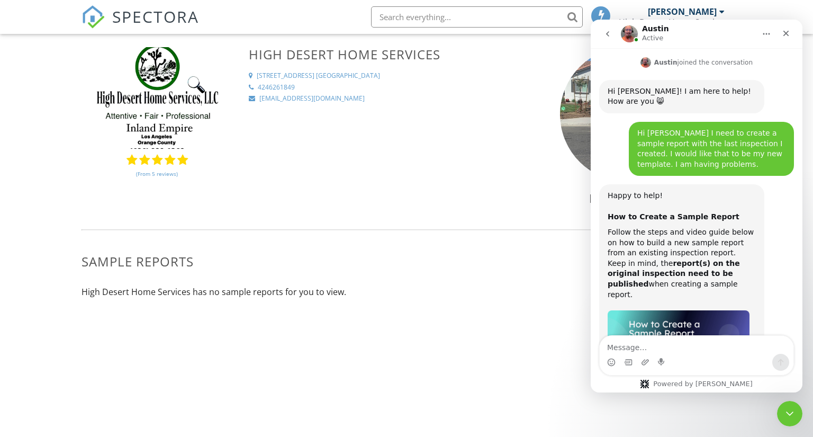
scroll to position [3021, 0]
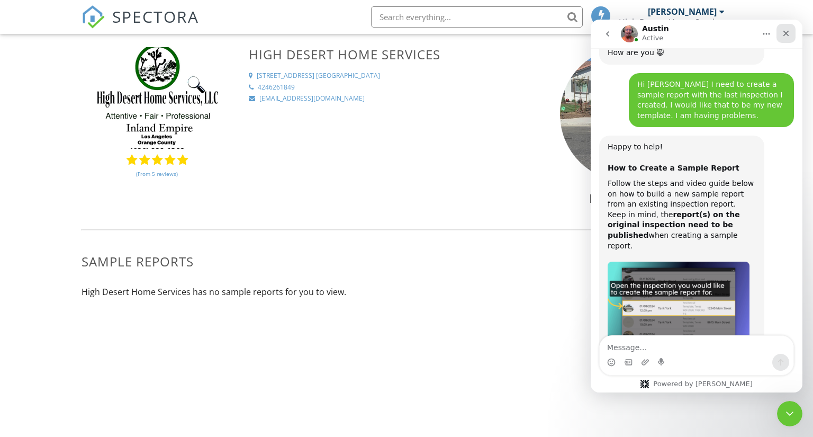
click at [784, 33] on icon "Close" at bounding box center [786, 33] width 8 height 8
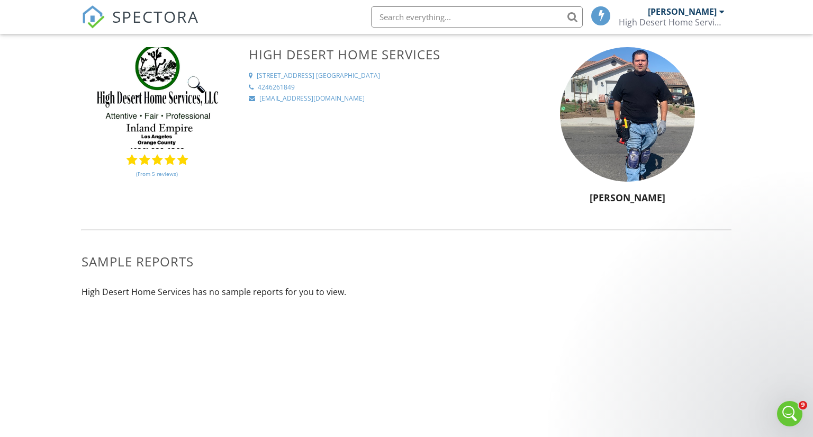
click at [685, 12] on div "[PERSON_NAME]" at bounding box center [682, 11] width 69 height 11
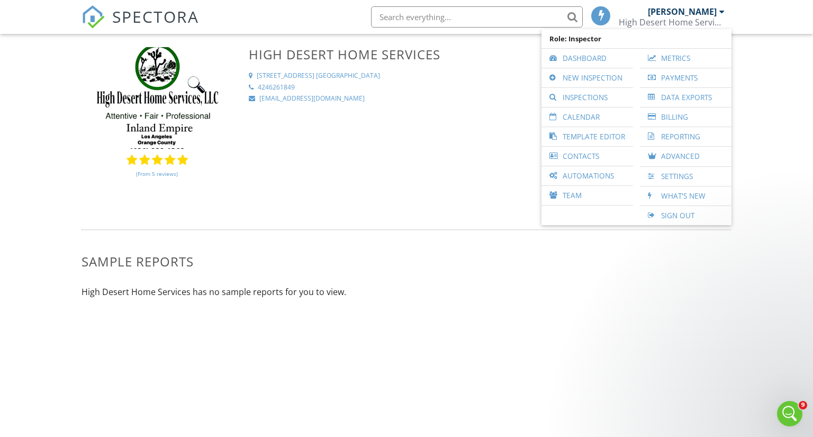
click at [685, 12] on div "[PERSON_NAME]" at bounding box center [682, 11] width 69 height 11
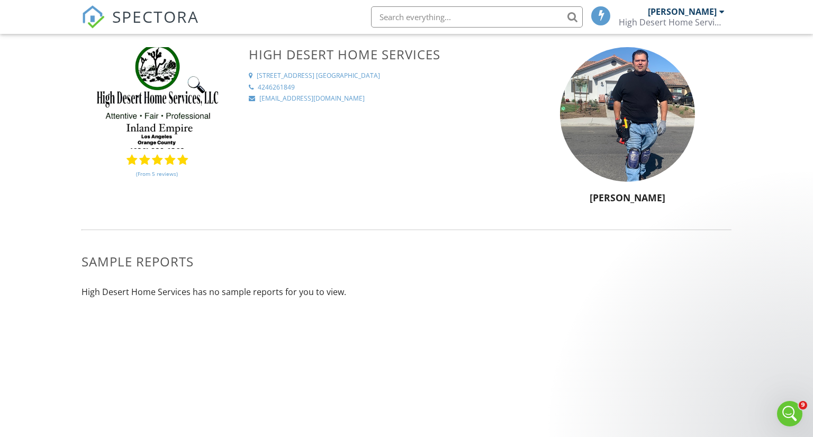
click at [688, 13] on div "[PERSON_NAME]" at bounding box center [682, 11] width 69 height 11
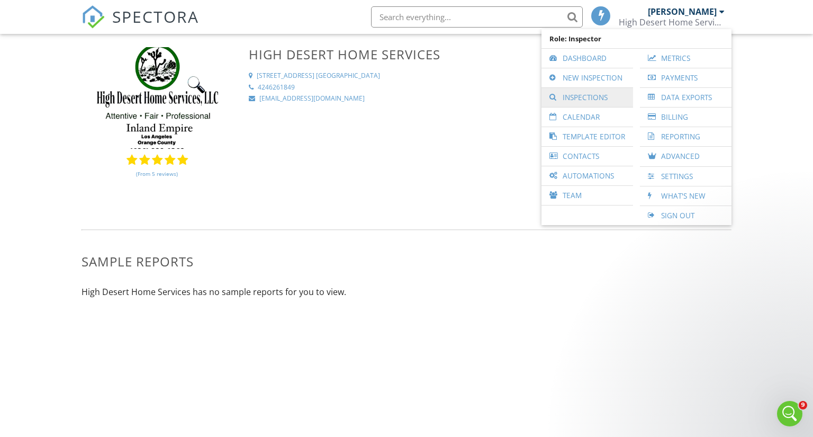
click at [607, 96] on link "Inspections" at bounding box center [587, 97] width 81 height 19
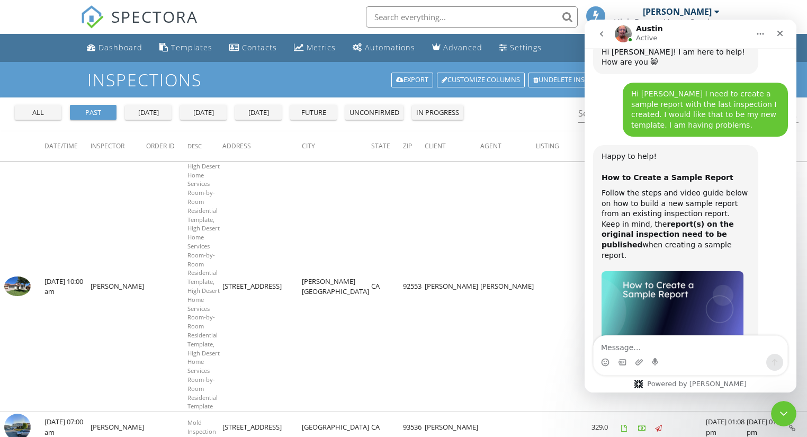
scroll to position [3021, 0]
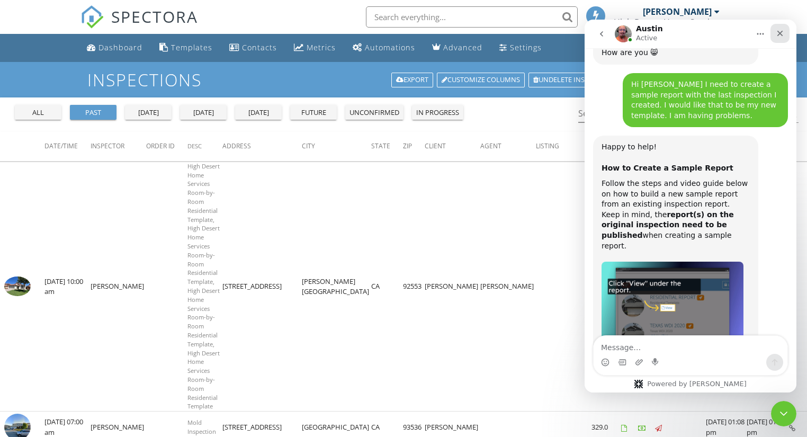
click at [784, 31] on icon "Close" at bounding box center [780, 33] width 8 height 8
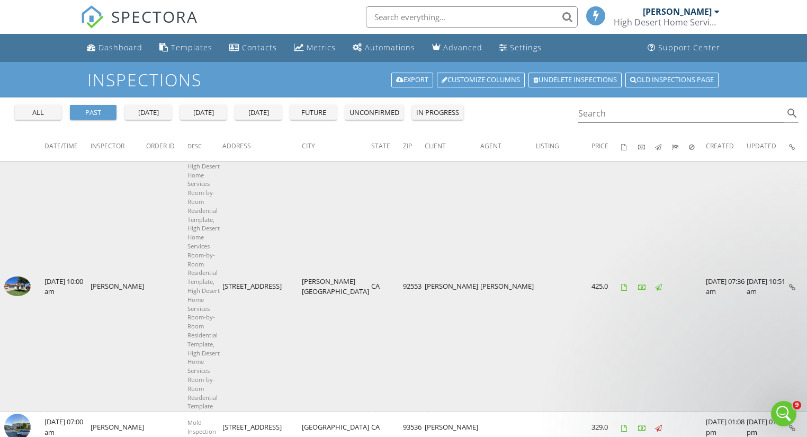
click at [22, 276] on img at bounding box center [17, 286] width 26 height 20
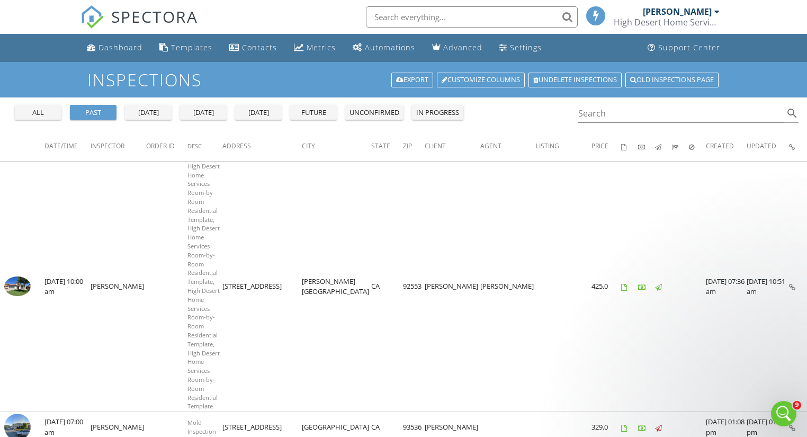
click at [93, 19] on img at bounding box center [91, 16] width 23 height 23
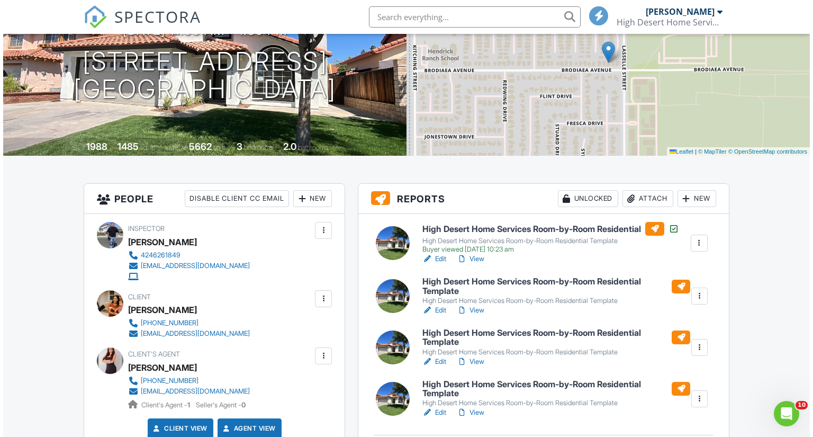
scroll to position [169, 0]
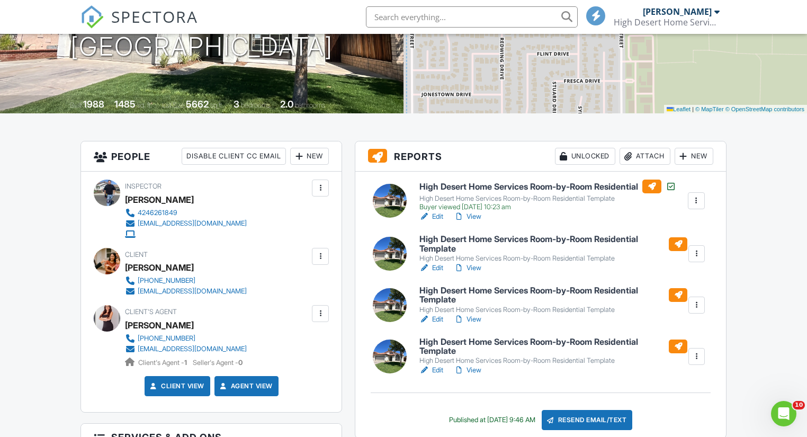
click at [700, 256] on div at bounding box center [696, 253] width 11 height 11
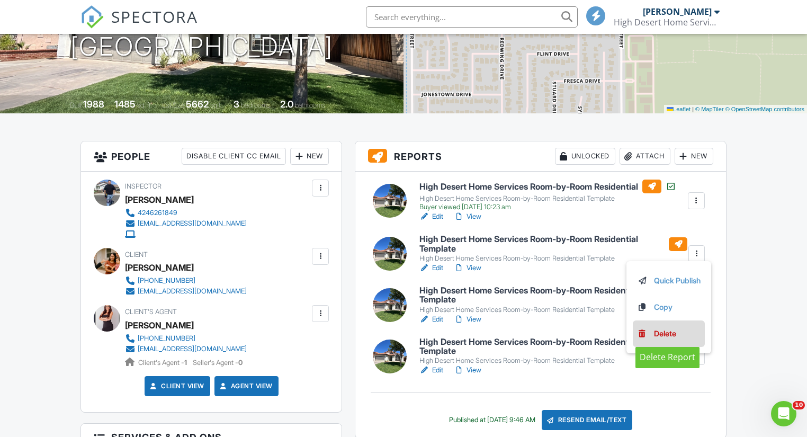
click at [669, 333] on div "Delete" at bounding box center [665, 334] width 22 height 12
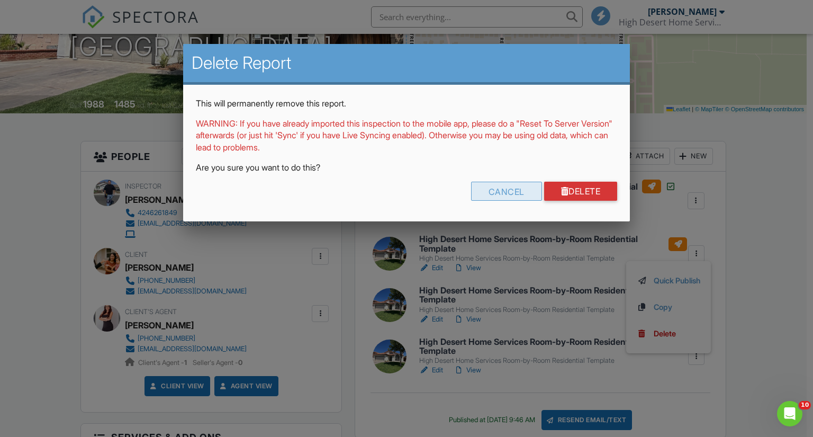
click at [485, 195] on div "Cancel" at bounding box center [506, 191] width 71 height 19
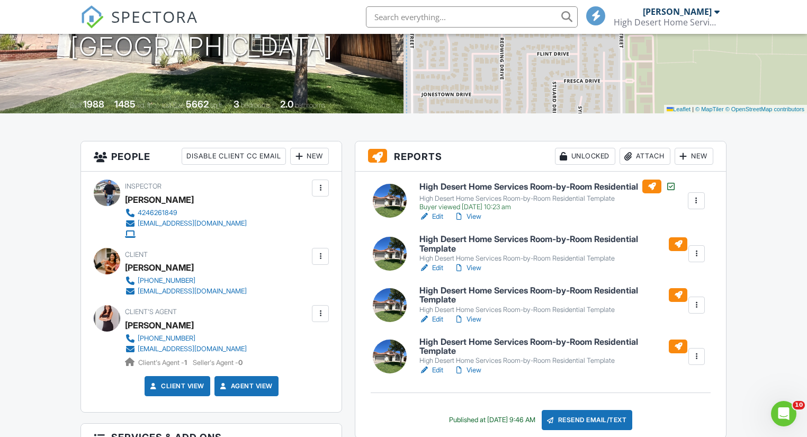
click at [697, 360] on div at bounding box center [696, 356] width 11 height 11
click at [670, 434] on div "Delete" at bounding box center [665, 437] width 22 height 12
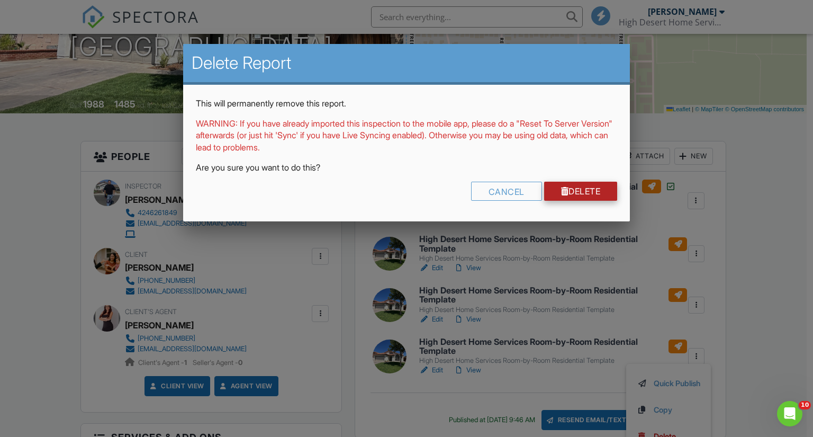
click at [578, 195] on link "Delete" at bounding box center [581, 191] width 74 height 19
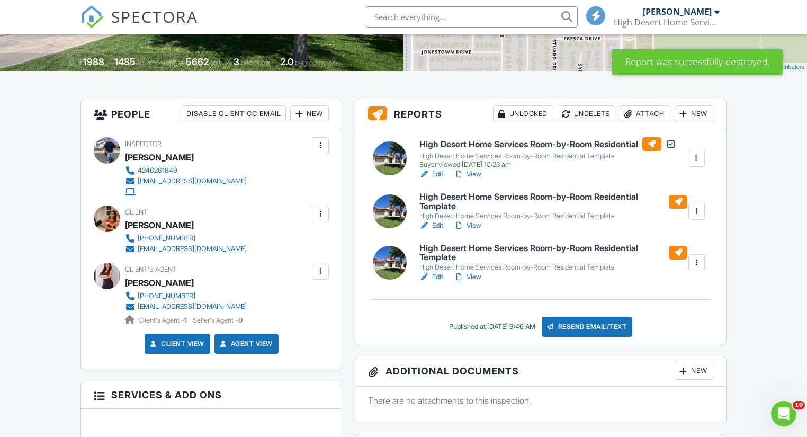
click at [696, 265] on div at bounding box center [696, 262] width 11 height 11
click at [646, 339] on link "Delete" at bounding box center [669, 343] width 64 height 12
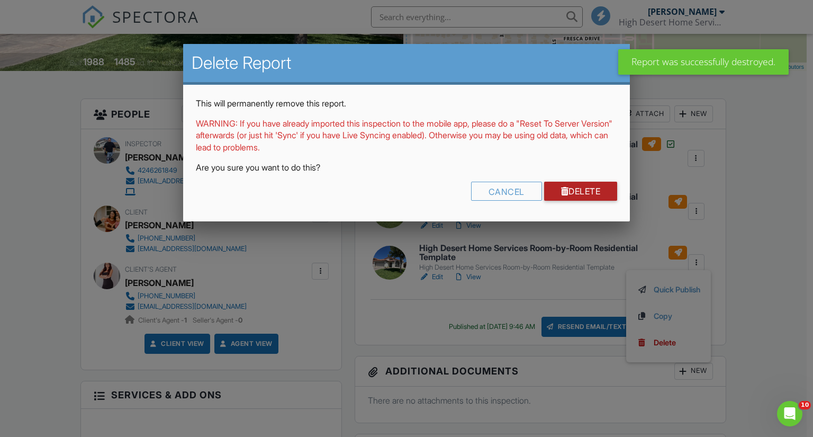
click at [607, 193] on link "Delete" at bounding box center [581, 191] width 74 height 19
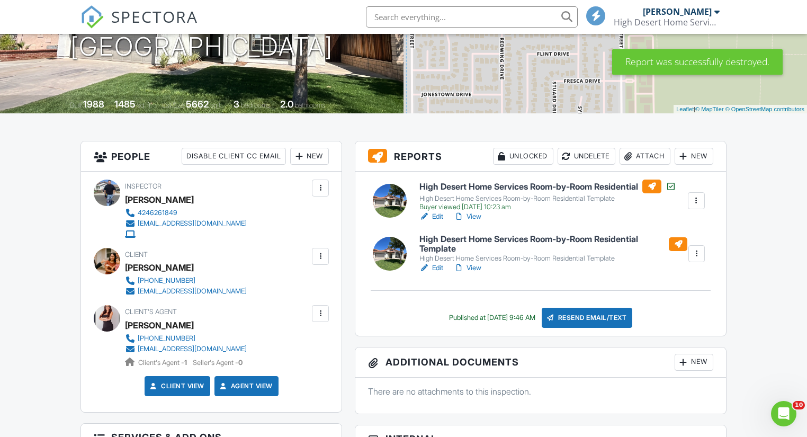
click at [697, 258] on div at bounding box center [696, 253] width 11 height 11
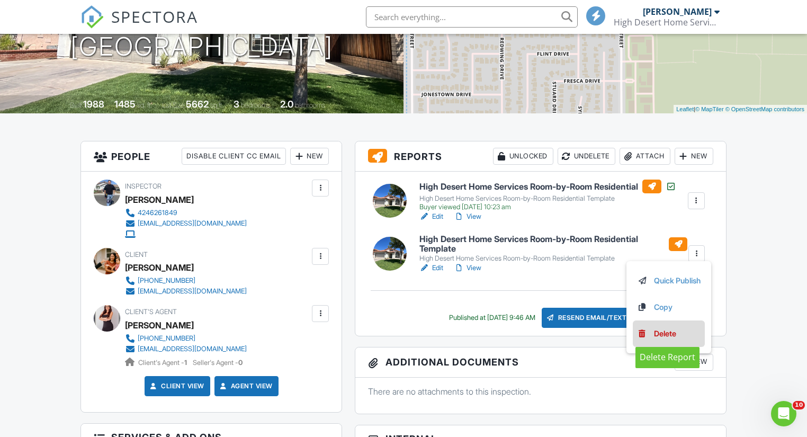
click at [661, 333] on div "Delete" at bounding box center [665, 334] width 22 height 12
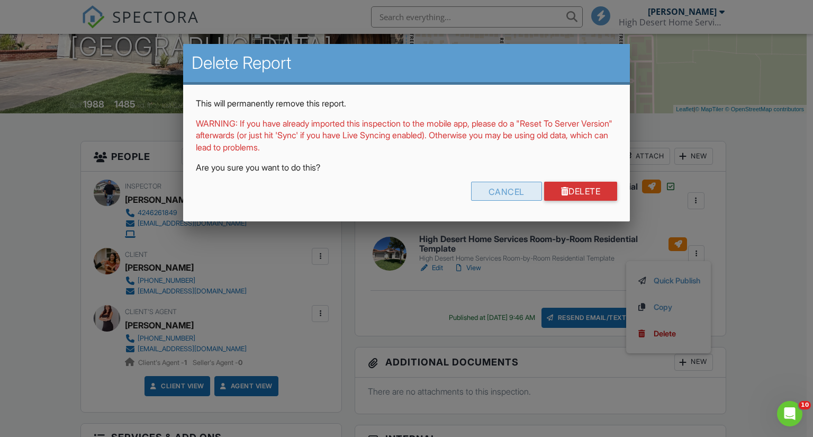
click at [518, 195] on div "Cancel" at bounding box center [506, 191] width 71 height 19
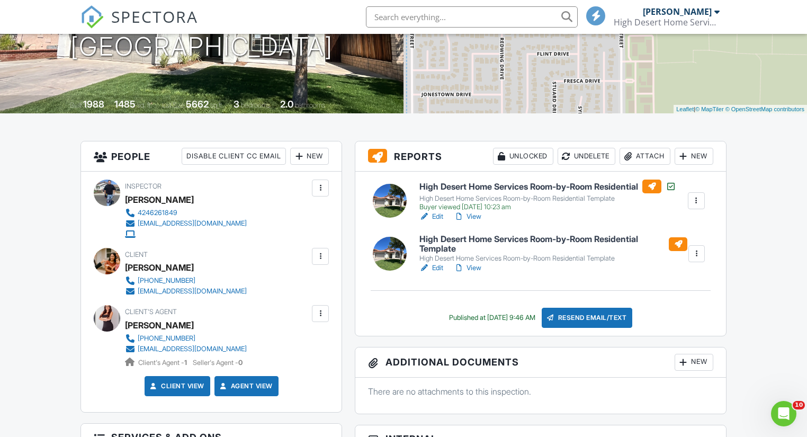
click at [698, 255] on div at bounding box center [696, 253] width 11 height 11
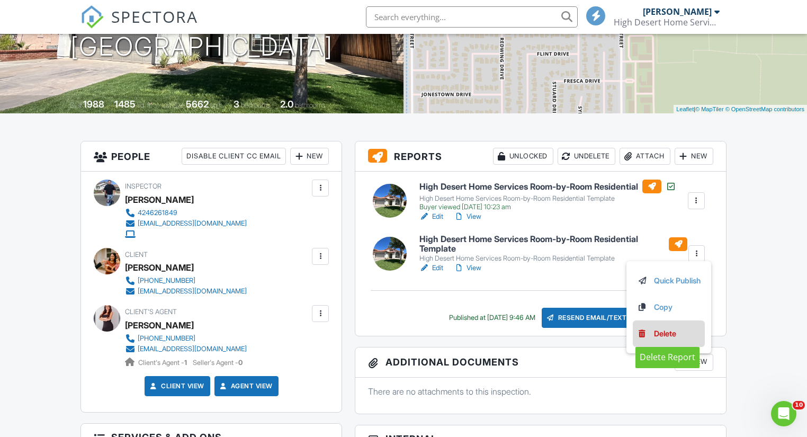
click at [676, 333] on link "Delete" at bounding box center [669, 334] width 64 height 12
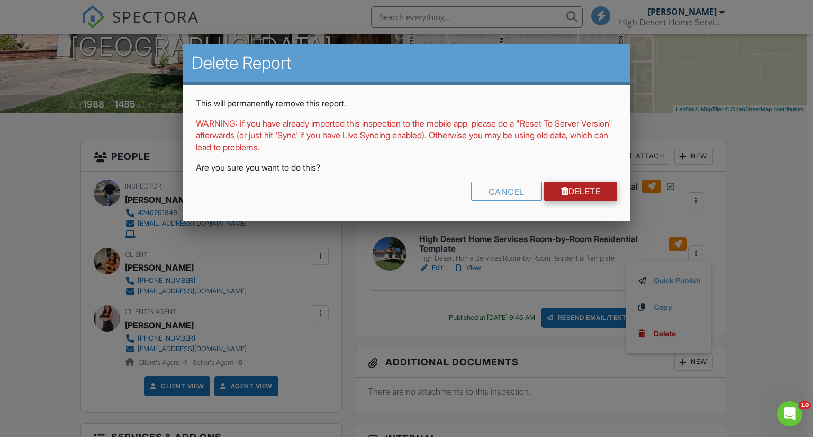
click at [573, 195] on link "Delete" at bounding box center [581, 191] width 74 height 19
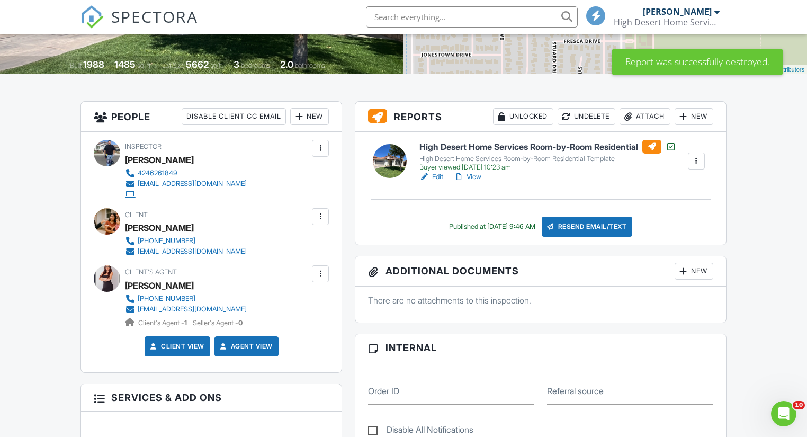
scroll to position [169, 0]
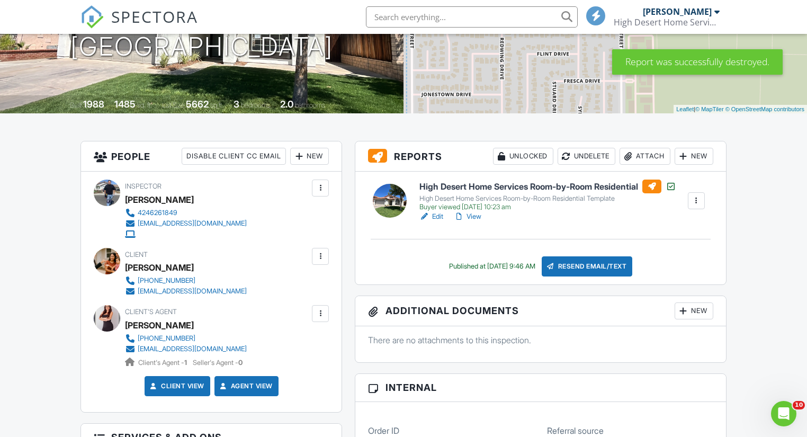
click at [460, 216] on div at bounding box center [459, 216] width 11 height 11
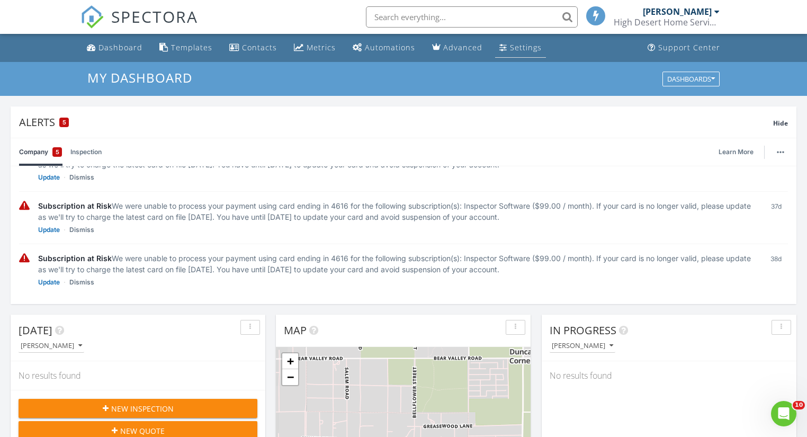
click at [501, 44] on link "Settings" at bounding box center [520, 48] width 51 height 20
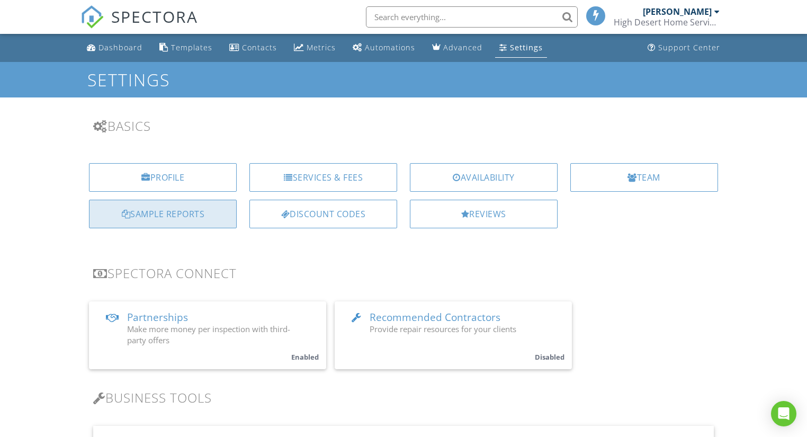
click at [167, 215] on div "Sample Reports" at bounding box center [163, 214] width 148 height 29
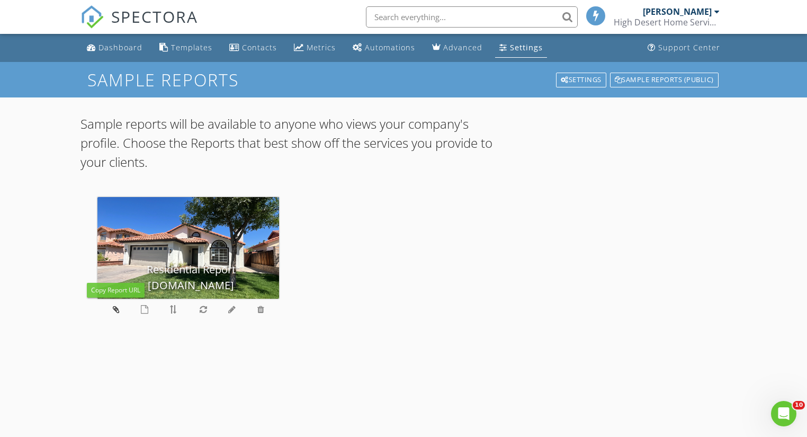
click at [114, 308] on icon at bounding box center [116, 309] width 7 height 8
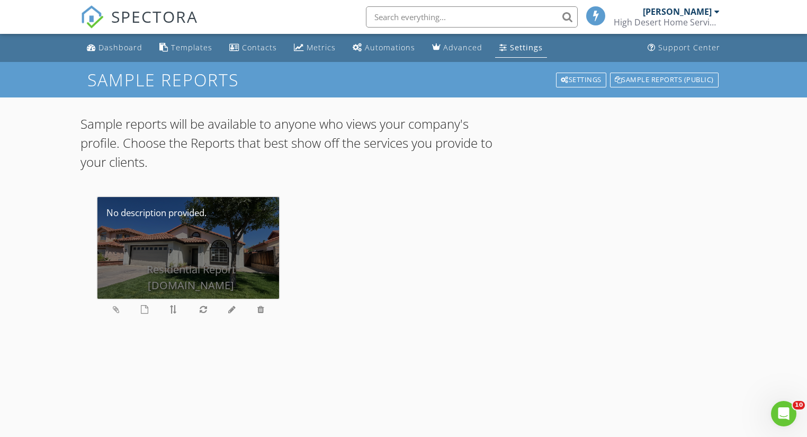
click at [157, 265] on div "Residential Report [DOMAIN_NAME]" at bounding box center [187, 248] width 181 height 102
click at [151, 279] on div "Residential Report [DOMAIN_NAME]" at bounding box center [187, 248] width 181 height 102
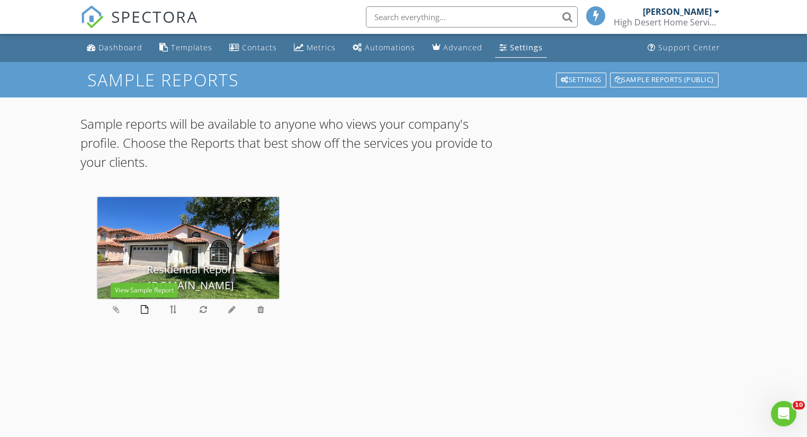
click at [143, 311] on icon at bounding box center [144, 309] width 7 height 8
